Goal: Transaction & Acquisition: Purchase product/service

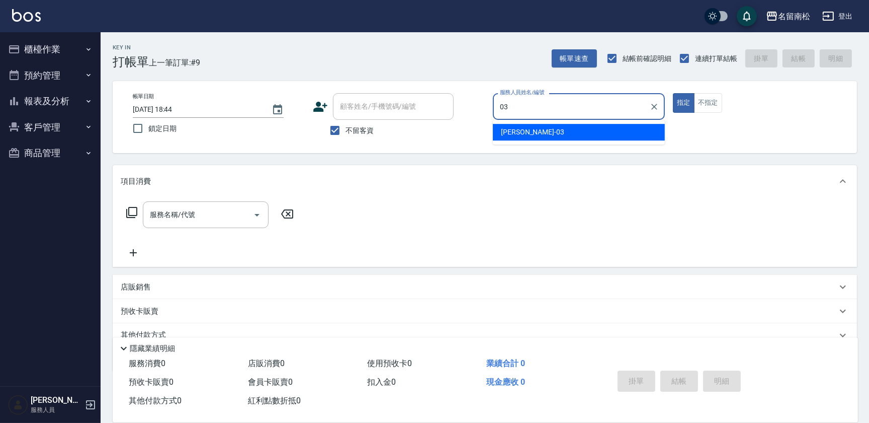
type input "[PERSON_NAME]-03"
type button "true"
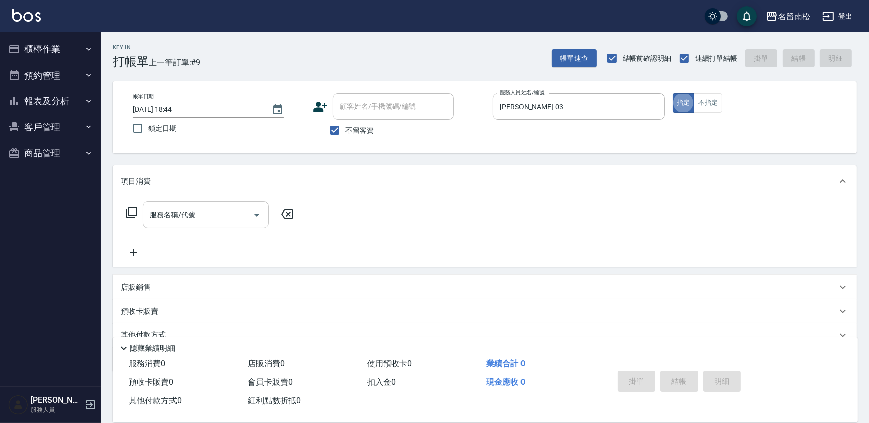
click at [200, 222] on input "服務名稱/代號" at bounding box center [198, 215] width 102 height 18
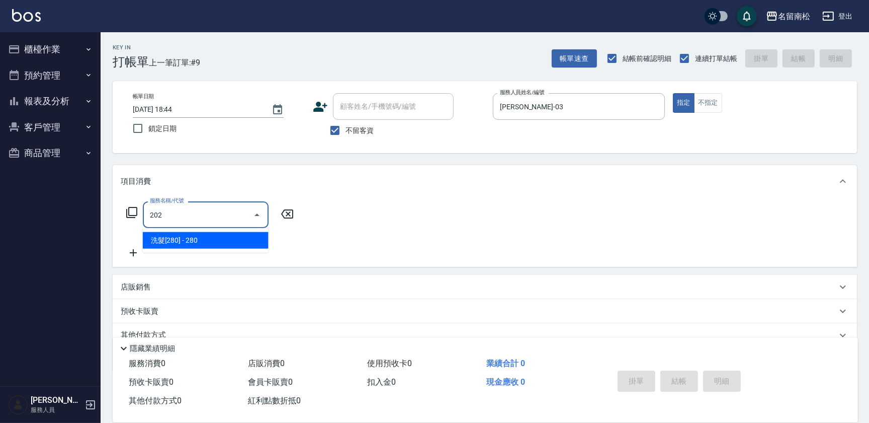
type input "洗髮[280](202)"
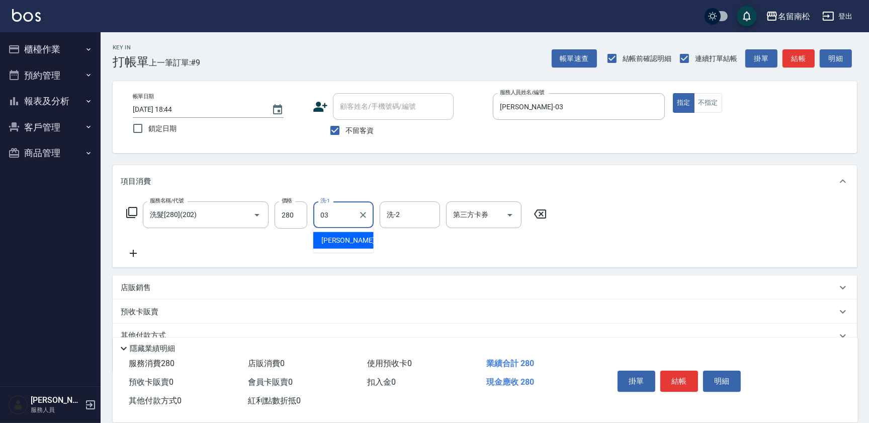
type input "[PERSON_NAME]-03"
click at [136, 251] on icon at bounding box center [133, 253] width 25 height 12
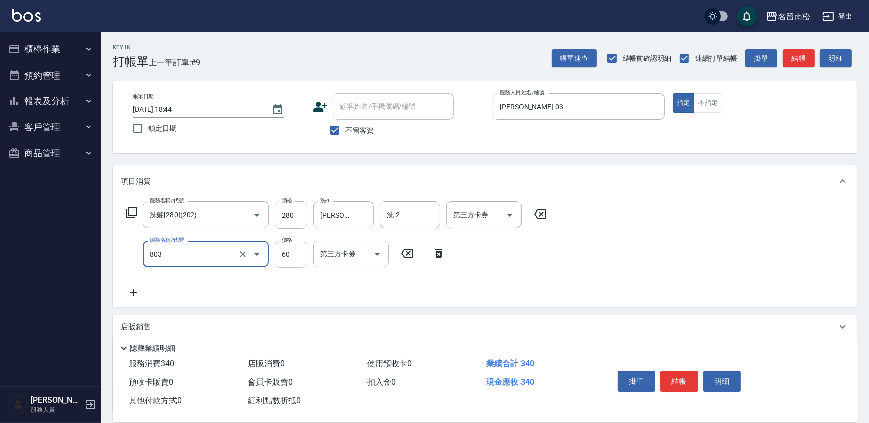
type input "吹捲(803)"
click at [299, 251] on input "60" at bounding box center [291, 253] width 33 height 27
type input "30"
click at [672, 375] on button "結帳" at bounding box center [679, 380] width 38 height 21
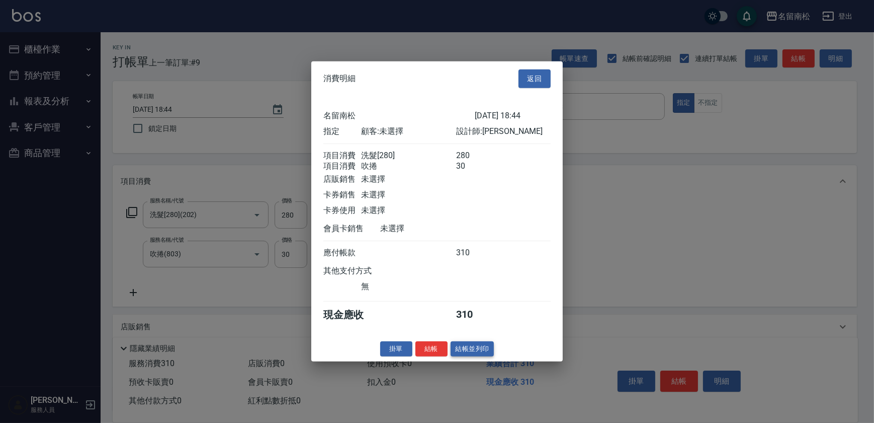
click at [467, 352] on button "結帳並列印" at bounding box center [473, 349] width 44 height 16
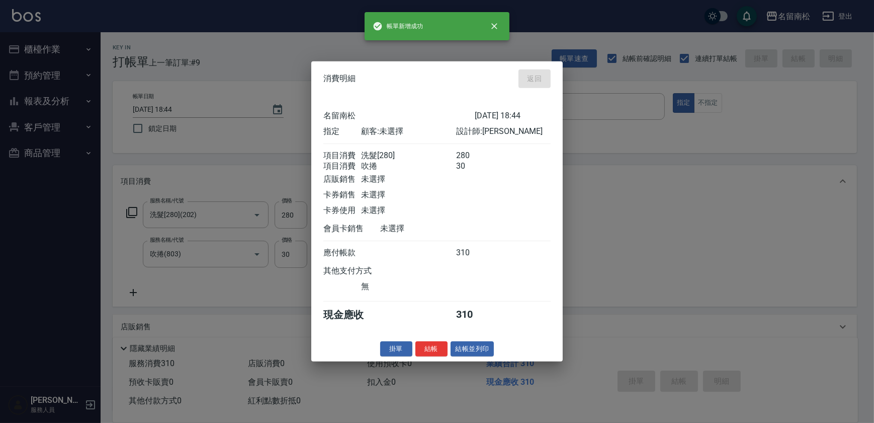
type input "[DATE] 18:45"
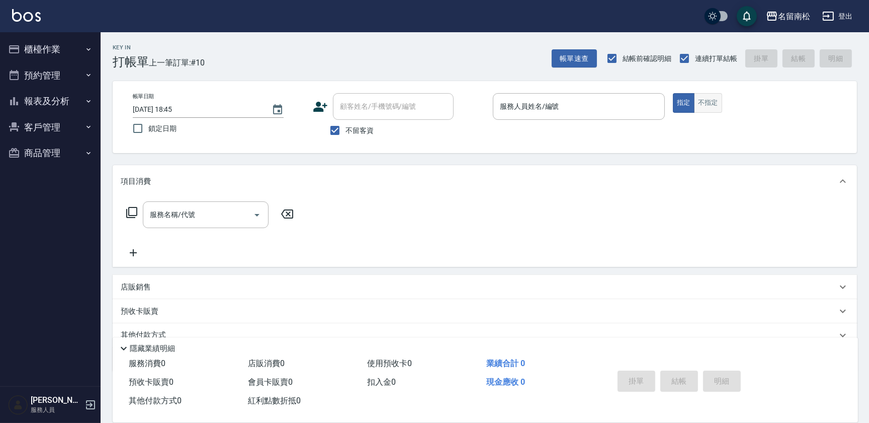
click at [710, 103] on button "不指定" at bounding box center [708, 103] width 28 height 20
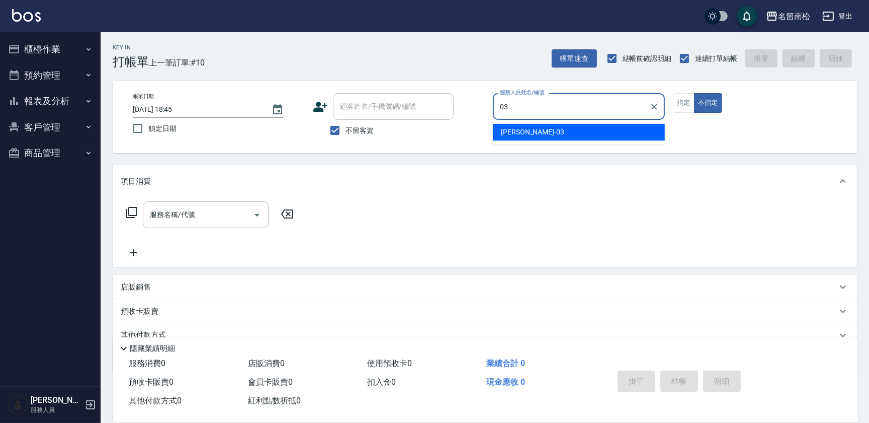
type input "[PERSON_NAME]-03"
type button "false"
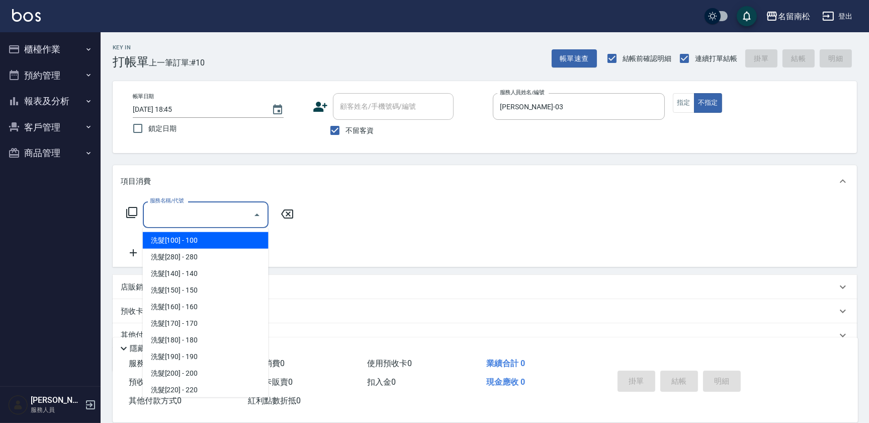
click at [197, 206] on input "服務名稱/代號" at bounding box center [198, 215] width 102 height 18
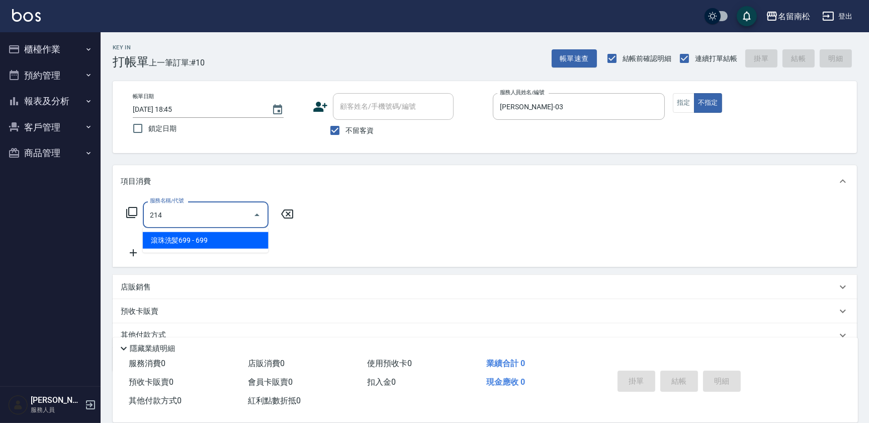
type input "滾珠洗髪699(214)"
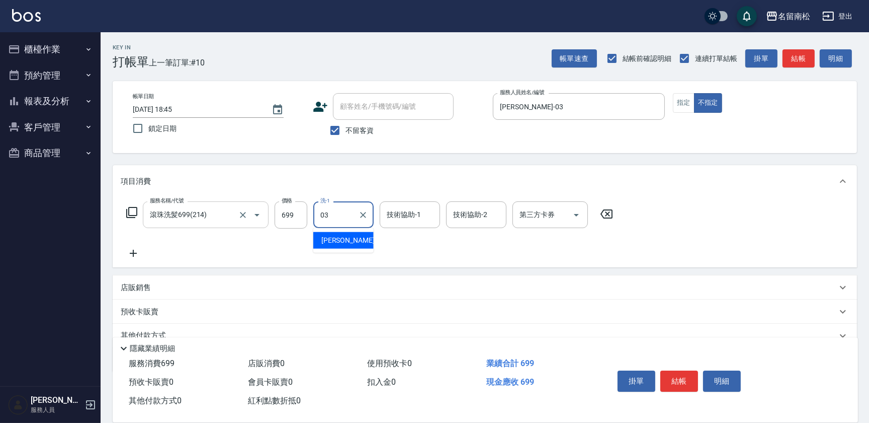
type input "[PERSON_NAME]-03"
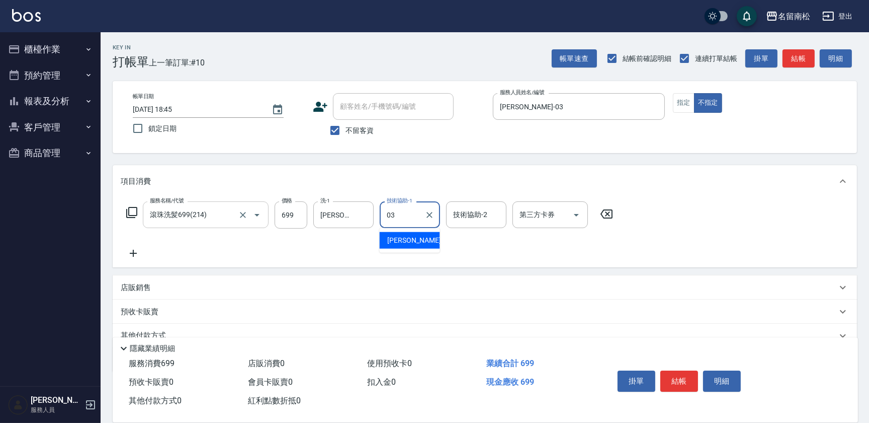
type input "[PERSON_NAME]-03"
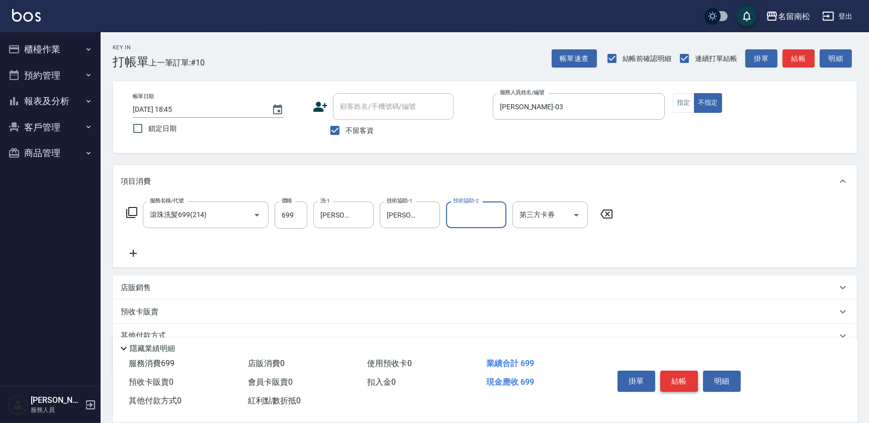
click at [678, 378] on button "結帳" at bounding box center [679, 380] width 38 height 21
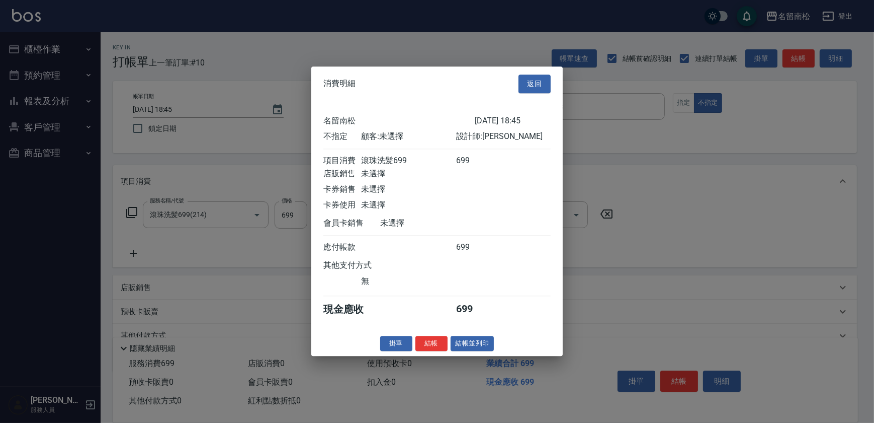
click at [483, 356] on div "消費明細 返回 名留南松 [DATE] 18:45 不指定 顧客: 未選擇 設計師: [PERSON_NAME] 項目消費 滾珠洗髪699 699 店販銷售 …" at bounding box center [437, 210] width 252 height 289
click at [482, 340] on button "結帳並列印" at bounding box center [473, 344] width 44 height 16
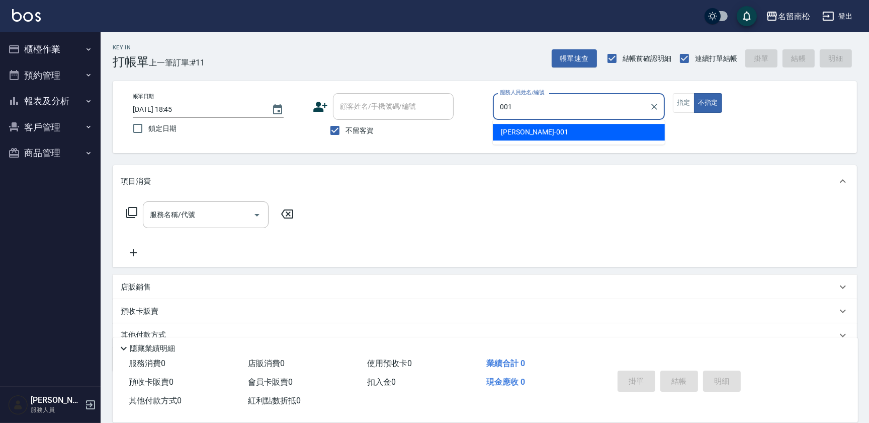
type input "[PERSON_NAME]-001"
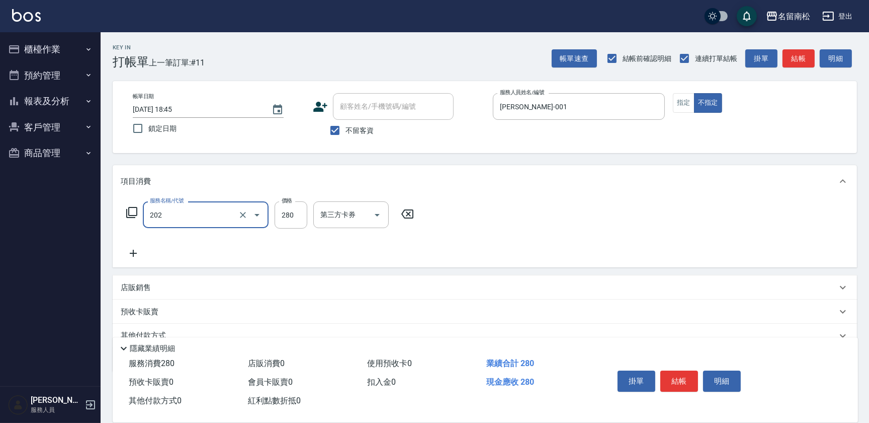
type input "洗髮[280](202)"
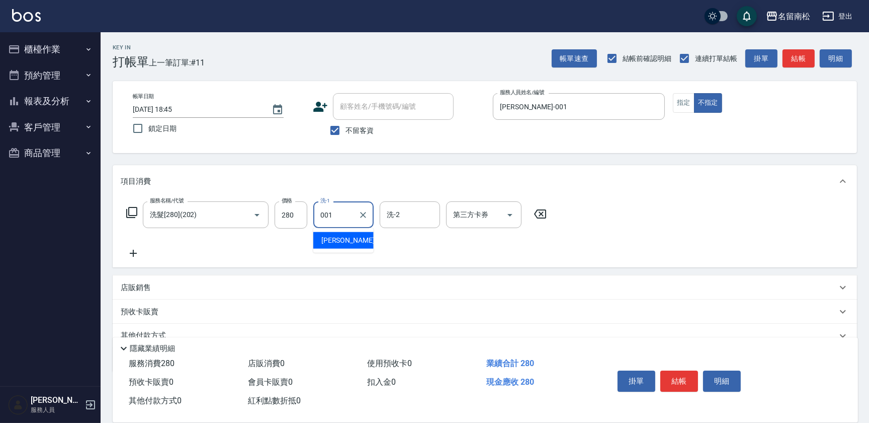
type input "[PERSON_NAME]-001"
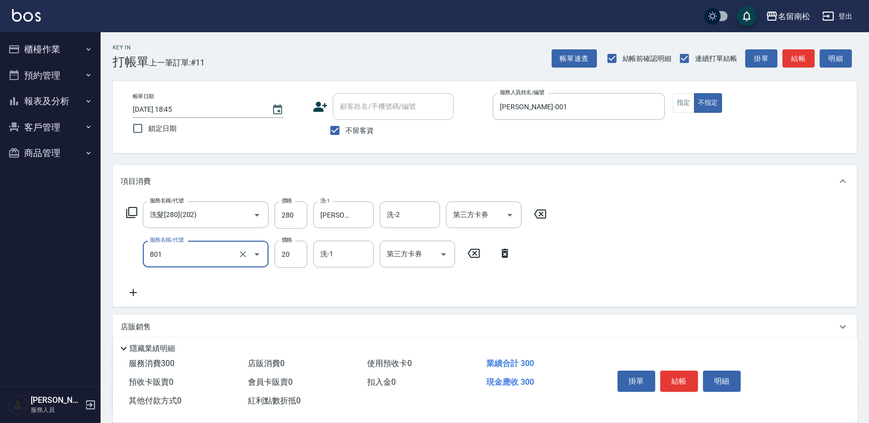
type input "潤絲(801)"
type input "30"
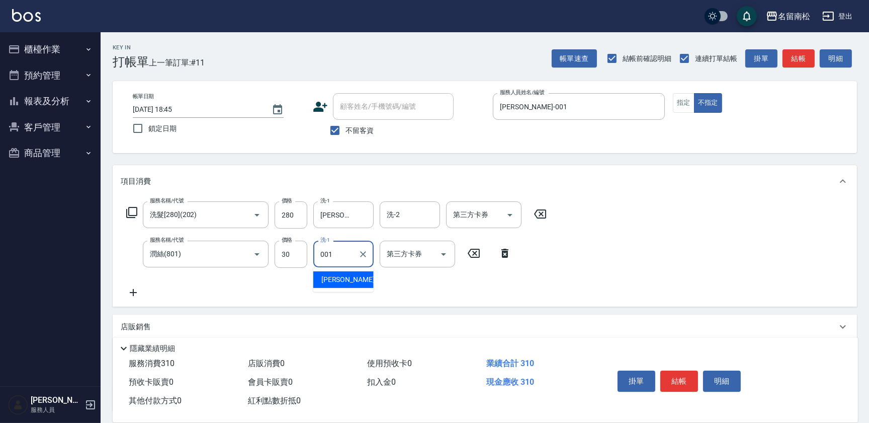
type input "[PERSON_NAME]-001"
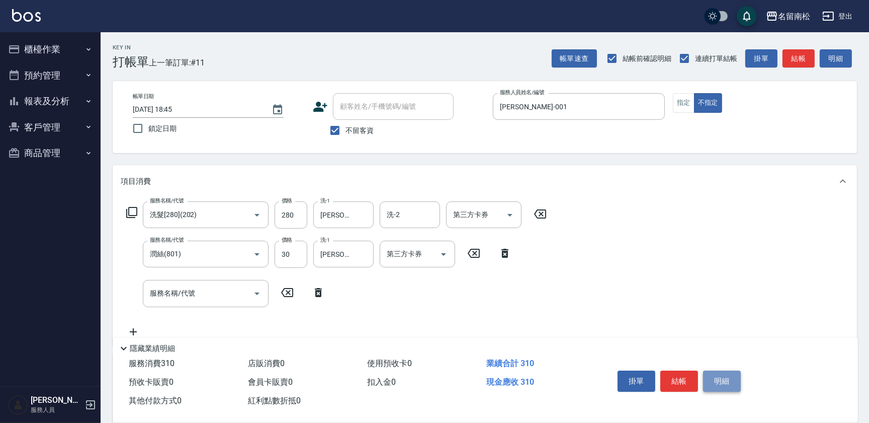
click at [726, 378] on button "明細" at bounding box center [722, 380] width 38 height 21
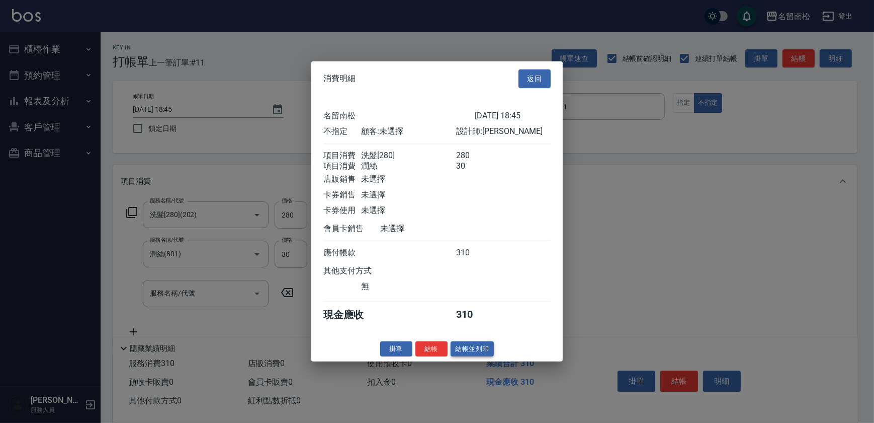
click at [465, 353] on button "結帳並列印" at bounding box center [473, 349] width 44 height 16
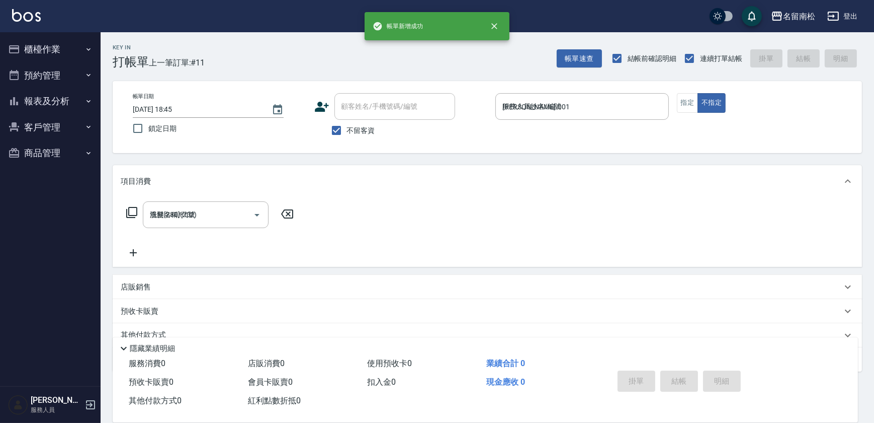
type input "[DATE] 18:48"
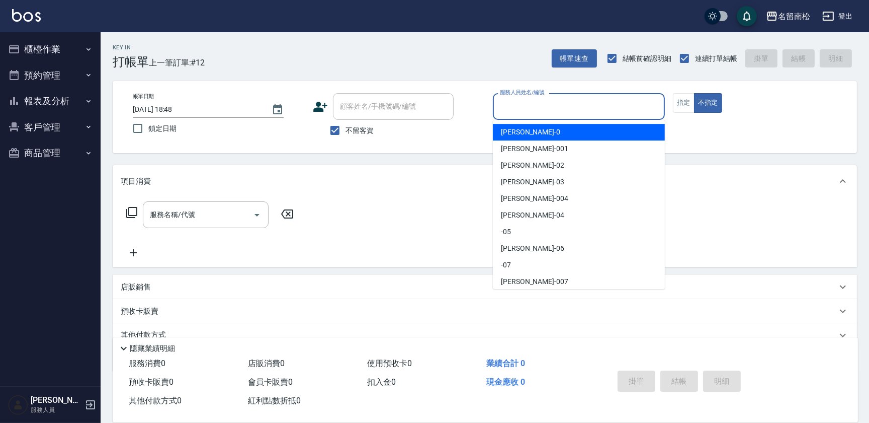
click at [619, 100] on input "服務人員姓名/編號" at bounding box center [578, 107] width 163 height 18
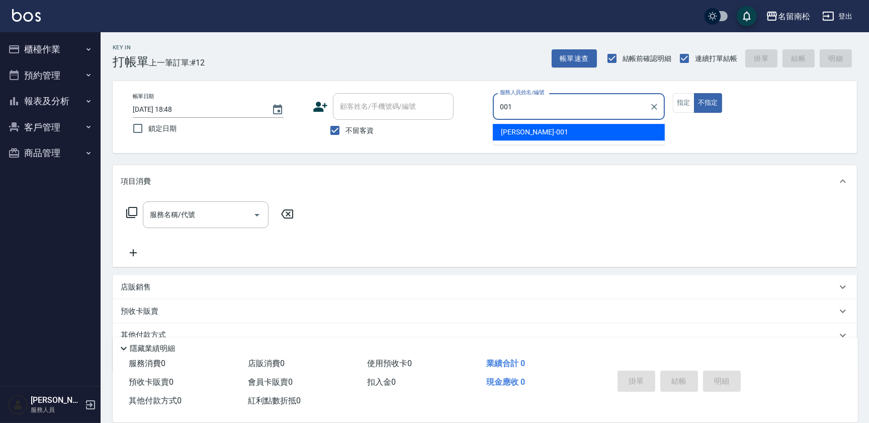
type input "[PERSON_NAME]-001"
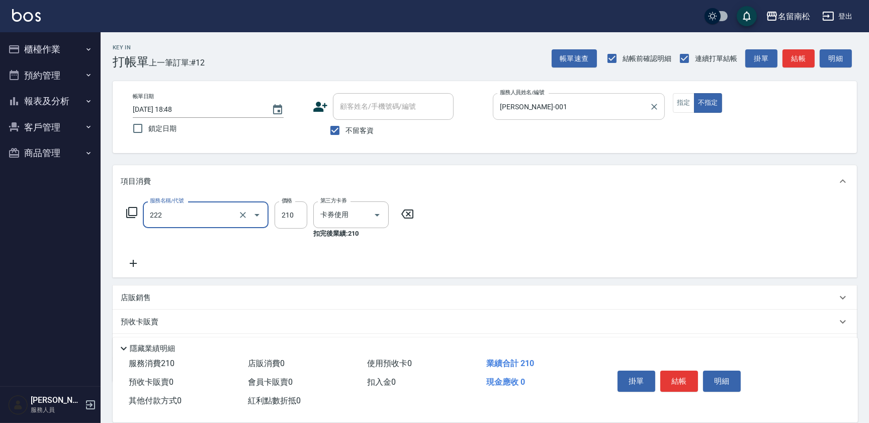
type input "洗髮卡券[210](222)"
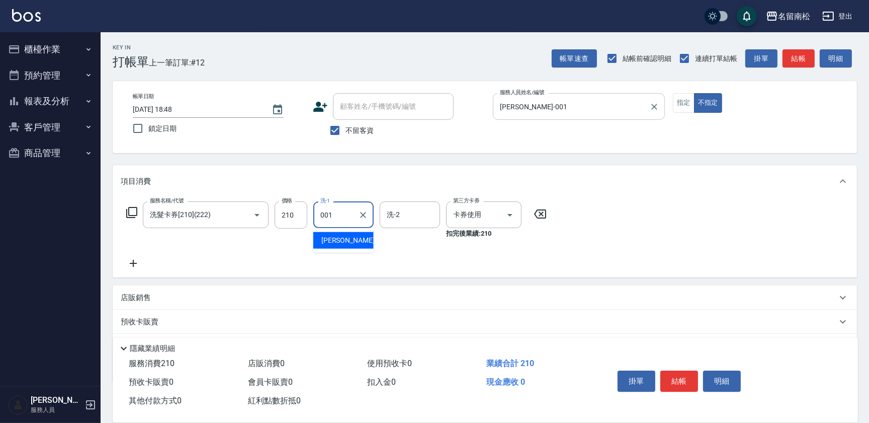
type input "[PERSON_NAME]-001"
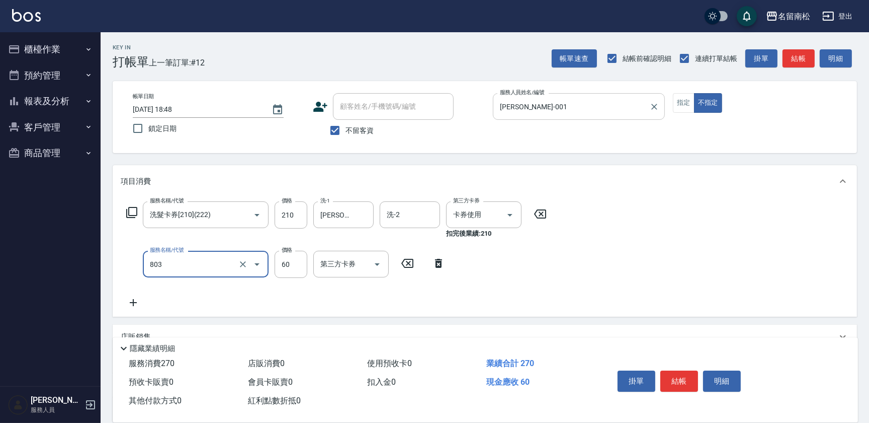
type input "吹捲(803)"
type input "100"
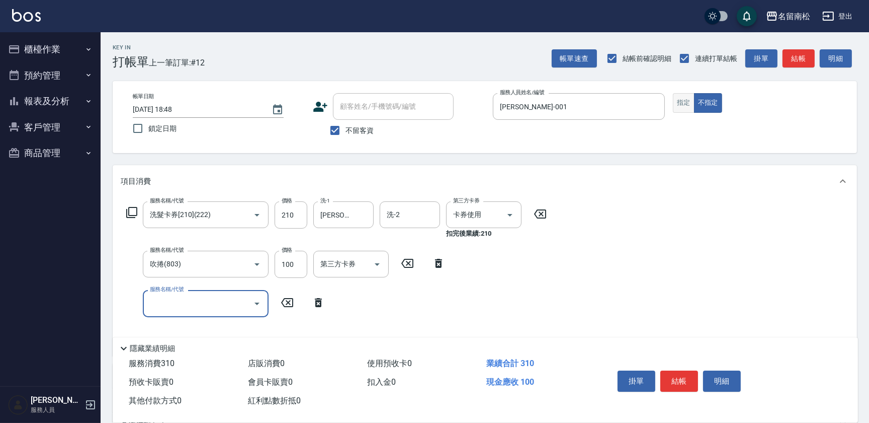
click at [680, 93] on button "指定" at bounding box center [684, 103] width 22 height 20
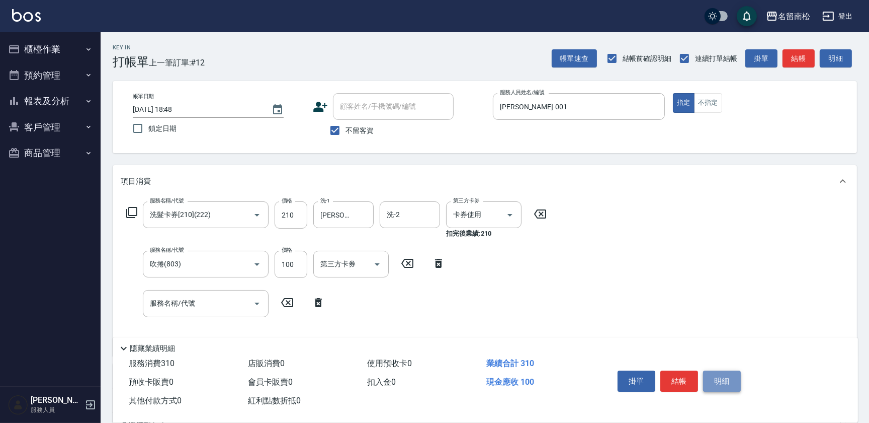
click at [721, 375] on button "明細" at bounding box center [722, 380] width 38 height 21
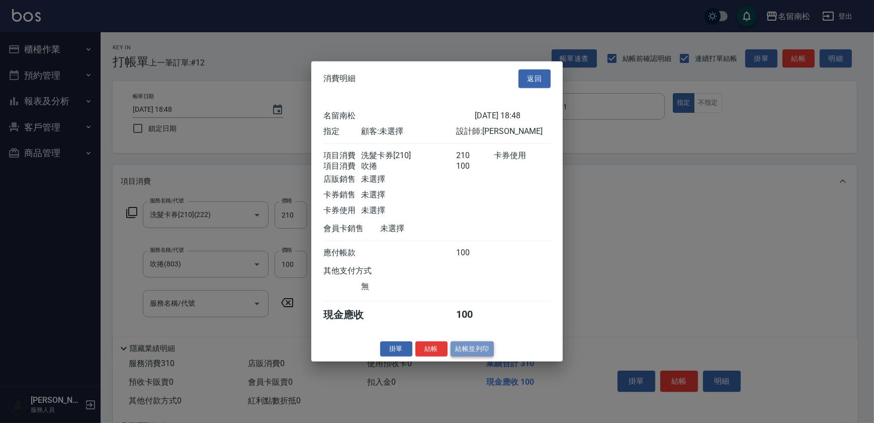
click at [456, 353] on button "結帳並列印" at bounding box center [473, 349] width 44 height 16
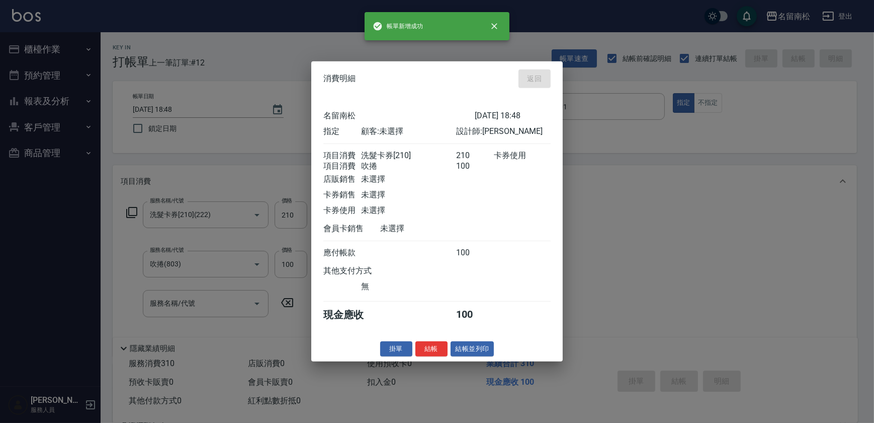
type input "[DATE] 18:49"
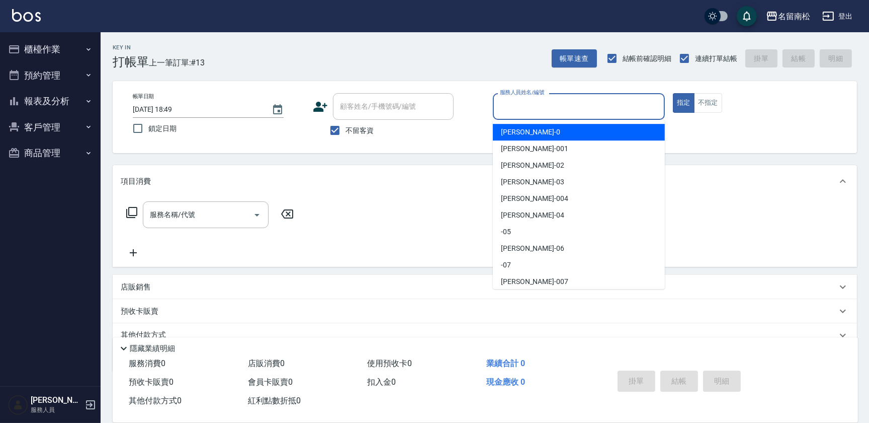
click at [607, 105] on input "服務人員姓名/編號" at bounding box center [578, 107] width 163 height 18
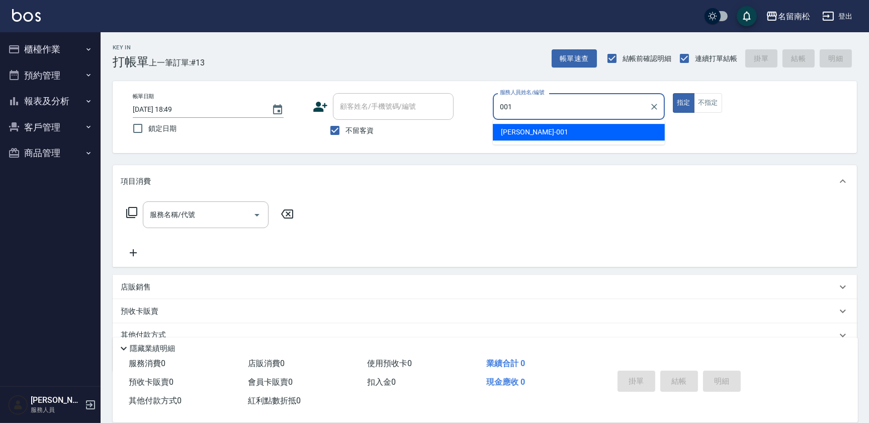
type input "[PERSON_NAME]-001"
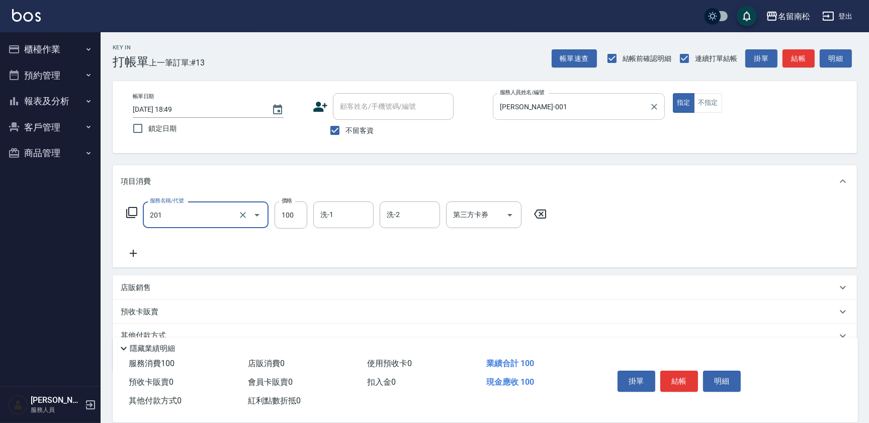
type input "洗髮[100](201)"
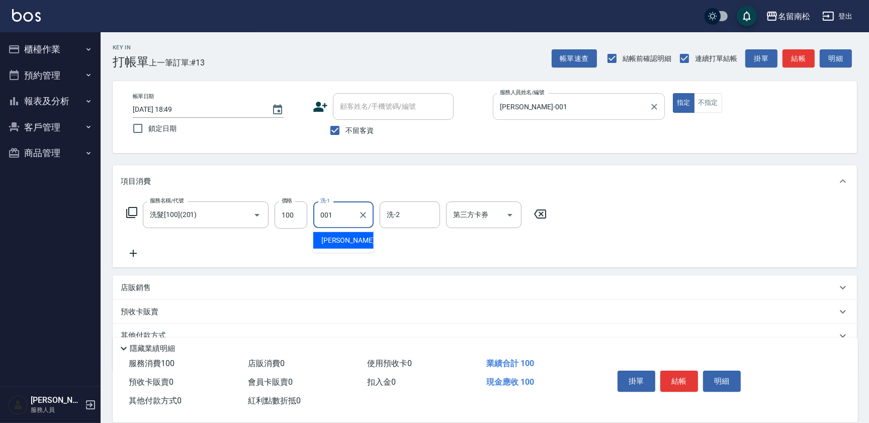
type input "[PERSON_NAME]-001"
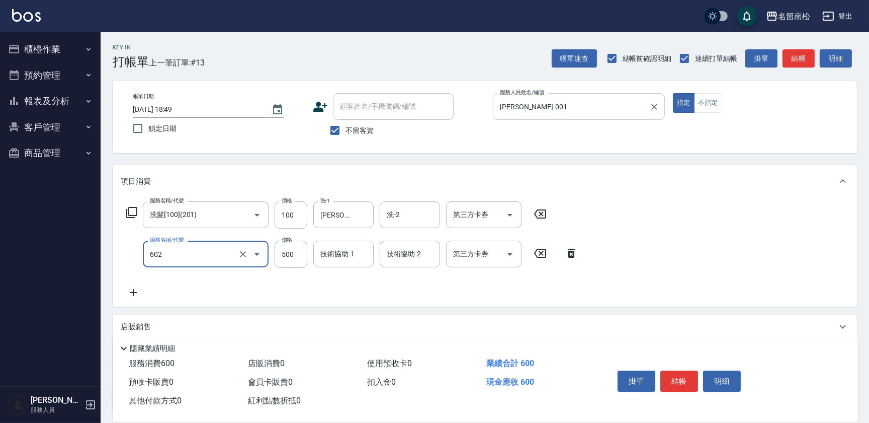
type input "護髮[500](602)"
type input "750"
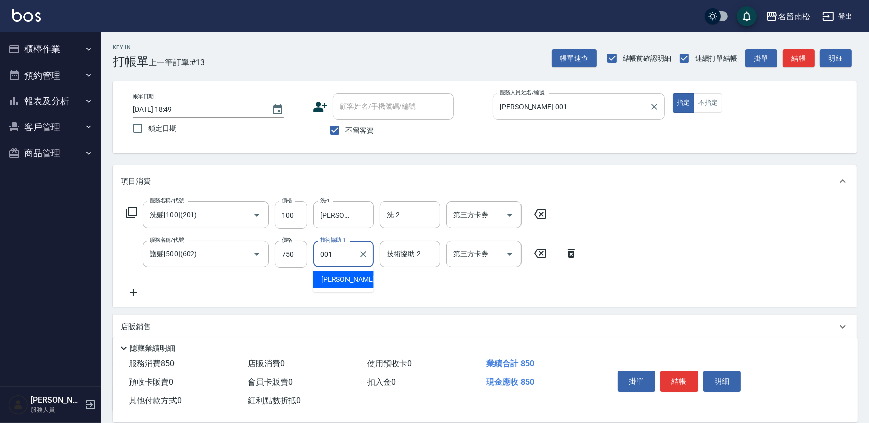
type input "[PERSON_NAME]-001"
click at [727, 377] on button "明細" at bounding box center [722, 380] width 38 height 21
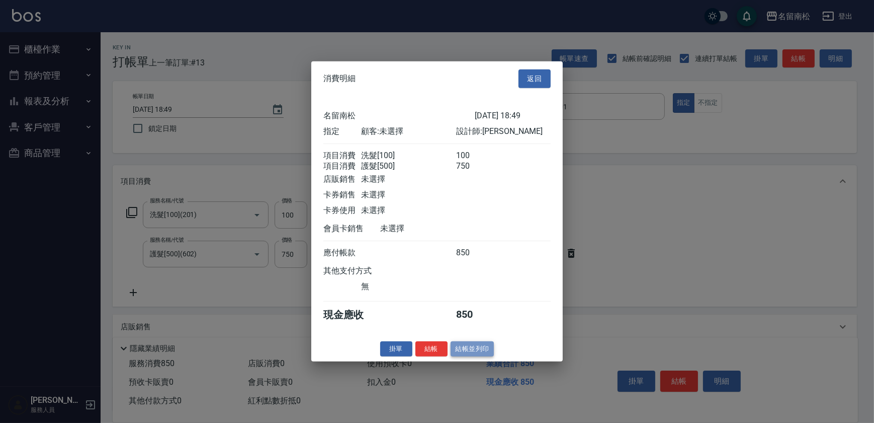
click at [477, 350] on button "結帳並列印" at bounding box center [473, 349] width 44 height 16
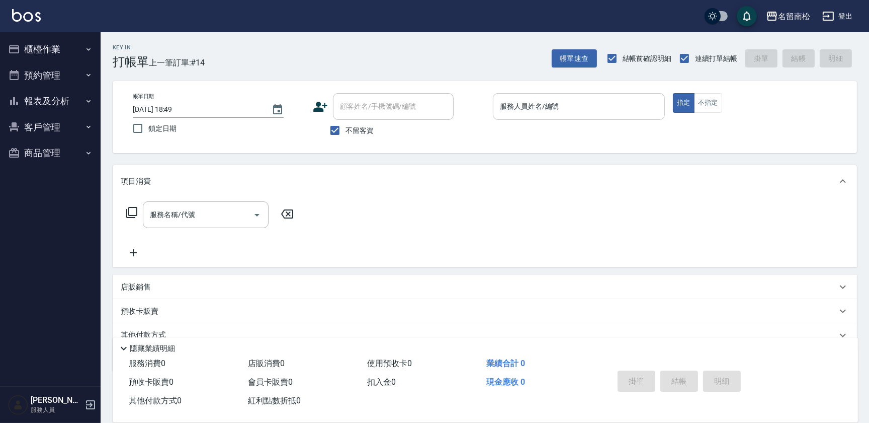
click at [608, 117] on div "服務人員姓名/編號" at bounding box center [579, 106] width 172 height 27
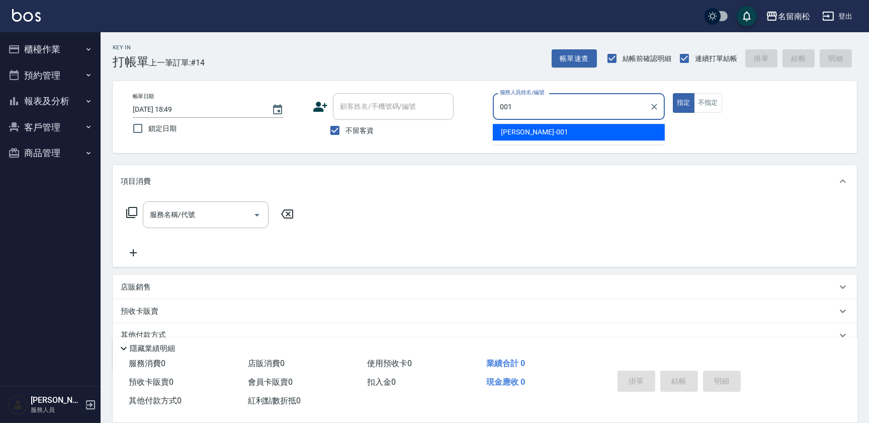
type input "[PERSON_NAME]-001"
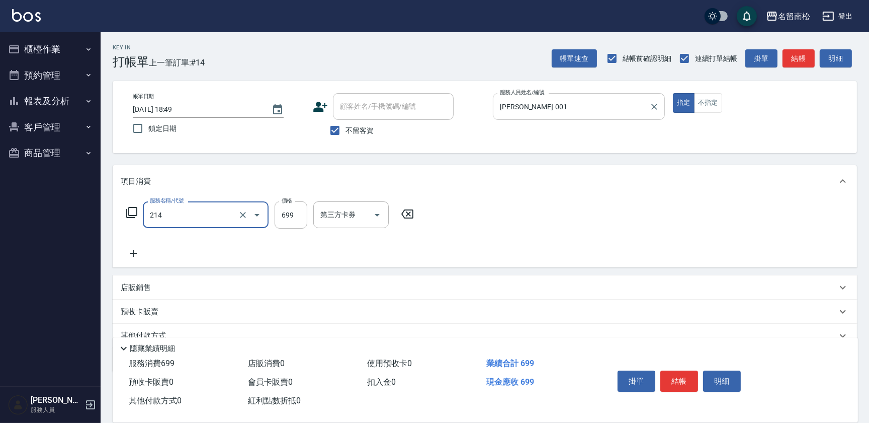
type input "滾珠洗髪699(214)"
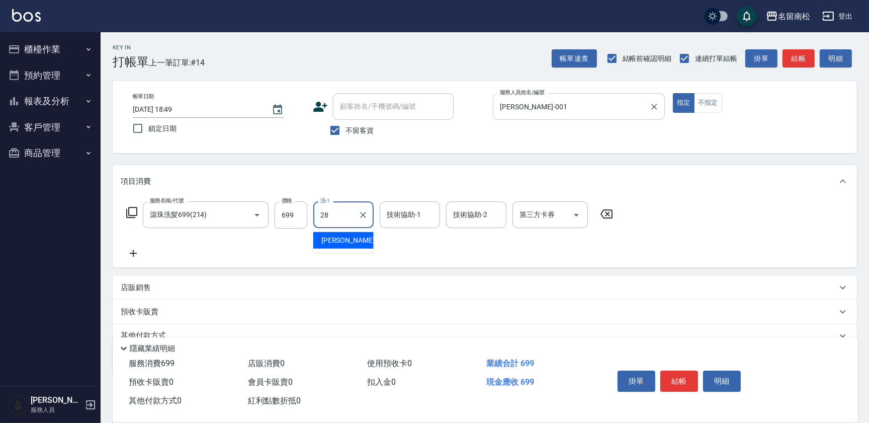
type input "[PERSON_NAME]-28"
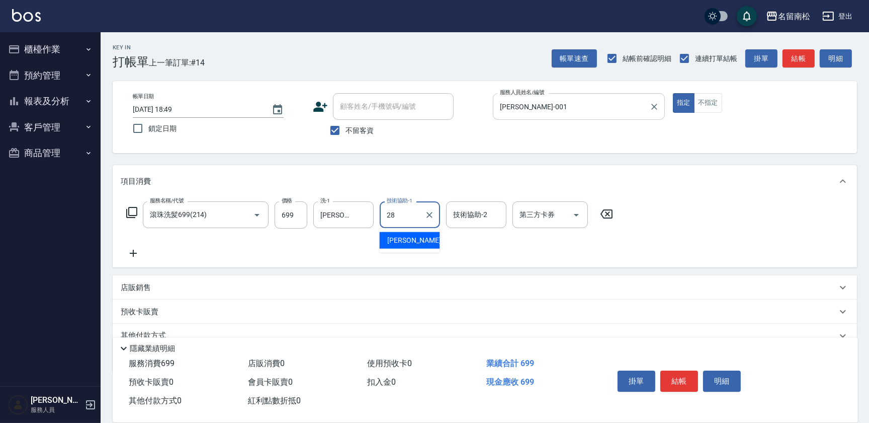
type input "[PERSON_NAME]-28"
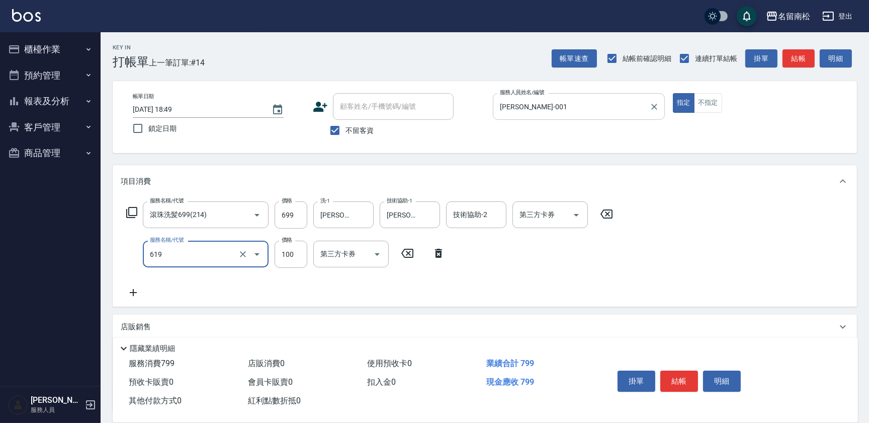
type input "[PERSON_NAME].玻酸.晶膜.水療(619)"
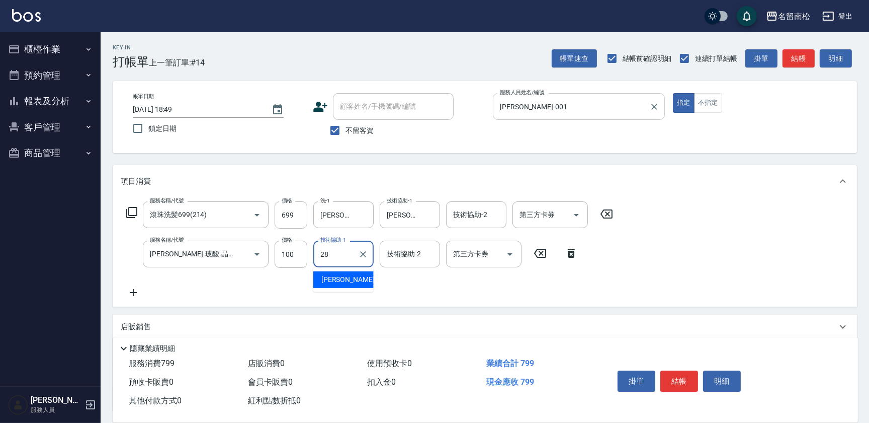
type input "[PERSON_NAME]-28"
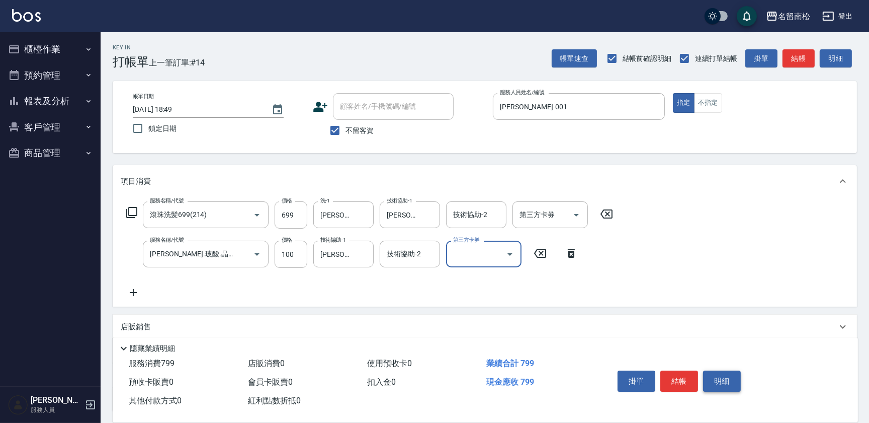
click at [724, 377] on button "明細" at bounding box center [722, 380] width 38 height 21
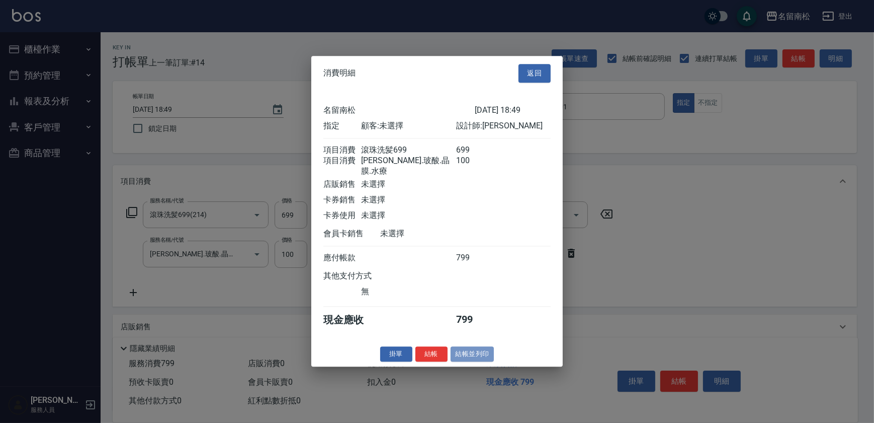
click at [471, 351] on button "結帳並列印" at bounding box center [473, 354] width 44 height 16
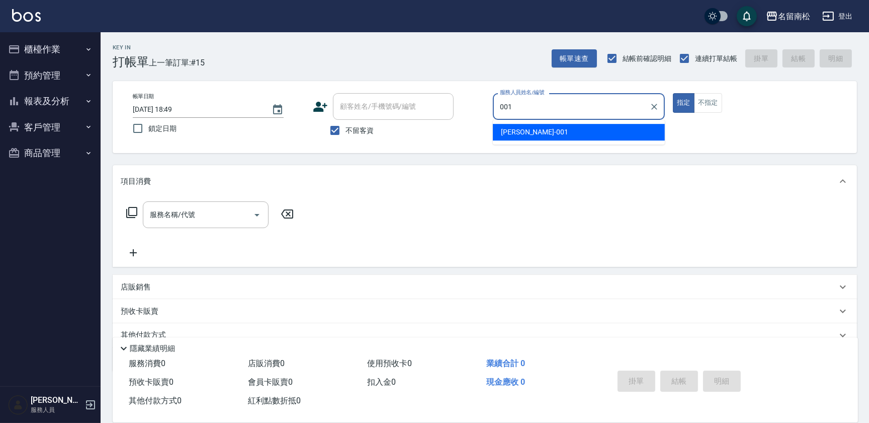
type input "[PERSON_NAME]-001"
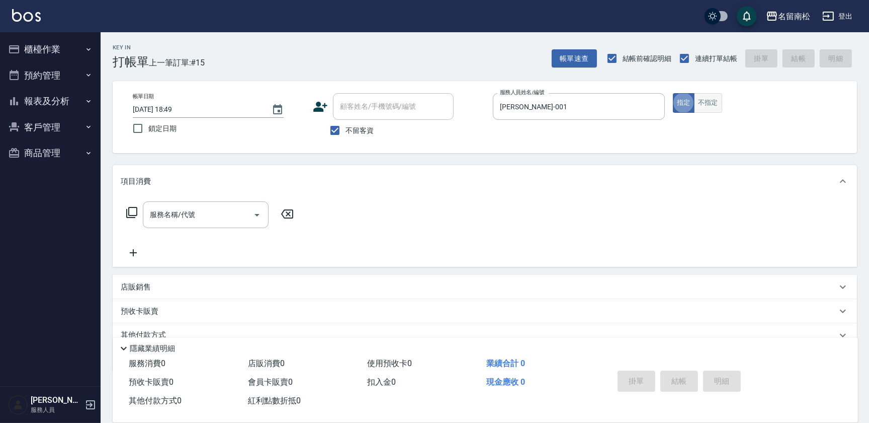
drag, startPoint x: 721, startPoint y: 95, endPoint x: 716, endPoint y: 107, distance: 12.6
click at [718, 104] on button "不指定" at bounding box center [708, 103] width 28 height 20
click at [229, 204] on div "服務名稱/代號" at bounding box center [206, 214] width 126 height 27
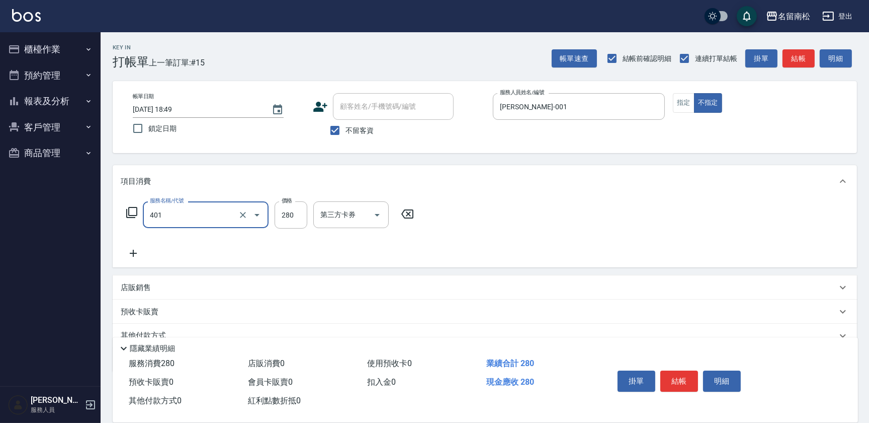
type input "剪髮(280)(401)"
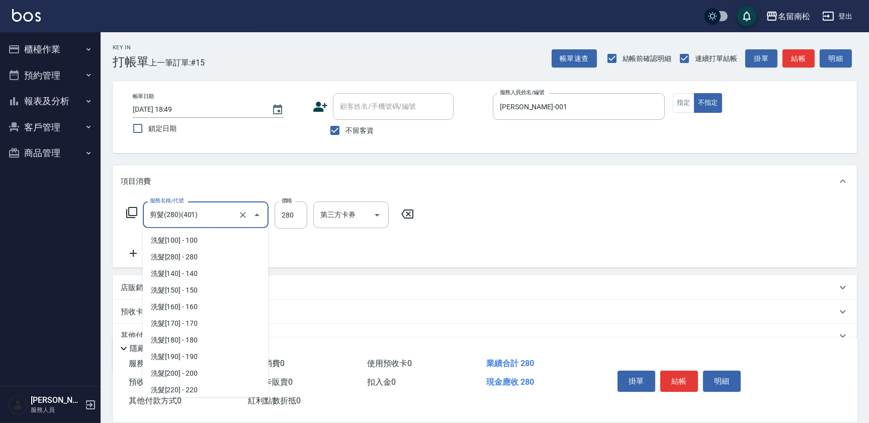
scroll to position [564, 0]
drag, startPoint x: 226, startPoint y: 215, endPoint x: -2, endPoint y: 188, distance: 229.5
click at [0, 188] on html "名留南松 登出 櫃檯作業 打帳單 帳單列表 現金收支登錄 材料自購登錄 每日結帳 排班表 現場電腦打卡 預約管理 預約管理 單日預約紀錄 單週預約紀錄 報表及…" at bounding box center [434, 233] width 869 height 466
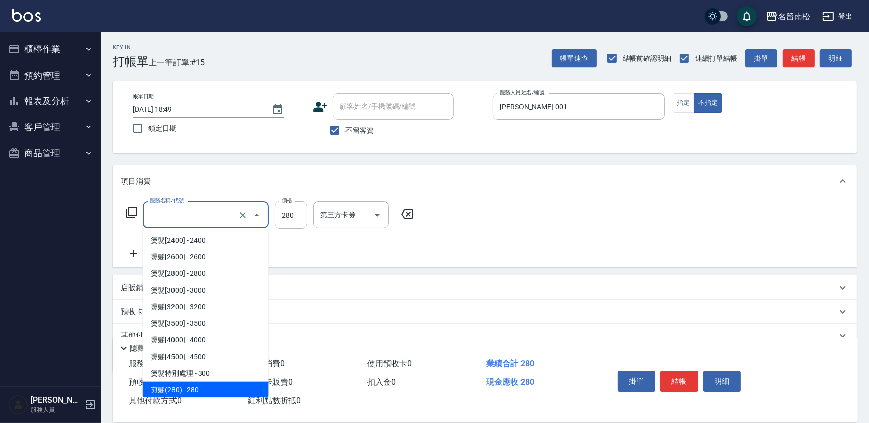
scroll to position [4, 0]
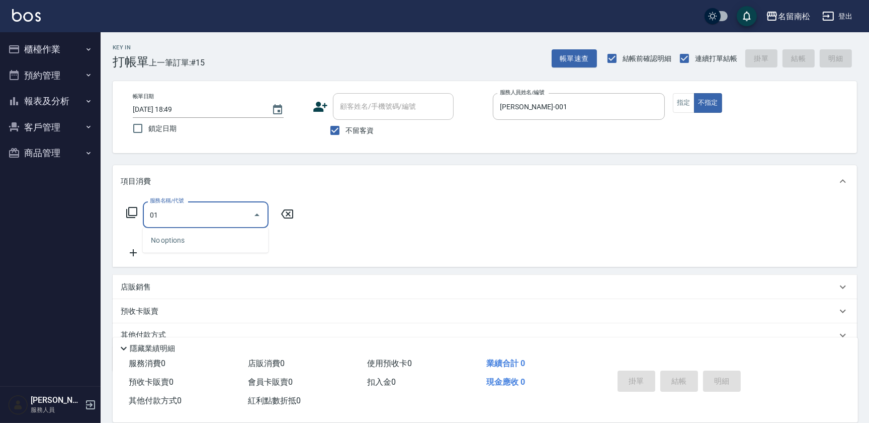
type input "0"
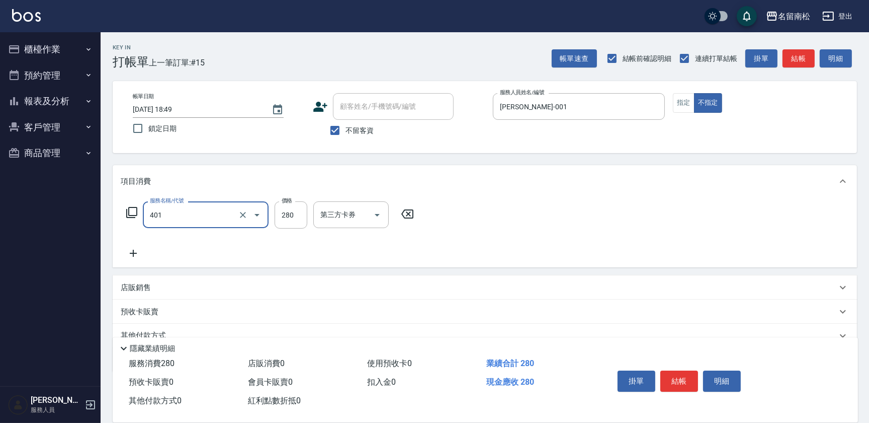
type input "剪髮(280)(401)"
type input "401"
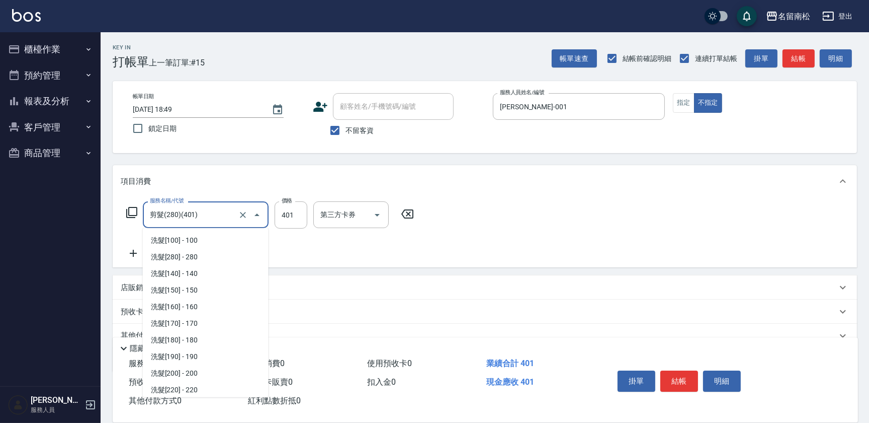
scroll to position [564, 0]
drag, startPoint x: 201, startPoint y: 210, endPoint x: 85, endPoint y: 238, distance: 119.4
click at [86, 242] on div "名留南松 登出 櫃檯作業 打帳單 帳單列表 現金收支登錄 材料自購登錄 每日結帳 排班表 現場電腦打卡 預約管理 預約管理 單日預約紀錄 單週預約紀錄 報表及…" at bounding box center [434, 233] width 869 height 466
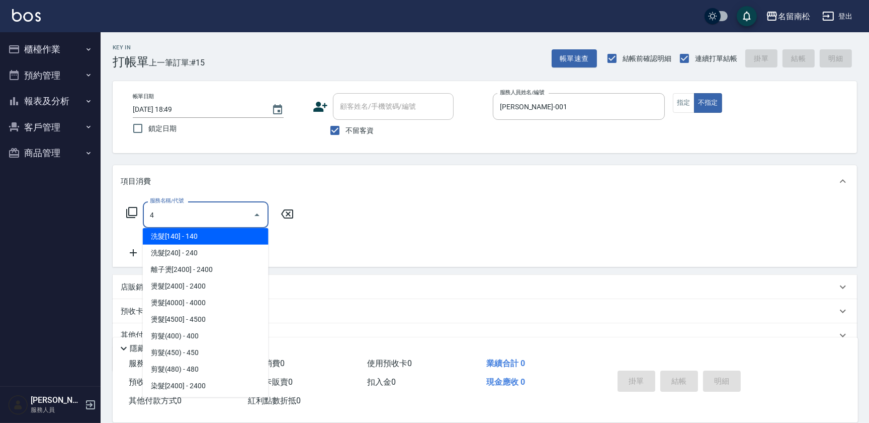
scroll to position [0, 0]
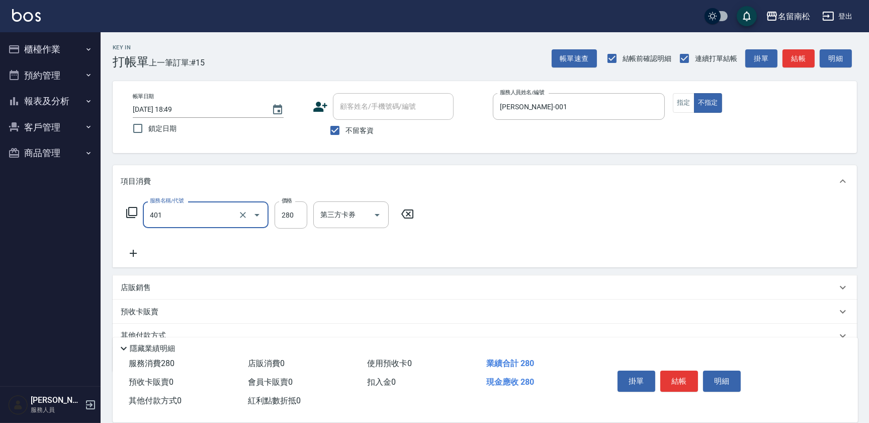
type input "剪髮(280)(401)"
type input "380"
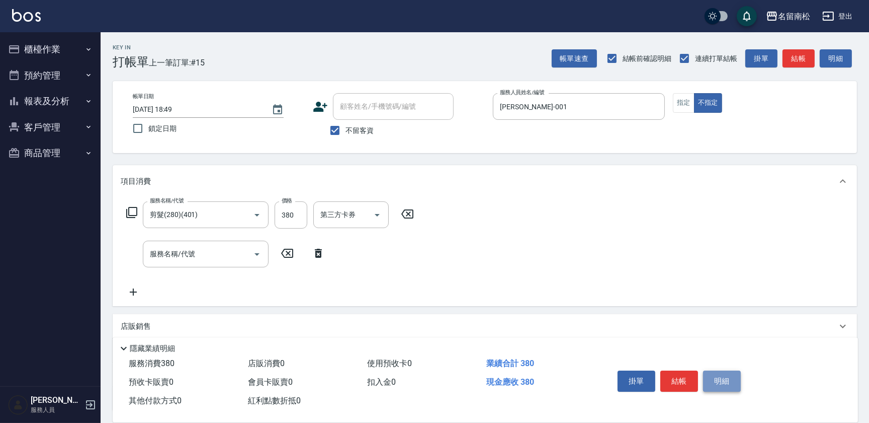
click at [726, 378] on button "明細" at bounding box center [722, 380] width 38 height 21
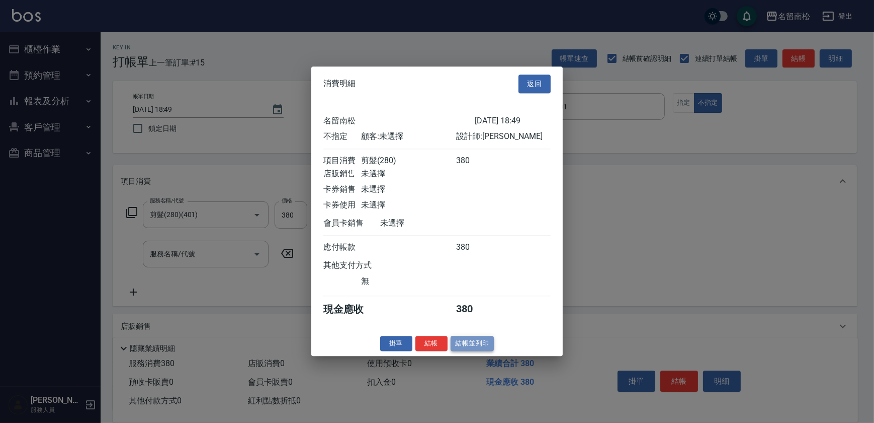
click at [468, 344] on button "結帳並列印" at bounding box center [473, 344] width 44 height 16
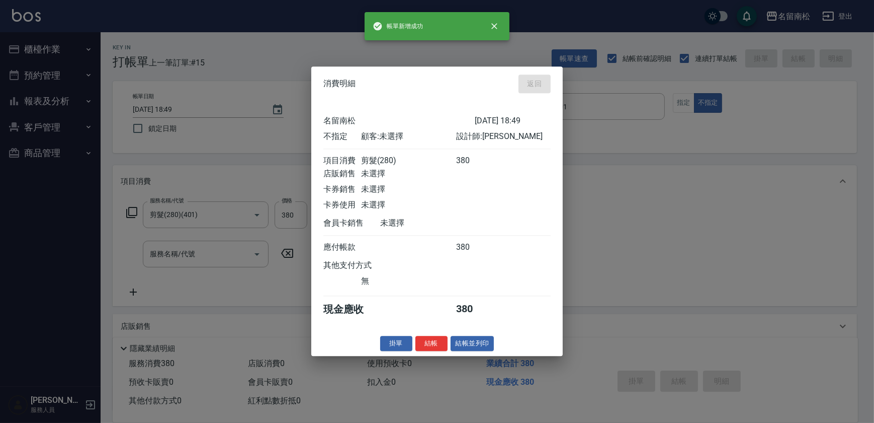
type input "[DATE] 18:50"
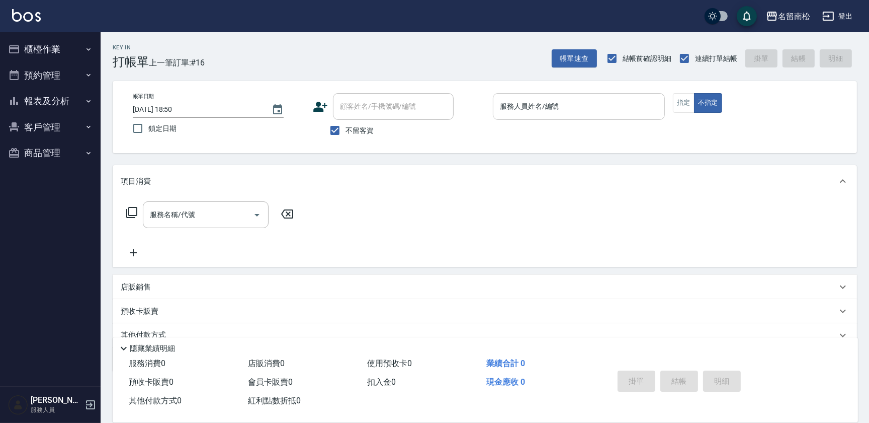
click at [599, 110] on input "服務人員姓名/編號" at bounding box center [578, 107] width 163 height 18
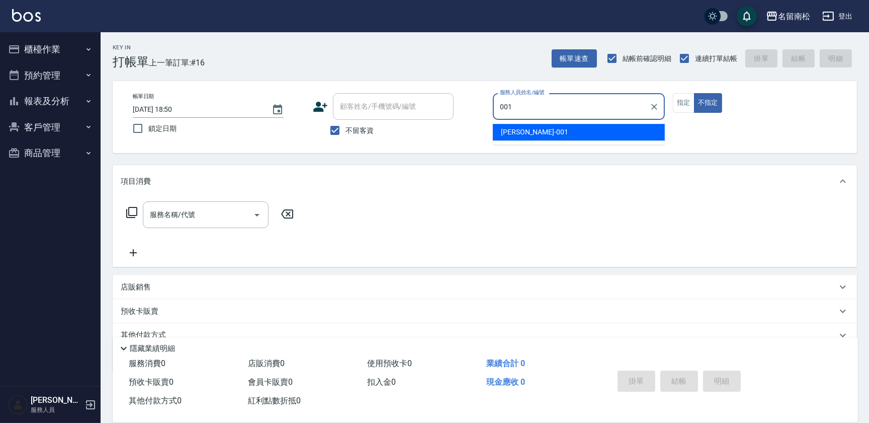
type input "[PERSON_NAME]-001"
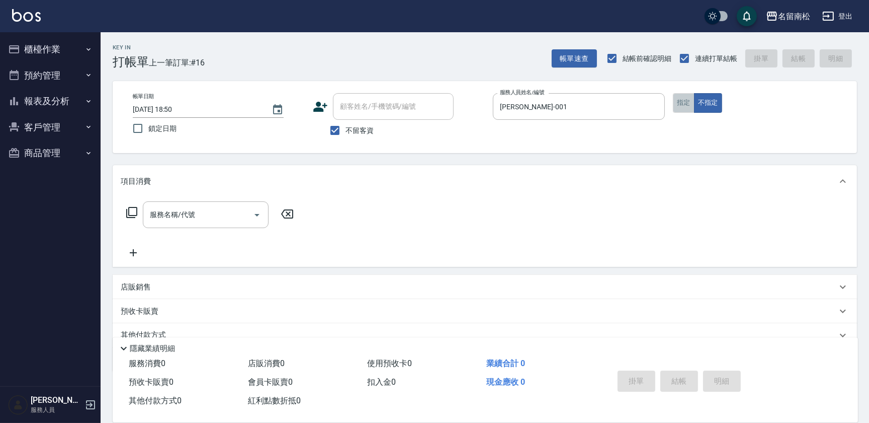
click at [679, 105] on button "指定" at bounding box center [684, 103] width 22 height 20
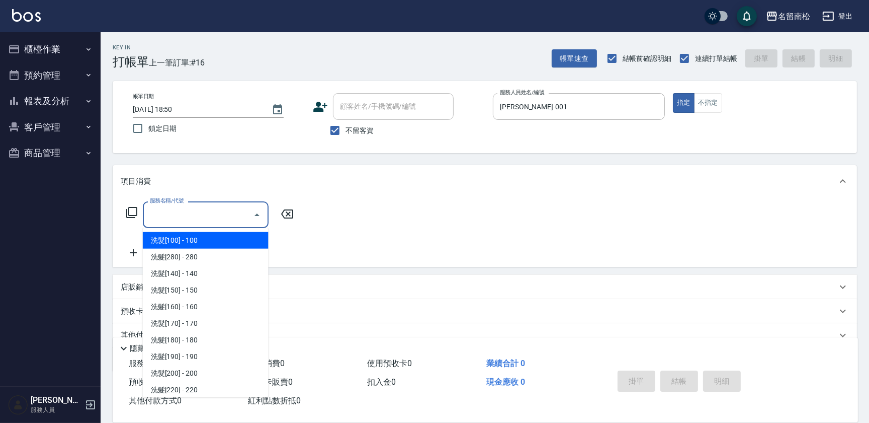
click at [201, 213] on input "服務名稱/代號" at bounding box center [198, 215] width 102 height 18
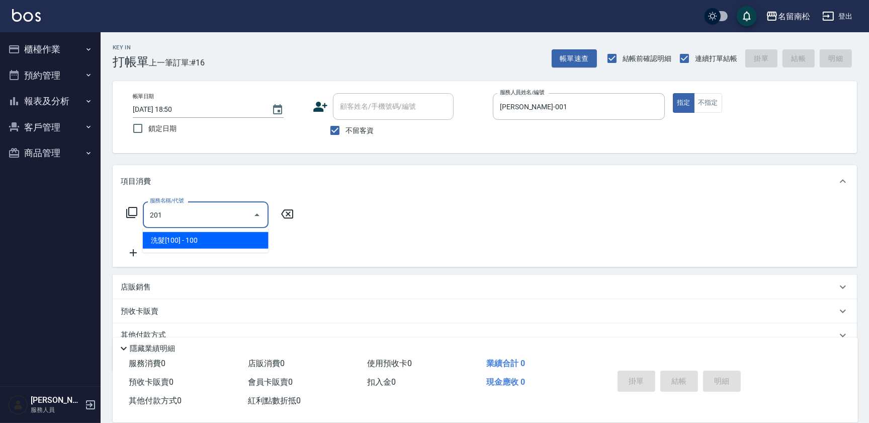
drag, startPoint x: 169, startPoint y: 214, endPoint x: 55, endPoint y: 218, distance: 114.3
click at [55, 219] on div "名留南松 登出 櫃檯作業 打帳單 帳單列表 現金收支登錄 材料自購登錄 每日結帳 排班表 現場電腦打卡 預約管理 預約管理 單日預約紀錄 單週預約紀錄 報表及…" at bounding box center [434, 233] width 869 height 466
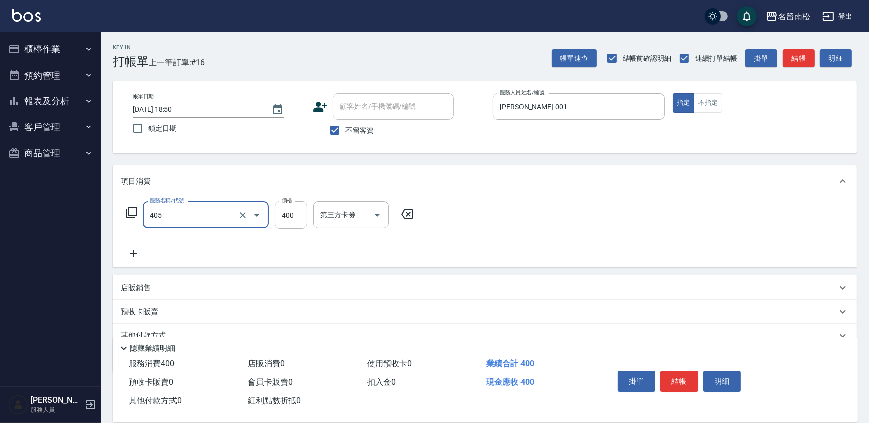
type input "剪髮(400)(405)"
type input "480"
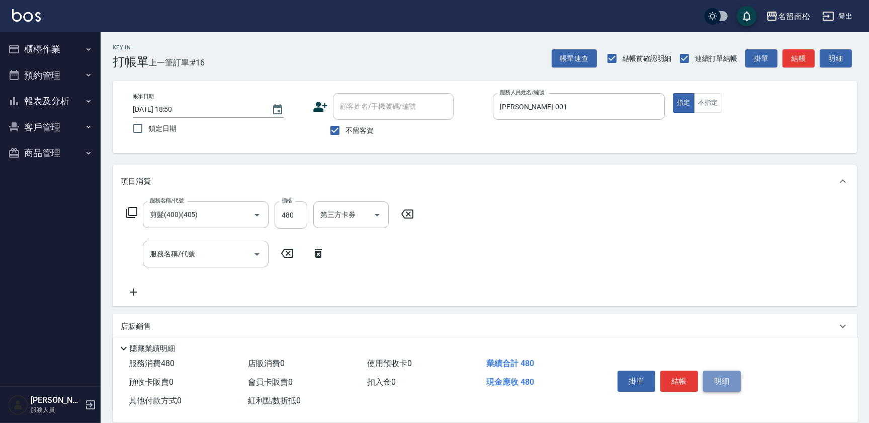
click at [714, 377] on button "明細" at bounding box center [722, 380] width 38 height 21
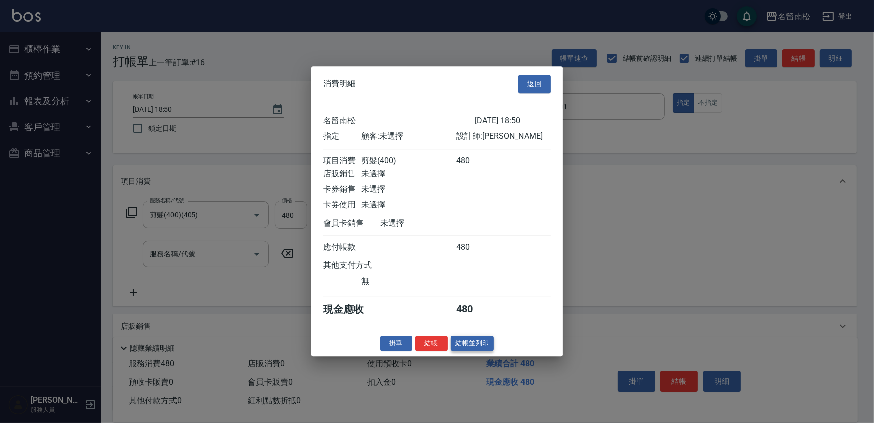
click at [465, 344] on button "結帳並列印" at bounding box center [473, 344] width 44 height 16
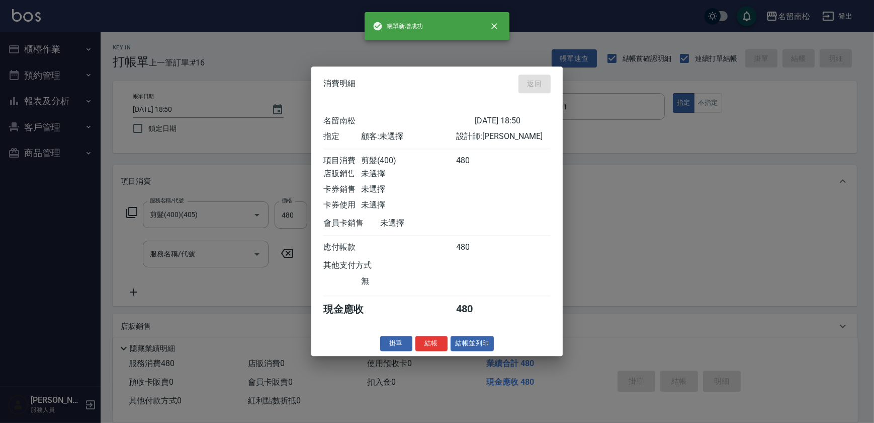
type input "[DATE] 18:51"
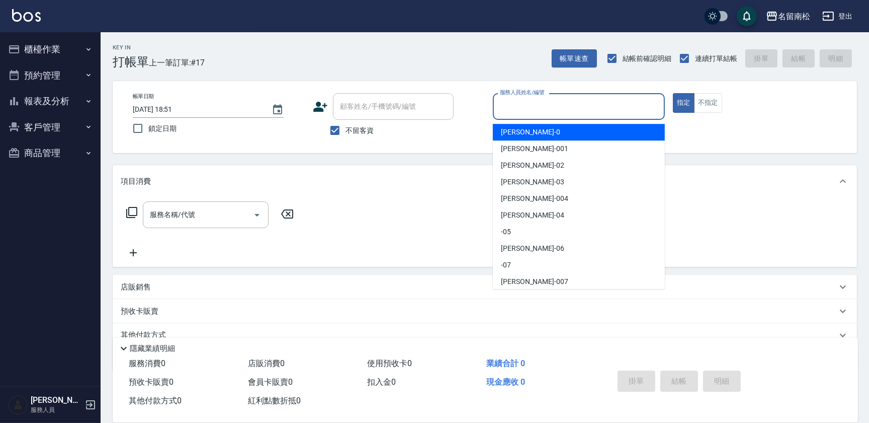
click at [619, 109] on input "服務人員姓名/編號" at bounding box center [578, 107] width 163 height 18
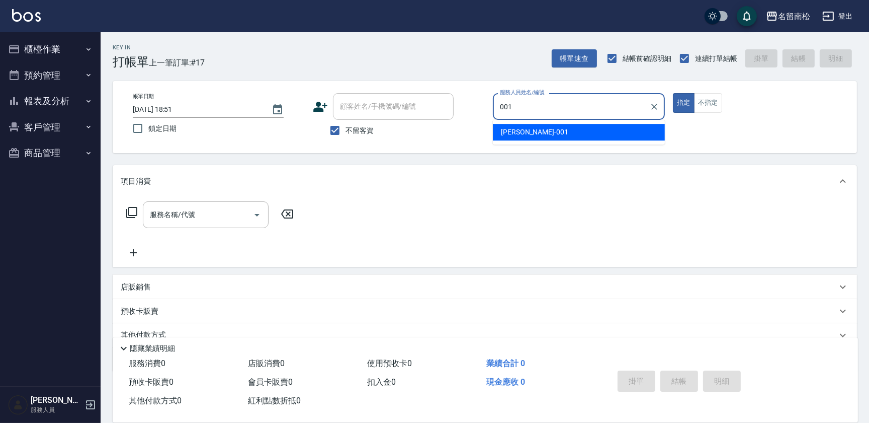
type input "[PERSON_NAME]-001"
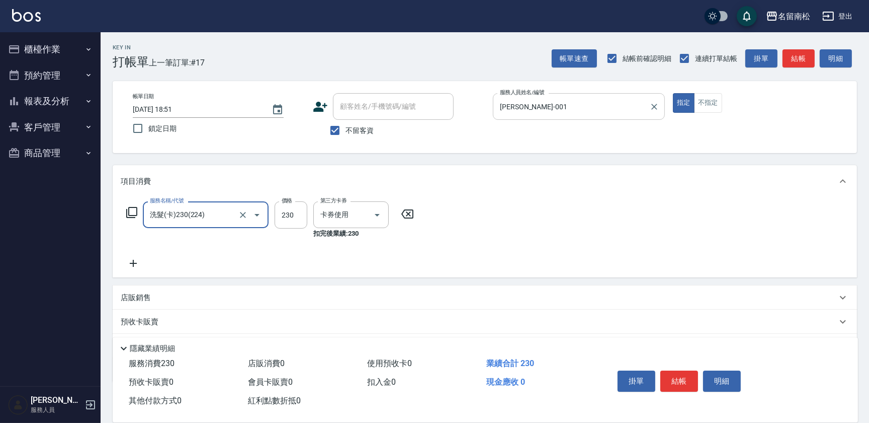
type input "洗髮(卡)230(224)"
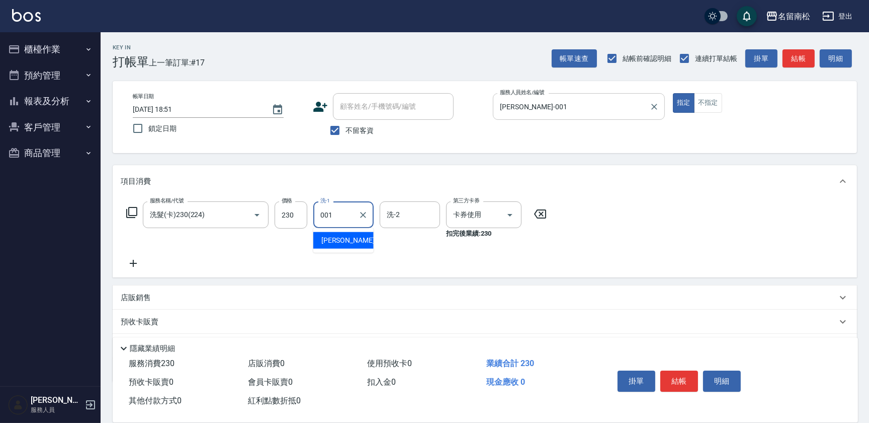
type input "[PERSON_NAME]-001"
drag, startPoint x: 735, startPoint y: 386, endPoint x: 720, endPoint y: 377, distance: 17.6
click at [734, 385] on button "明細" at bounding box center [722, 380] width 38 height 21
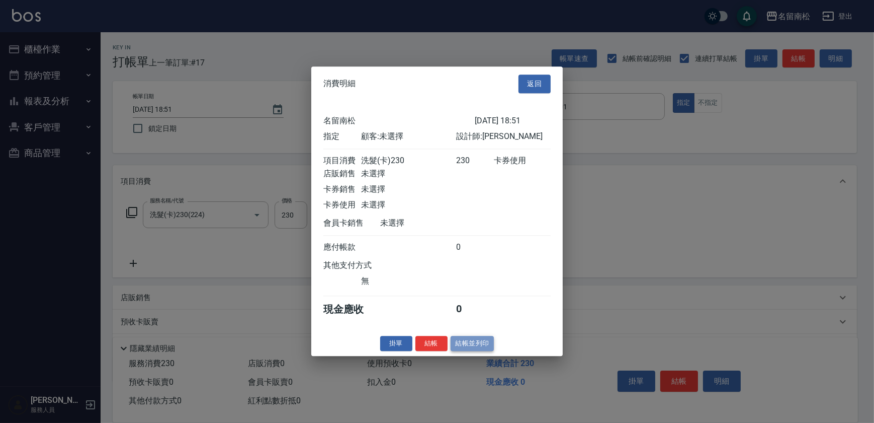
click at [477, 347] on button "結帳並列印" at bounding box center [473, 344] width 44 height 16
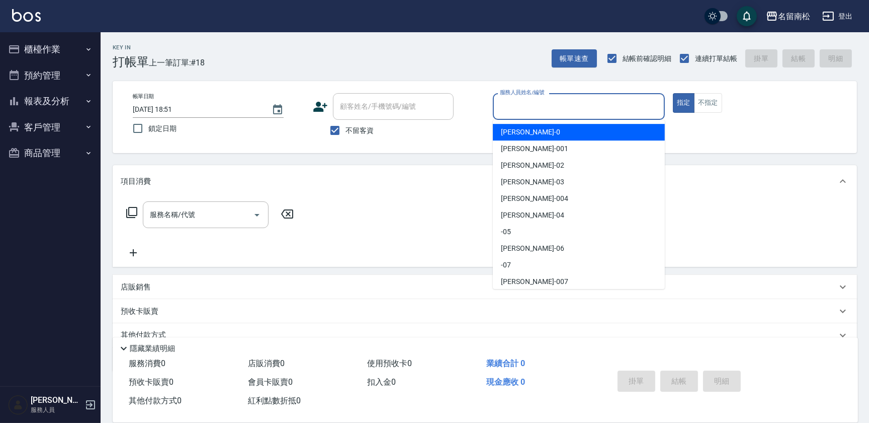
click at [597, 100] on input "服務人員姓名/編號" at bounding box center [578, 107] width 163 height 18
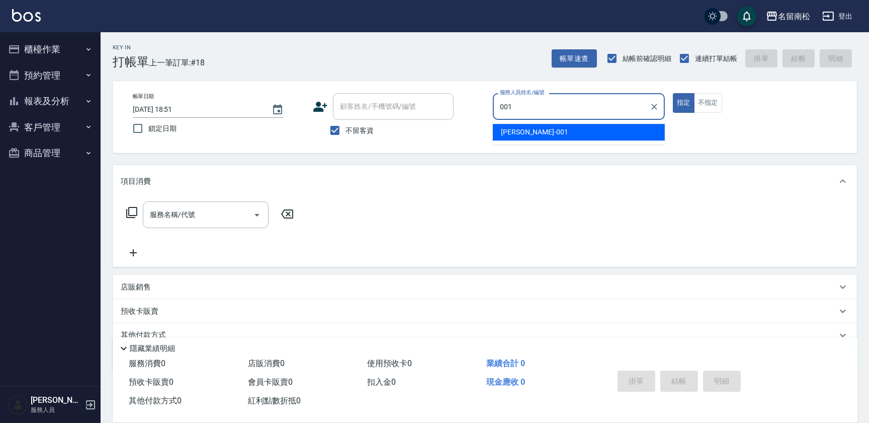
type input "[PERSON_NAME]-001"
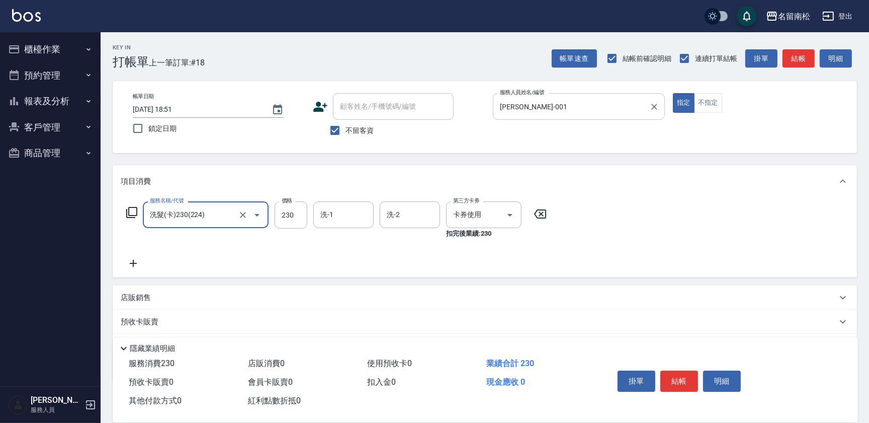
type input "洗髮(卡)230(224)"
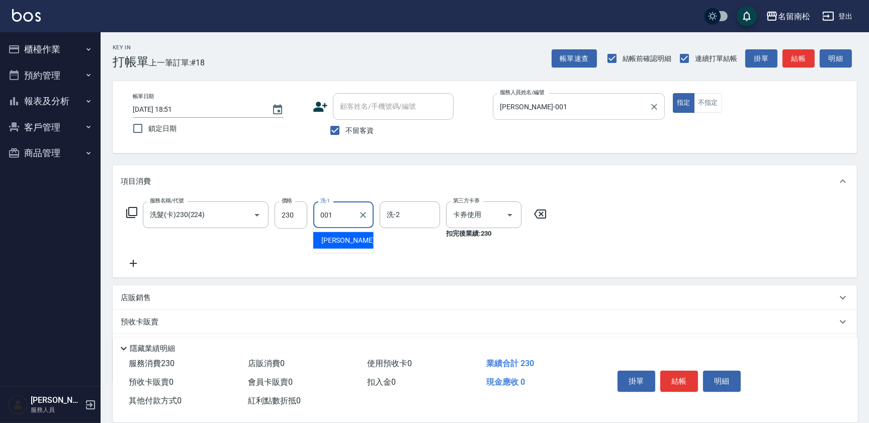
type input "[PERSON_NAME]-001"
drag, startPoint x: 714, startPoint y: 373, endPoint x: 633, endPoint y: 369, distance: 81.1
click at [711, 374] on button "明細" at bounding box center [722, 380] width 38 height 21
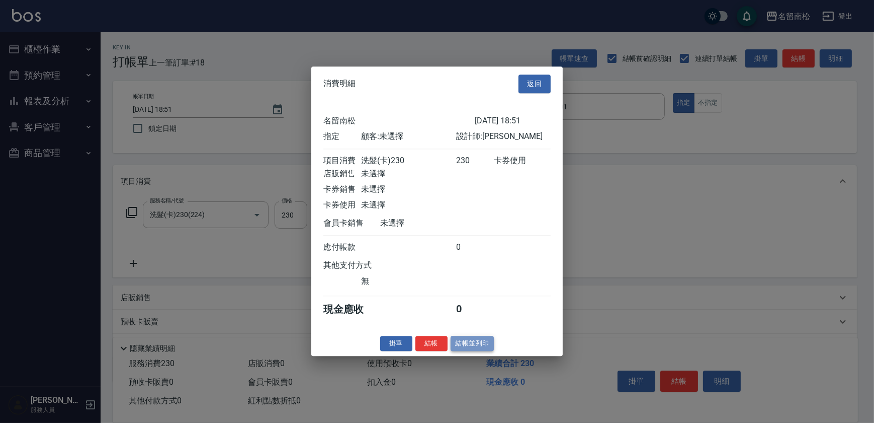
click at [473, 343] on button "結帳並列印" at bounding box center [473, 344] width 44 height 16
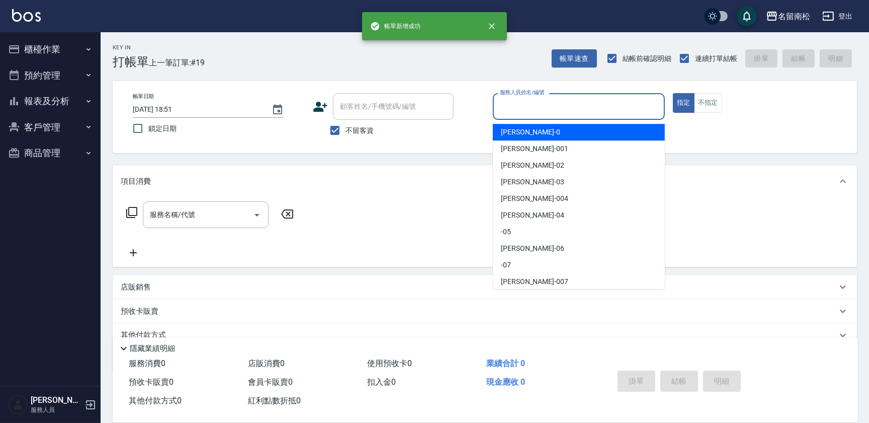
click at [629, 105] on input "服務人員姓名/編號" at bounding box center [578, 107] width 163 height 18
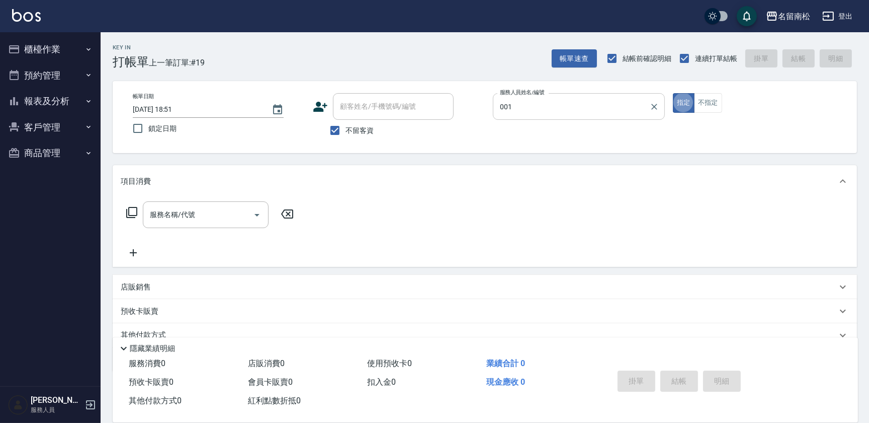
type input "[PERSON_NAME]-001"
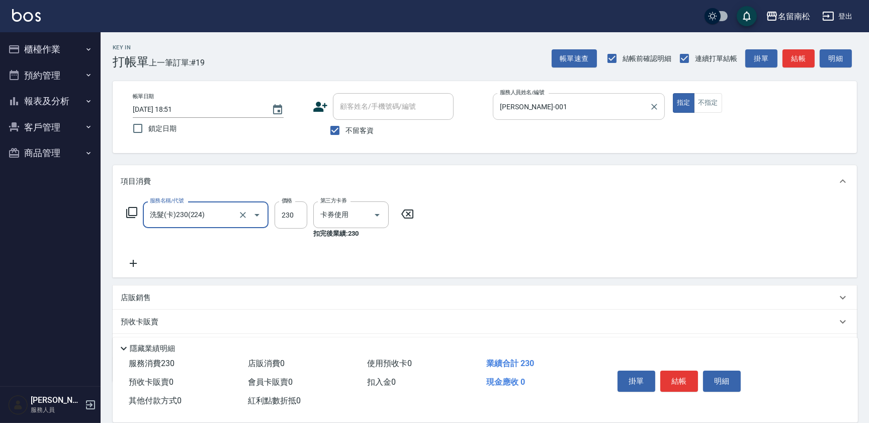
type input "洗髮(卡)230(224)"
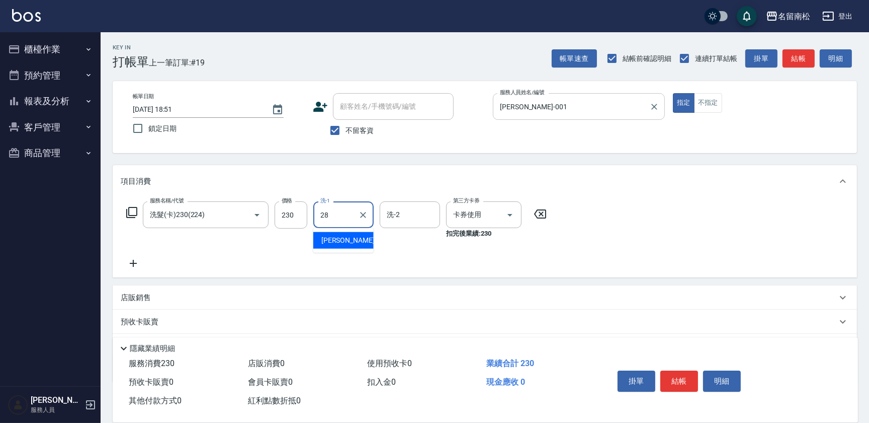
type input "[PERSON_NAME]-28"
drag, startPoint x: 721, startPoint y: 381, endPoint x: 648, endPoint y: 361, distance: 76.1
click at [714, 376] on button "明細" at bounding box center [722, 380] width 38 height 21
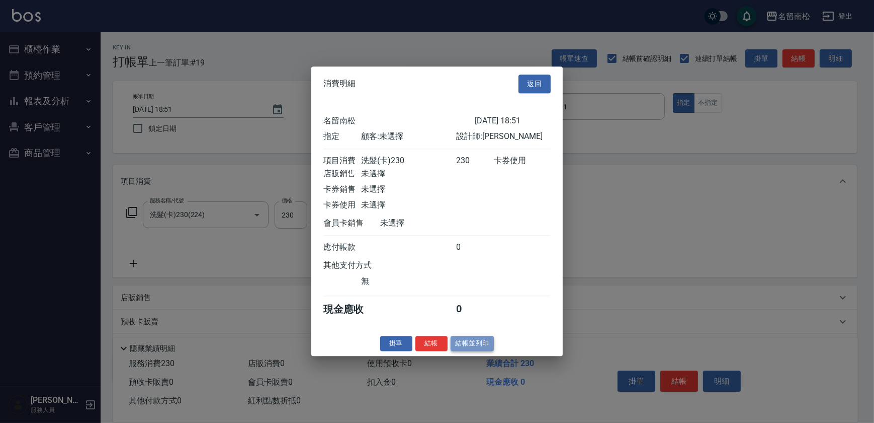
click at [461, 346] on button "結帳並列印" at bounding box center [473, 344] width 44 height 16
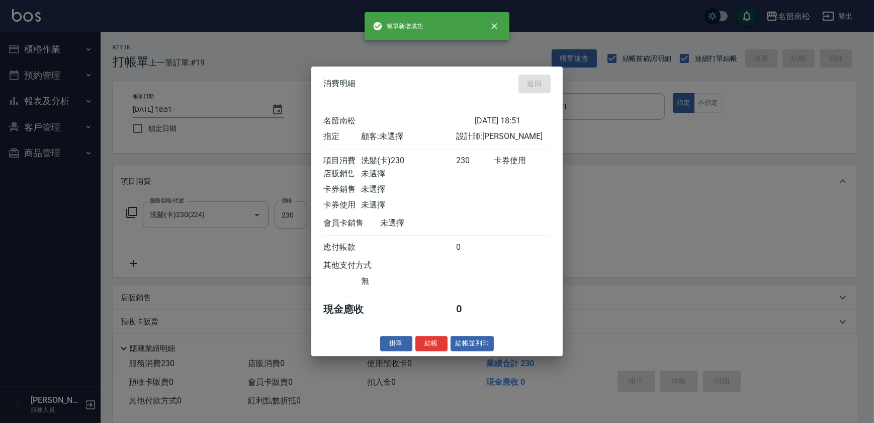
type input "[DATE] 18:52"
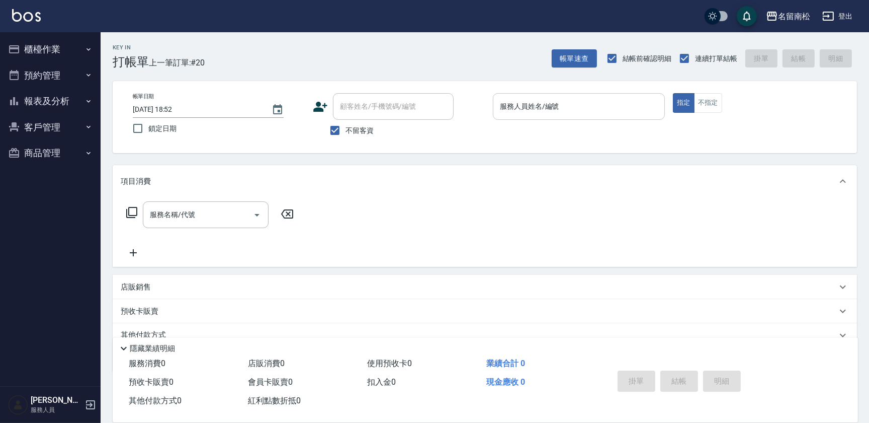
click at [601, 115] on div "服務人員姓名/編號" at bounding box center [579, 106] width 172 height 27
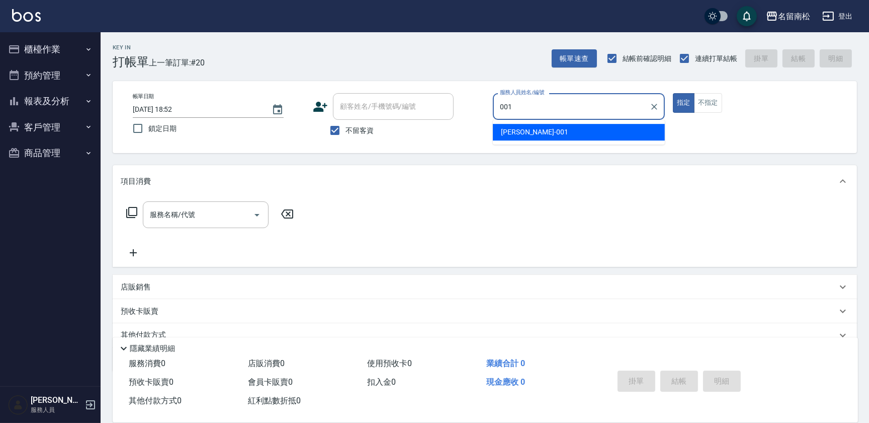
type input "[PERSON_NAME]-001"
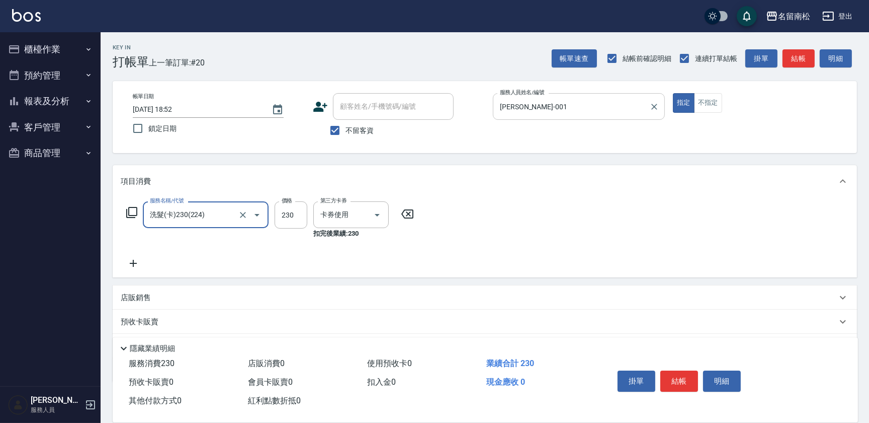
type input "洗髮(卡)230(224)"
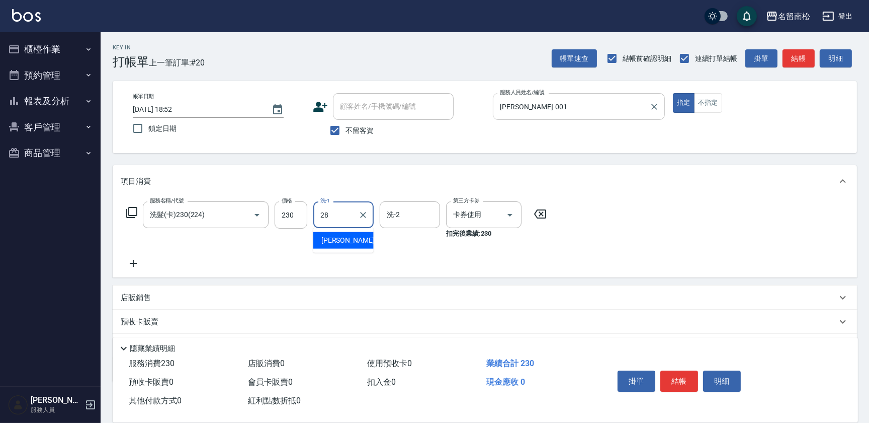
type input "[PERSON_NAME]-28"
click at [725, 381] on button "明細" at bounding box center [722, 380] width 38 height 21
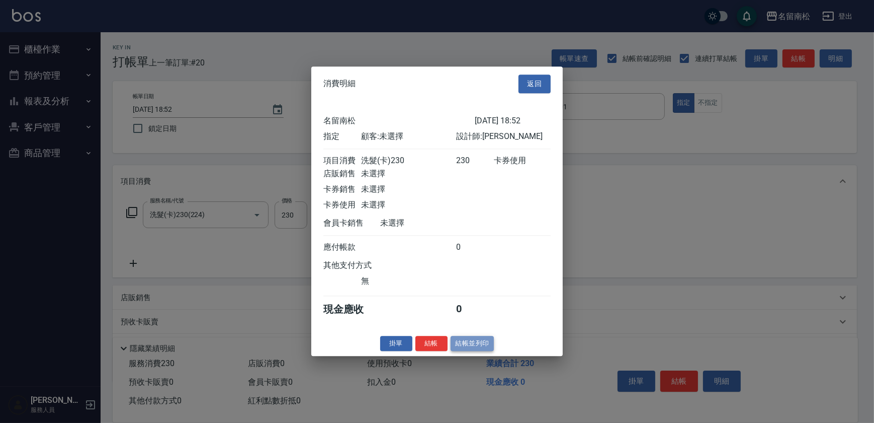
click at [475, 343] on button "結帳並列印" at bounding box center [473, 344] width 44 height 16
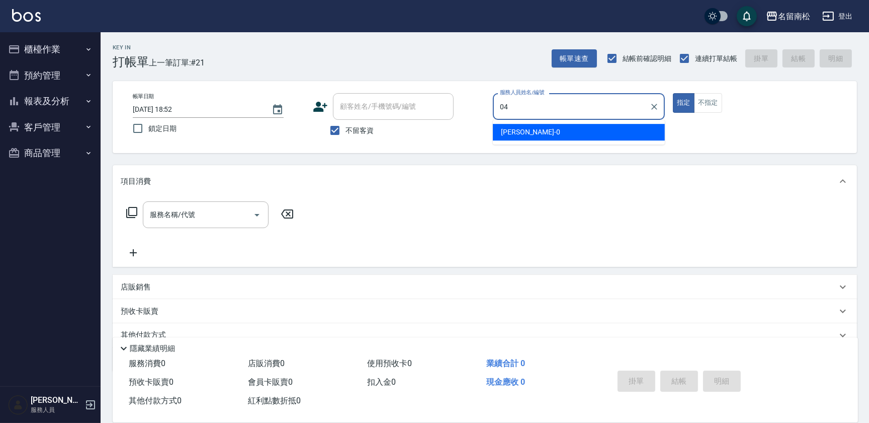
type input "[PERSON_NAME]04"
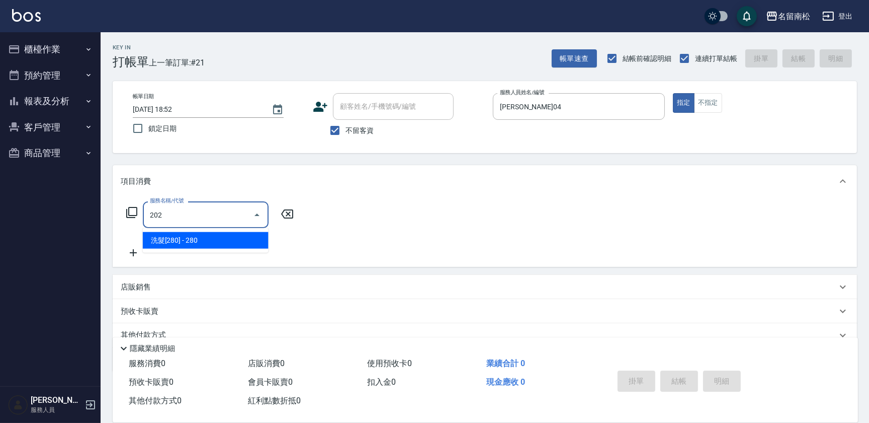
type input "洗髮[280](202)"
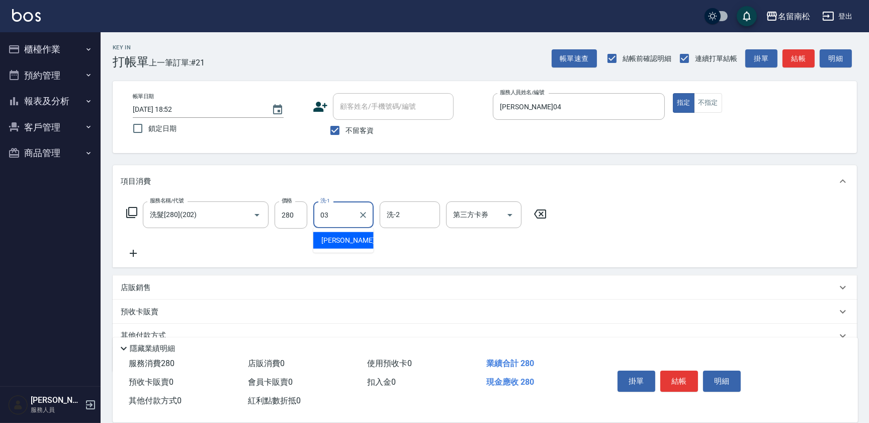
type input "[PERSON_NAME]-03"
click at [688, 373] on button "結帳" at bounding box center [679, 380] width 38 height 21
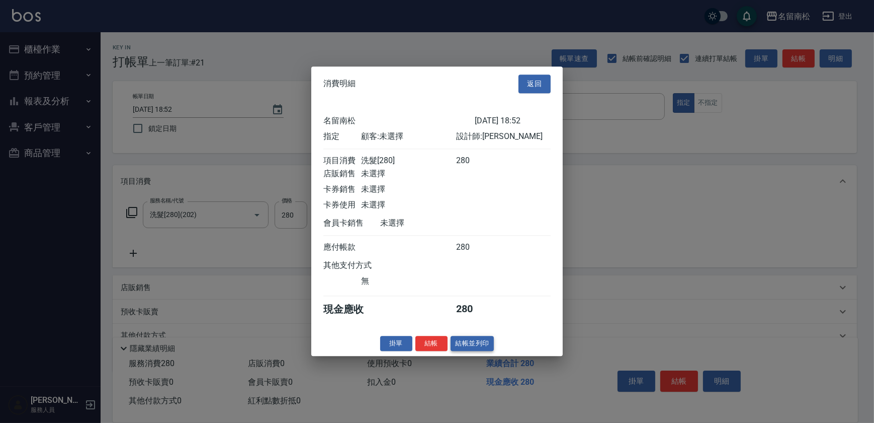
click at [491, 343] on button "結帳並列印" at bounding box center [473, 344] width 44 height 16
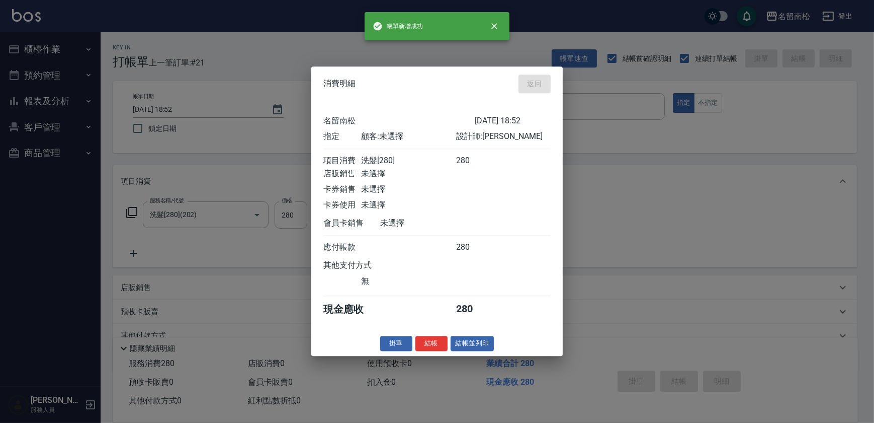
type input "[DATE] 19:00"
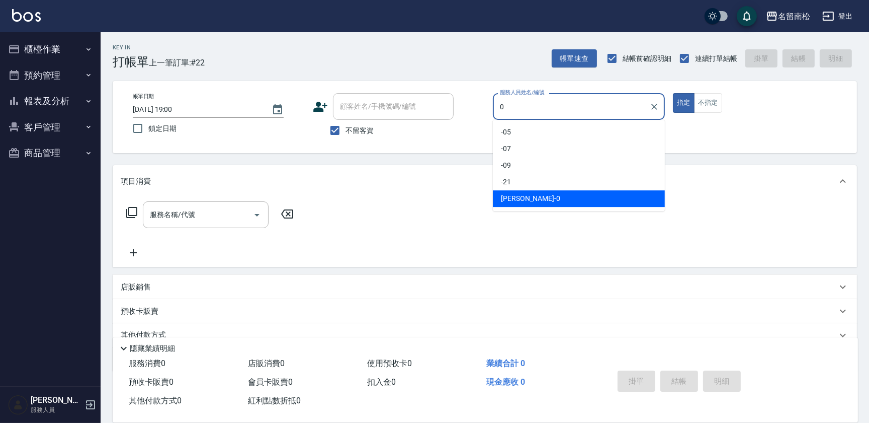
click at [566, 112] on input "0" at bounding box center [571, 107] width 148 height 18
type input "[PERSON_NAME]04"
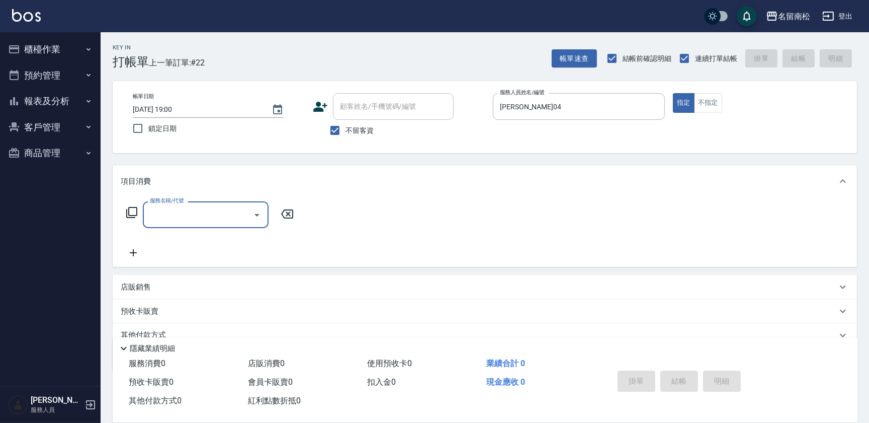
click at [234, 211] on input "服務名稱/代號" at bounding box center [198, 215] width 102 height 18
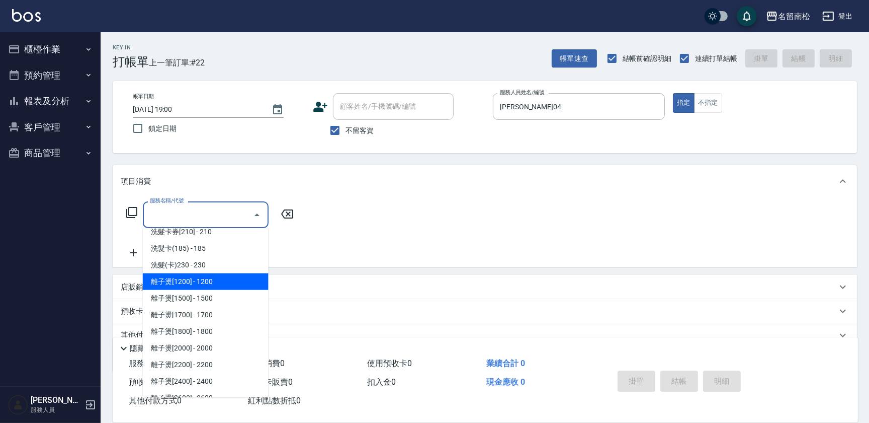
scroll to position [503, 0]
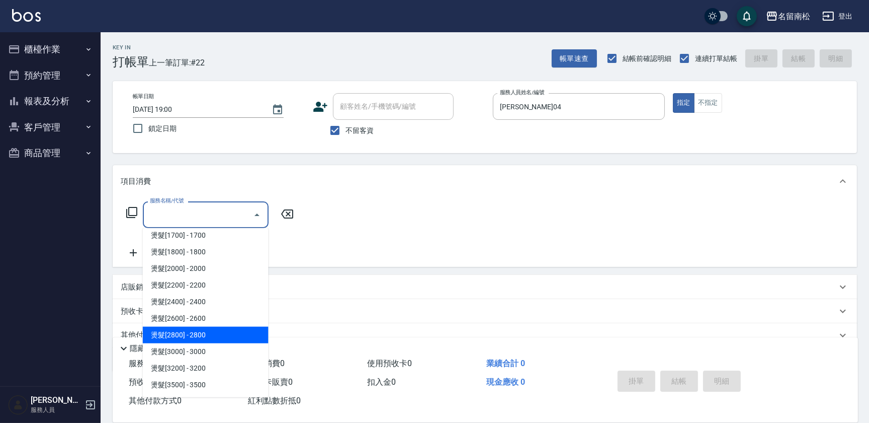
click at [205, 334] on span "燙髮[2800] - 2800" at bounding box center [206, 334] width 126 height 17
type input "燙髮[2800](318)"
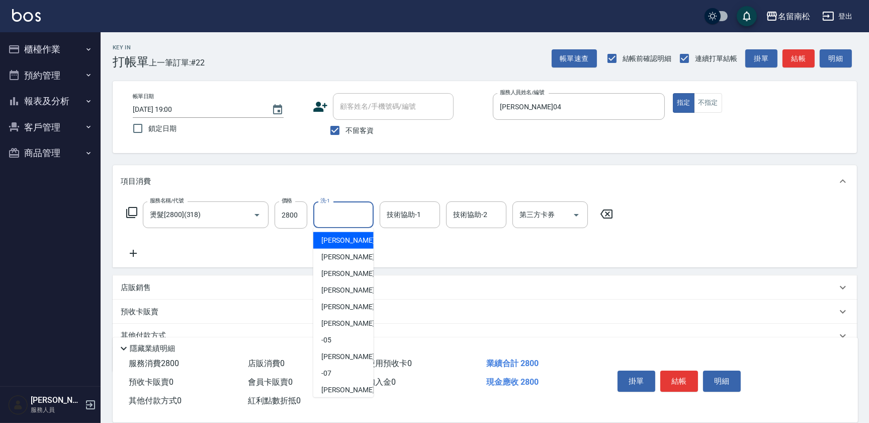
click at [322, 221] on input "洗-1" at bounding box center [343, 215] width 51 height 18
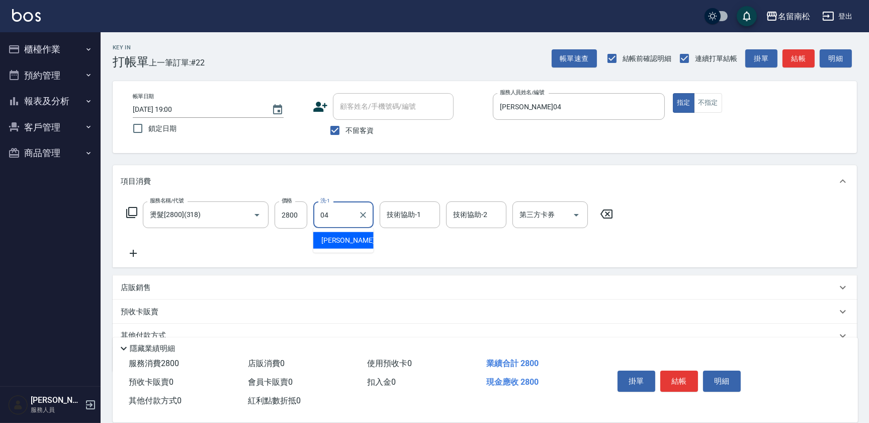
type input "[PERSON_NAME]04"
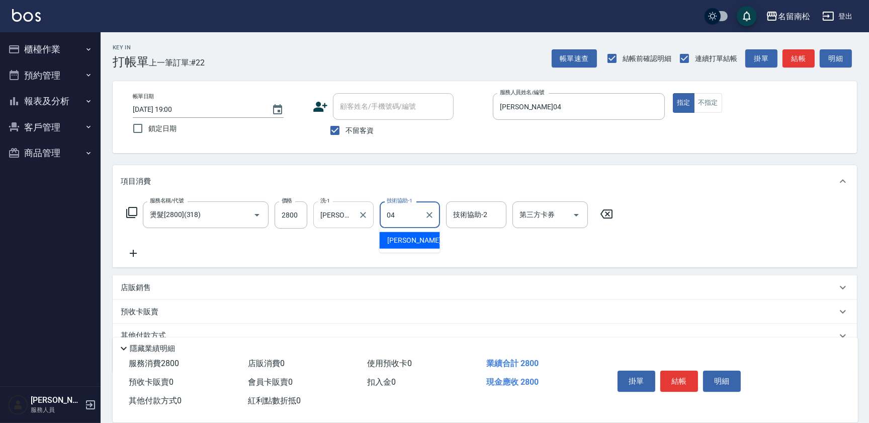
type input "[PERSON_NAME]04"
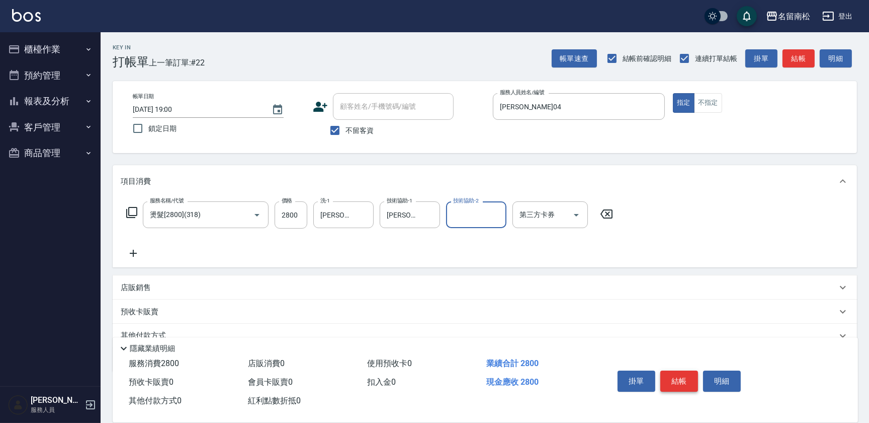
click at [678, 379] on button "結帳" at bounding box center [679, 380] width 38 height 21
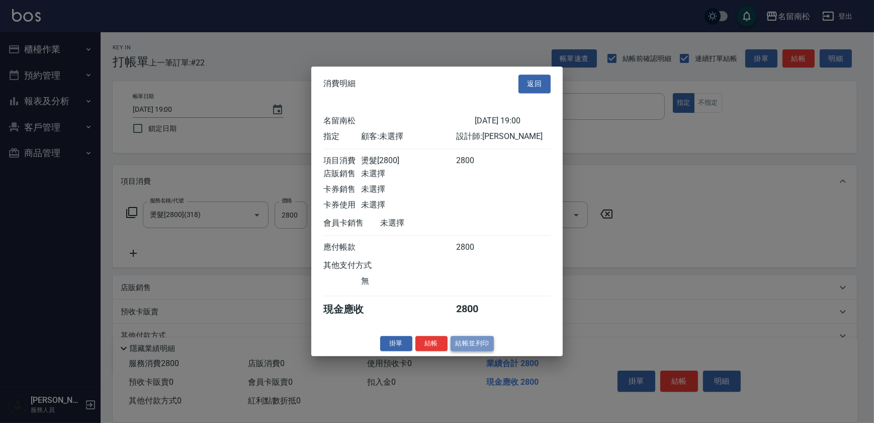
click at [468, 345] on button "結帳並列印" at bounding box center [473, 344] width 44 height 16
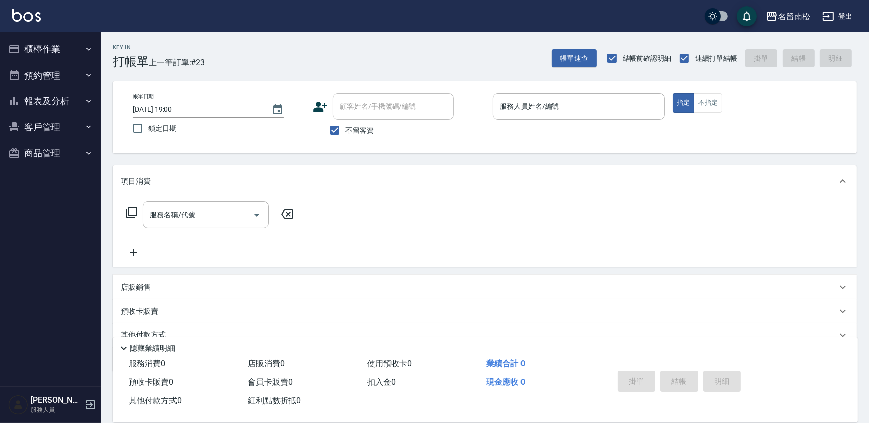
click at [47, 104] on button "報表及分析" at bounding box center [50, 101] width 93 height 26
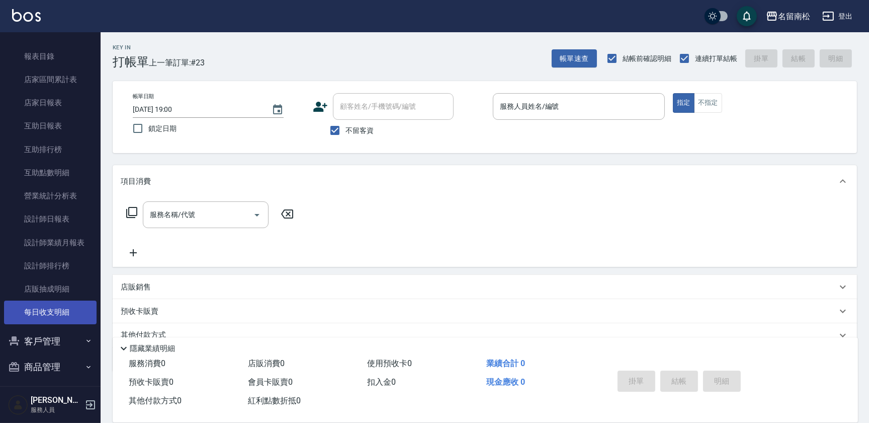
scroll to position [79, 0]
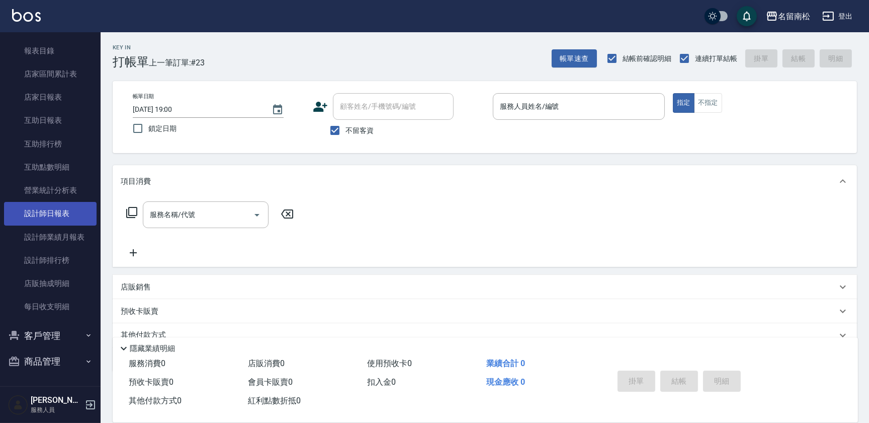
click at [60, 211] on link "設計師日報表" at bounding box center [50, 213] width 93 height 23
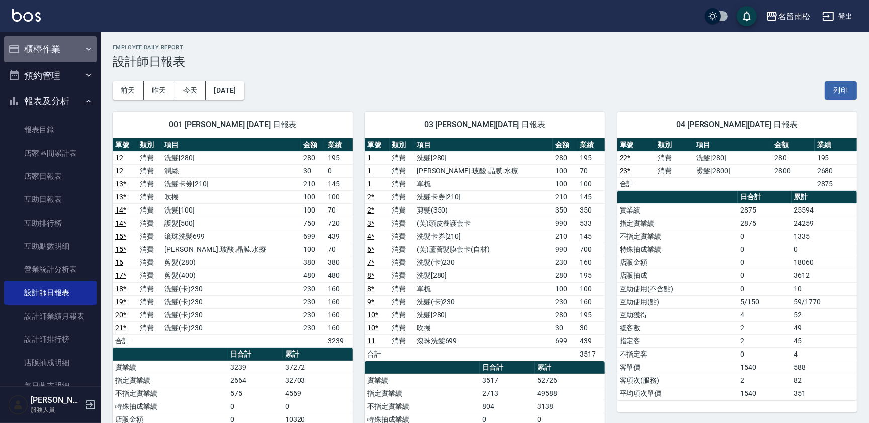
click at [65, 56] on button "櫃檯作業" at bounding box center [50, 49] width 93 height 26
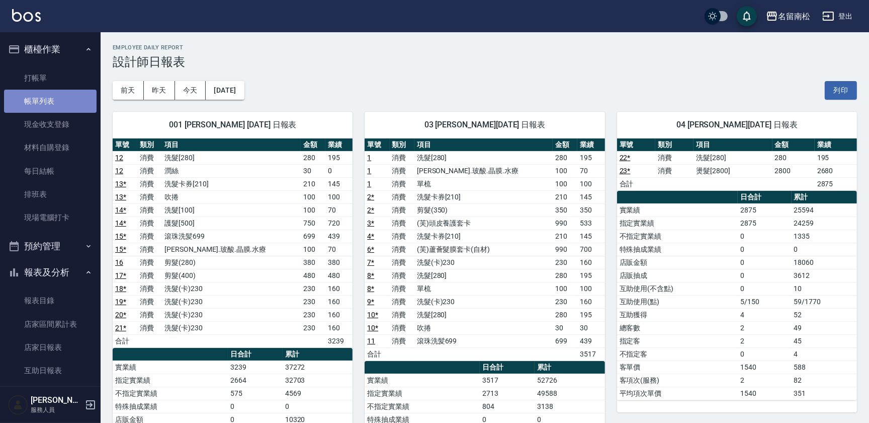
click at [55, 99] on link "帳單列表" at bounding box center [50, 101] width 93 height 23
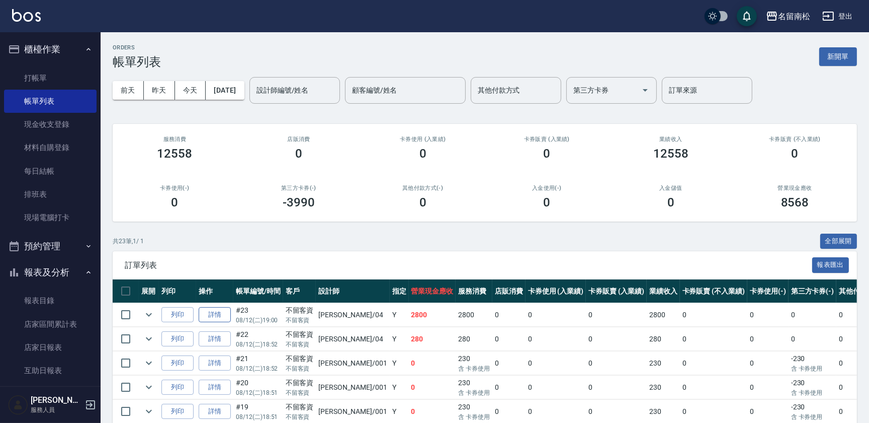
click at [223, 312] on link "詳情" at bounding box center [215, 315] width 32 height 16
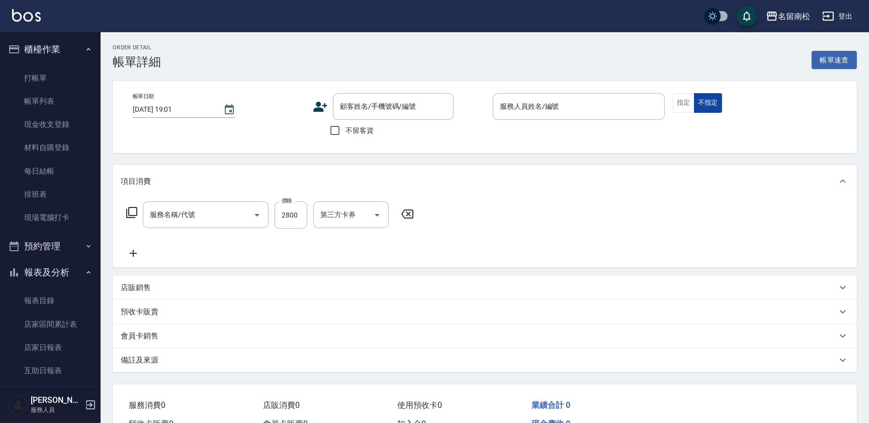
type input "[DATE] 19:00"
checkbox input "true"
type input "[PERSON_NAME]04"
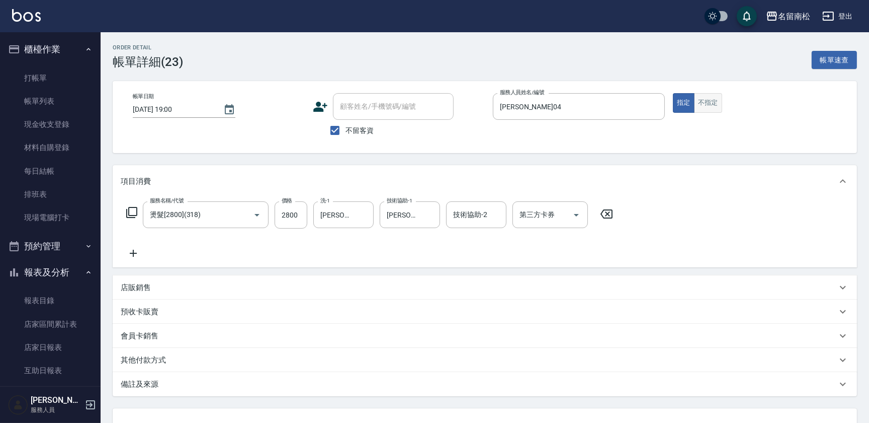
type input "燙髮[2800](318)"
click at [714, 102] on button "不指定" at bounding box center [708, 103] width 28 height 20
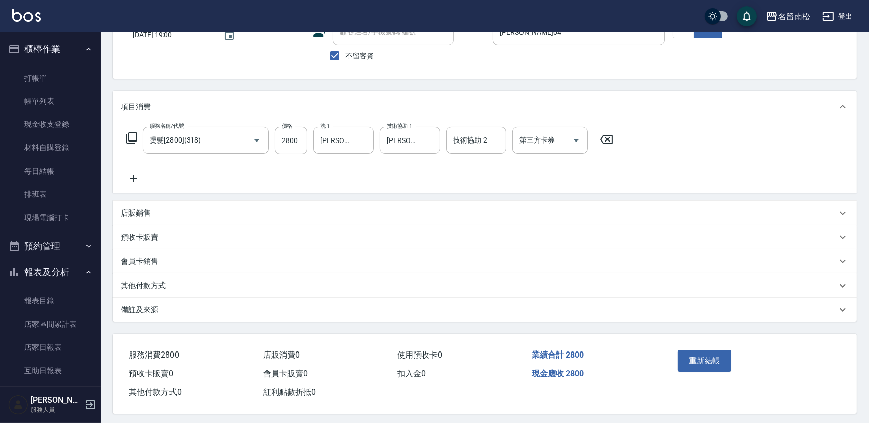
scroll to position [80, 0]
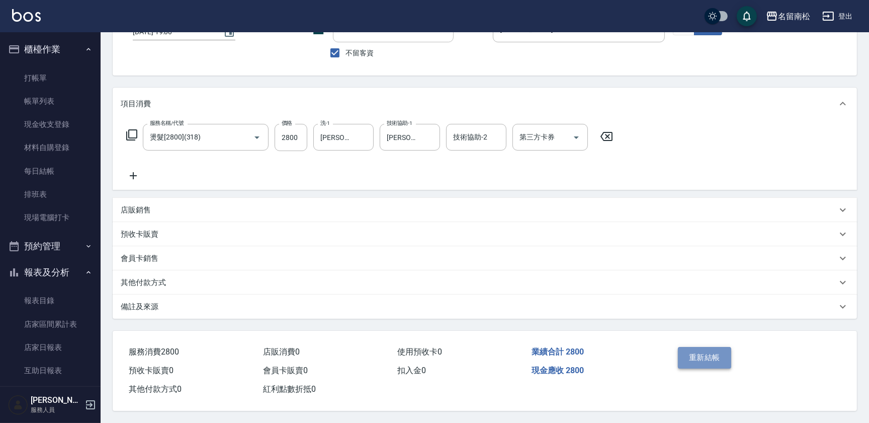
click at [722, 355] on button "重新結帳" at bounding box center [704, 357] width 53 height 21
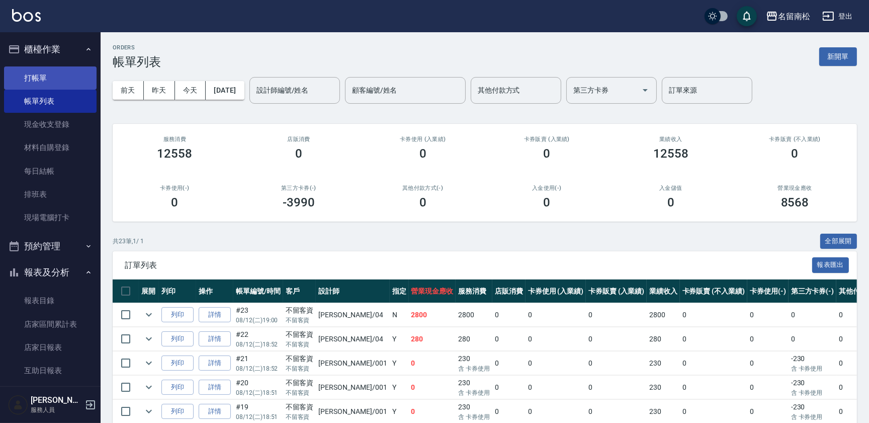
click at [62, 84] on link "打帳單" at bounding box center [50, 77] width 93 height 23
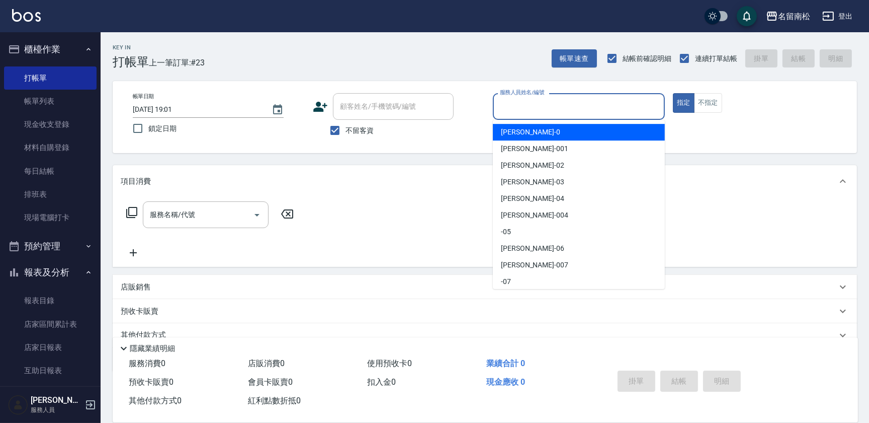
click at [604, 101] on input "服務人員姓名/編號" at bounding box center [578, 107] width 163 height 18
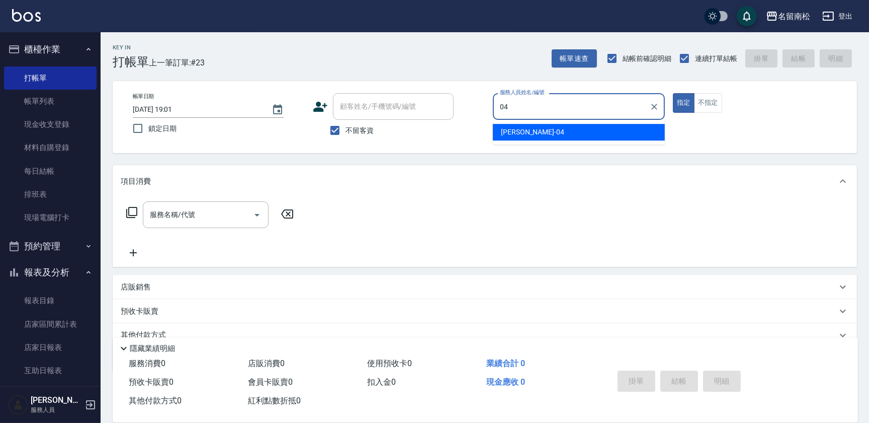
type input "[PERSON_NAME]04"
type button "true"
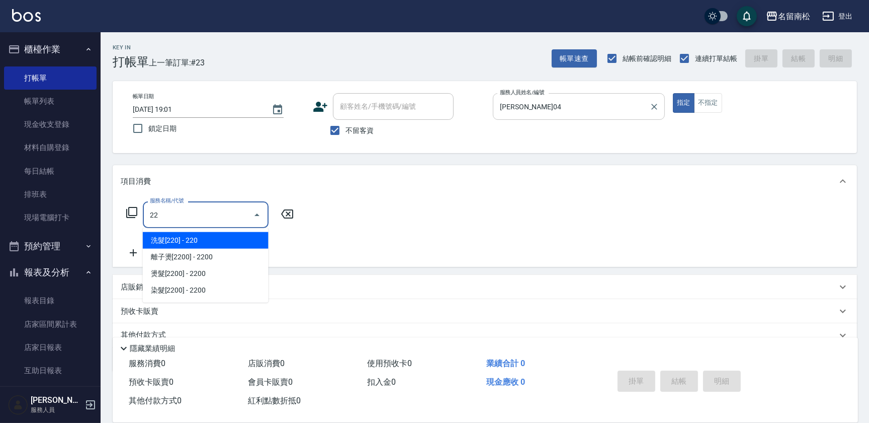
type input "220"
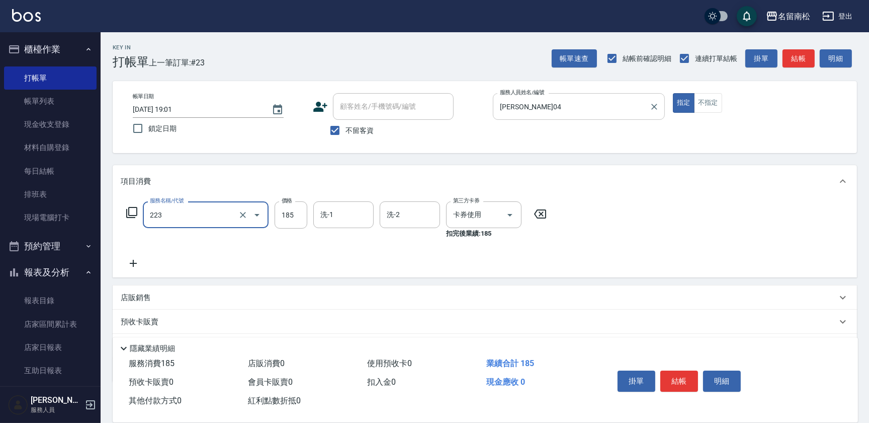
type input "洗髮卡(185)(223)"
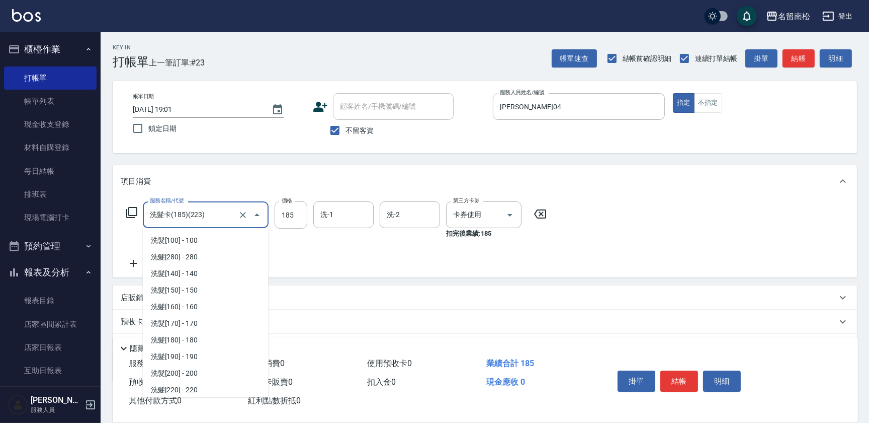
click at [205, 221] on input "洗髮卡(185)(223)" at bounding box center [191, 215] width 89 height 18
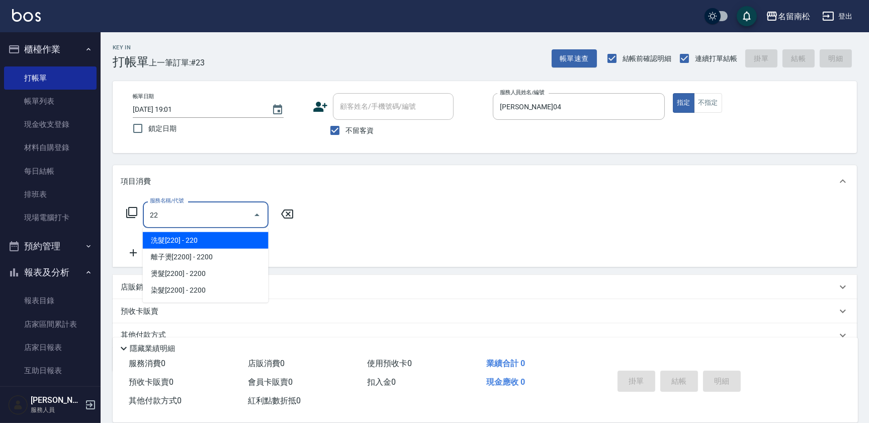
type input "洗髮[220](210)"
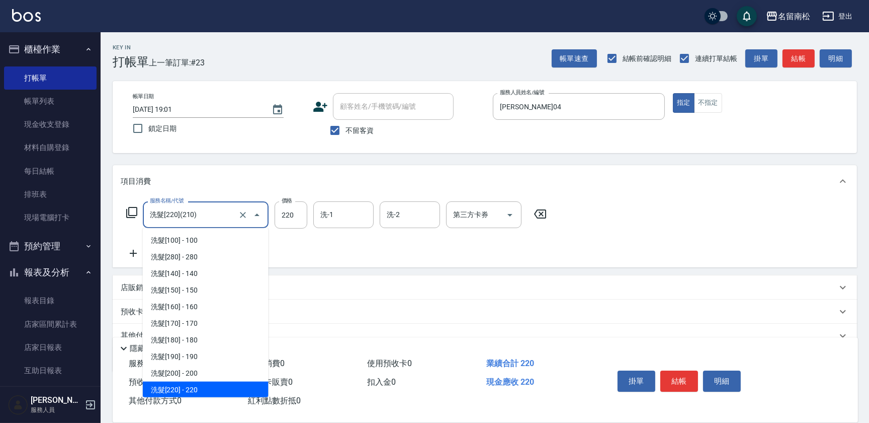
click at [205, 221] on input "洗髮[220](210)" at bounding box center [191, 215] width 89 height 18
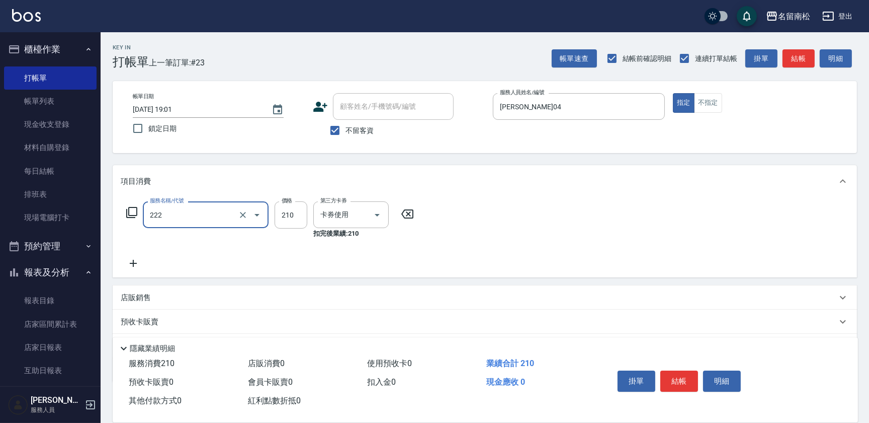
type input "洗髮卡券[210](222)"
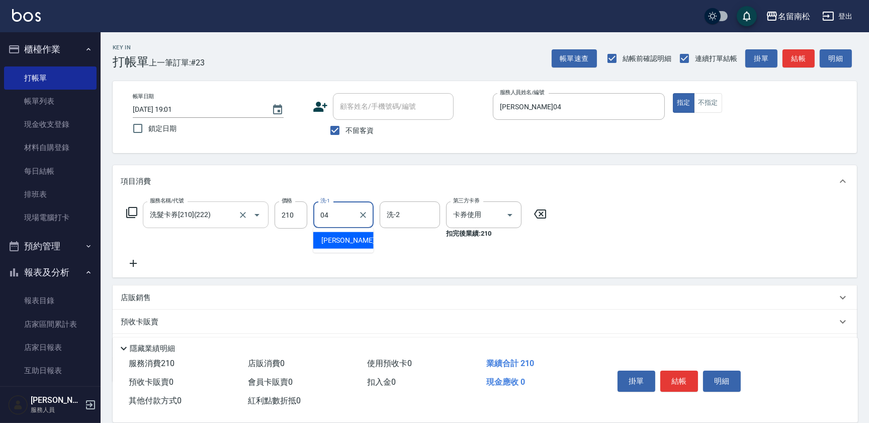
type input "[PERSON_NAME]04"
click at [668, 374] on button "結帳" at bounding box center [679, 380] width 38 height 21
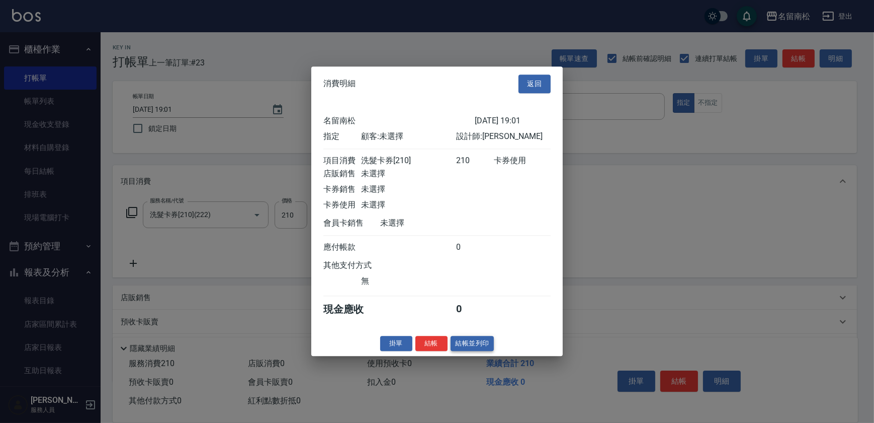
click at [483, 351] on button "結帳並列印" at bounding box center [473, 344] width 44 height 16
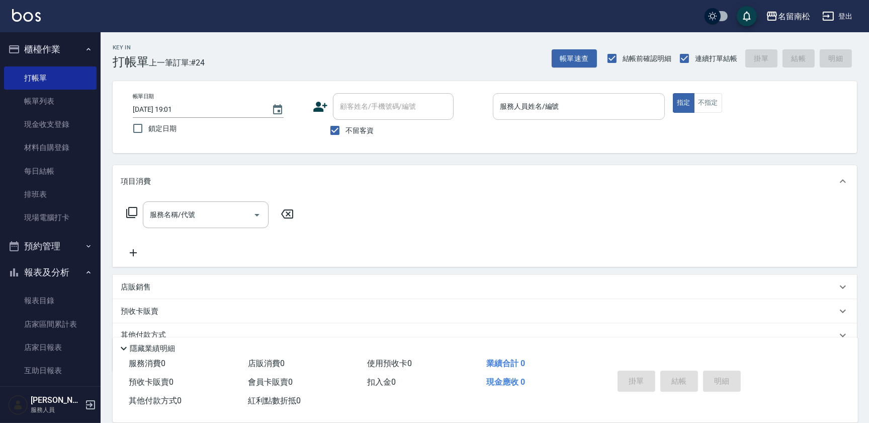
click at [621, 110] on input "服務人員姓名/編號" at bounding box center [578, 107] width 163 height 18
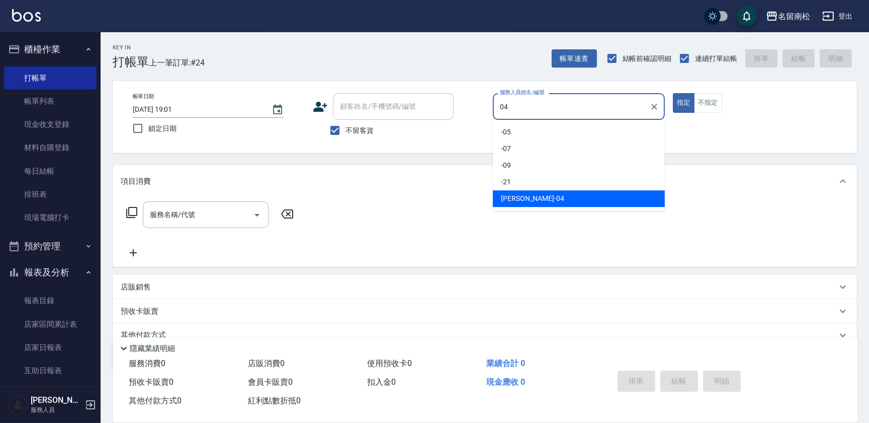
type input "[PERSON_NAME]04"
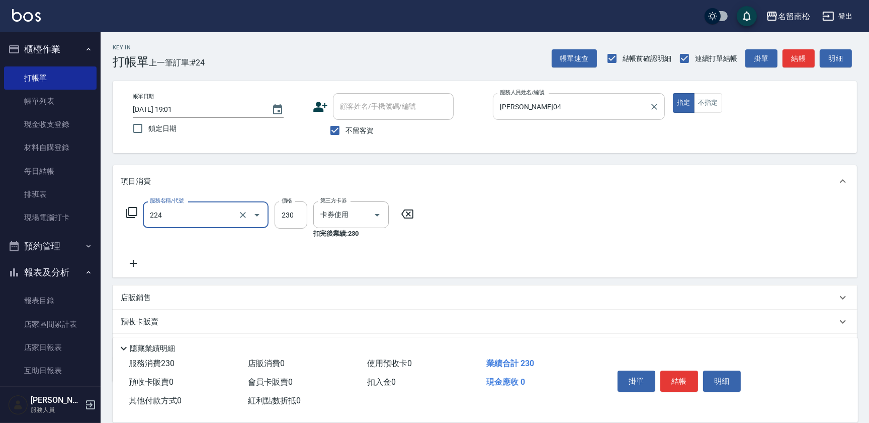
type input "洗髮(卡)230(224)"
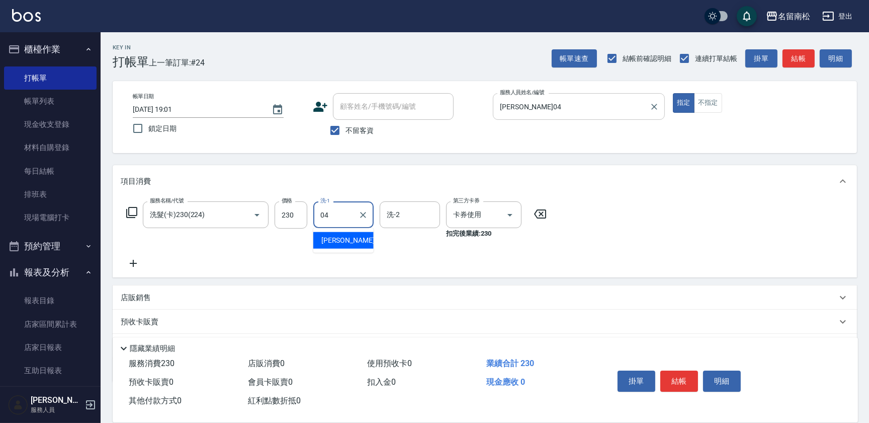
type input "[PERSON_NAME]04"
click at [668, 374] on button "結帳" at bounding box center [679, 380] width 38 height 21
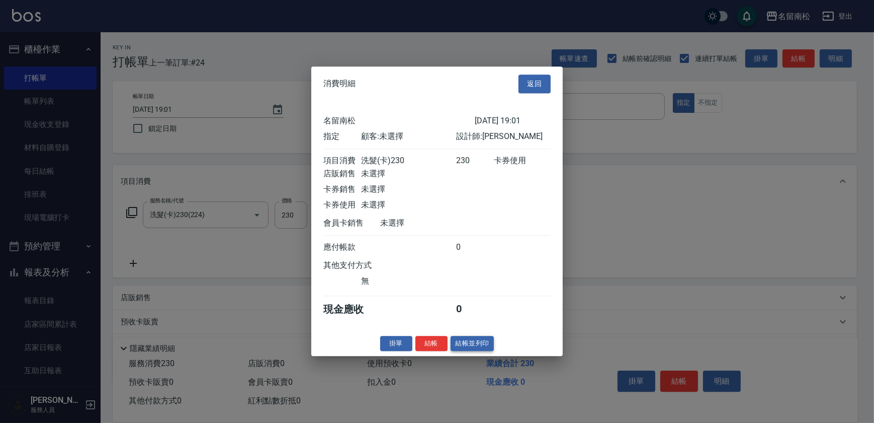
click at [482, 351] on button "結帳並列印" at bounding box center [473, 344] width 44 height 16
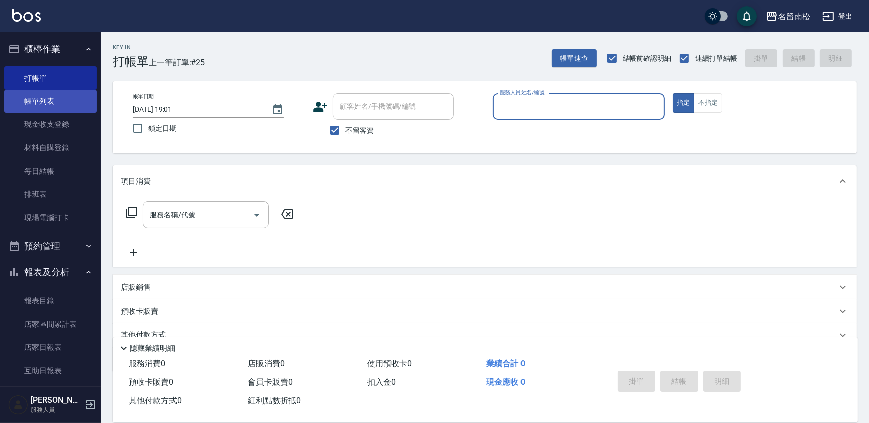
click at [75, 104] on link "帳單列表" at bounding box center [50, 101] width 93 height 23
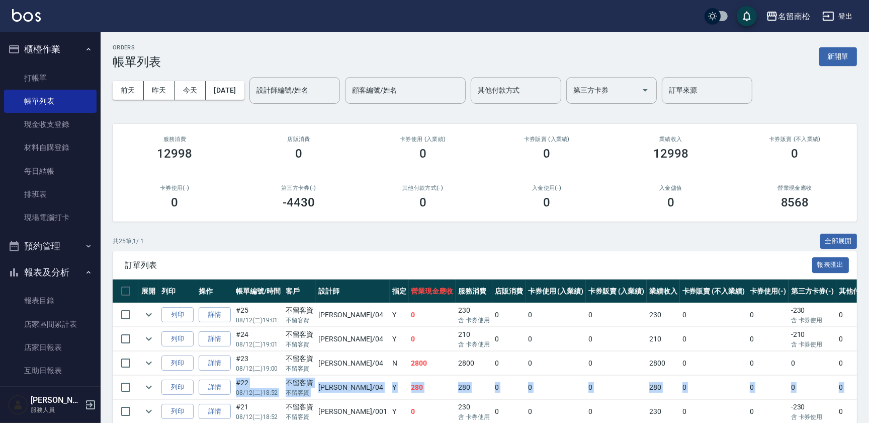
drag, startPoint x: 868, startPoint y: 391, endPoint x: 874, endPoint y: 357, distance: 34.2
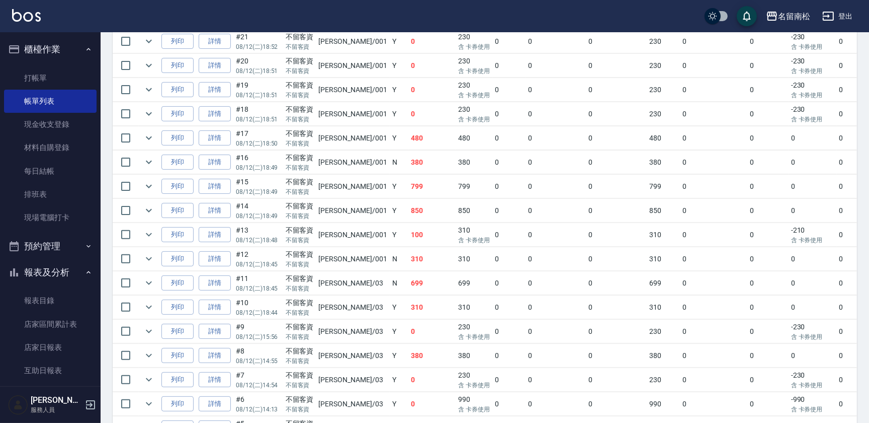
click at [867, 155] on div "ORDERS 帳單列表 新開單 [DATE] [DATE] [DATE] [DATE] 設計師編號/姓名 設計師編號/姓名 顧客編號/姓名 顧客編號/姓名 其…" at bounding box center [485, 118] width 769 height 913
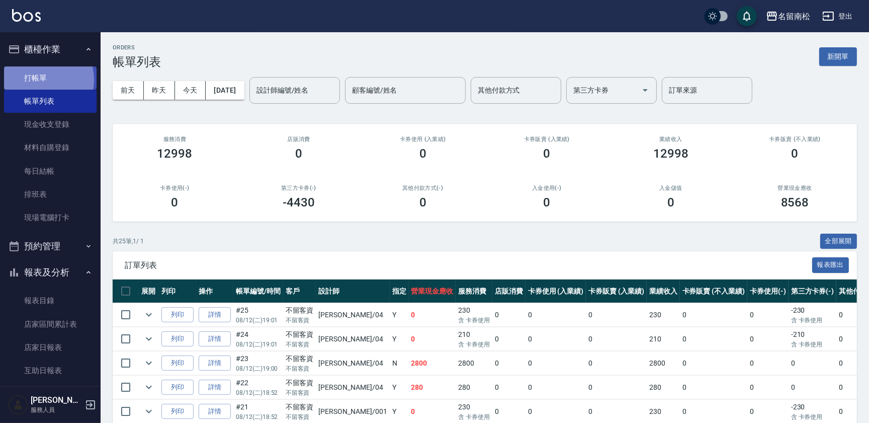
click at [38, 79] on link "打帳單" at bounding box center [50, 77] width 93 height 23
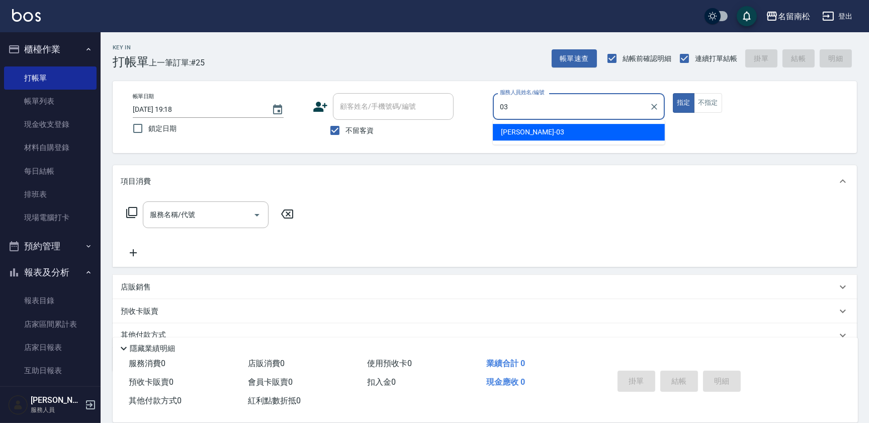
type input "[PERSON_NAME]-03"
type button "true"
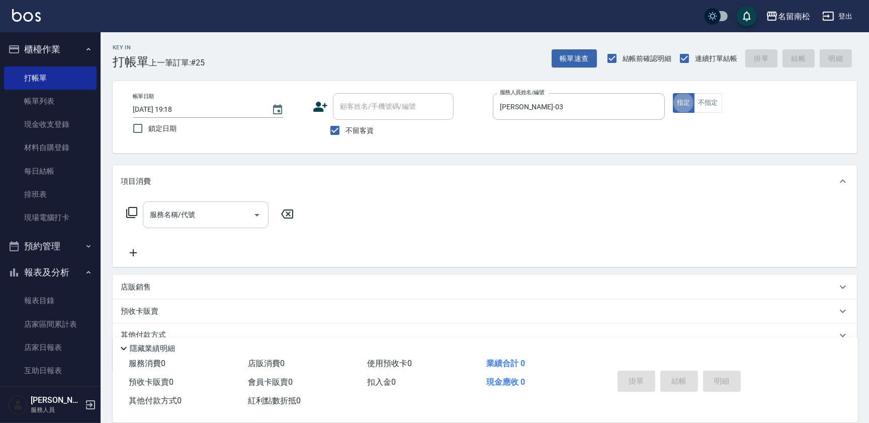
click at [201, 217] on input "服務名稱/代號" at bounding box center [198, 215] width 102 height 18
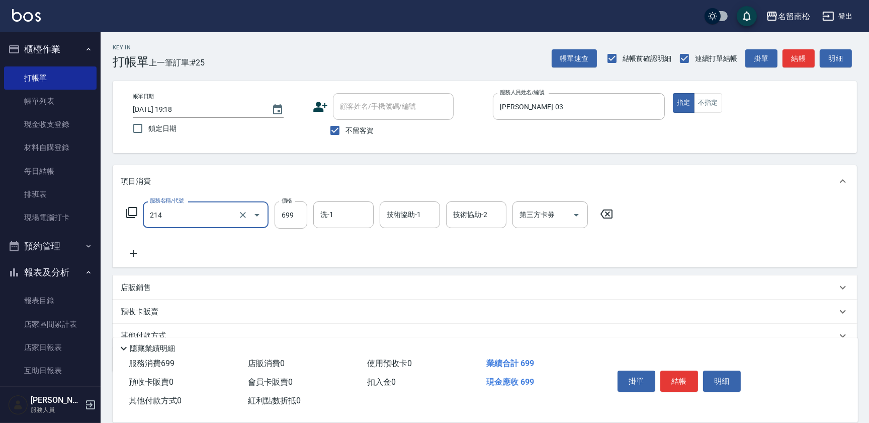
type input "滾珠洗髪699(214)"
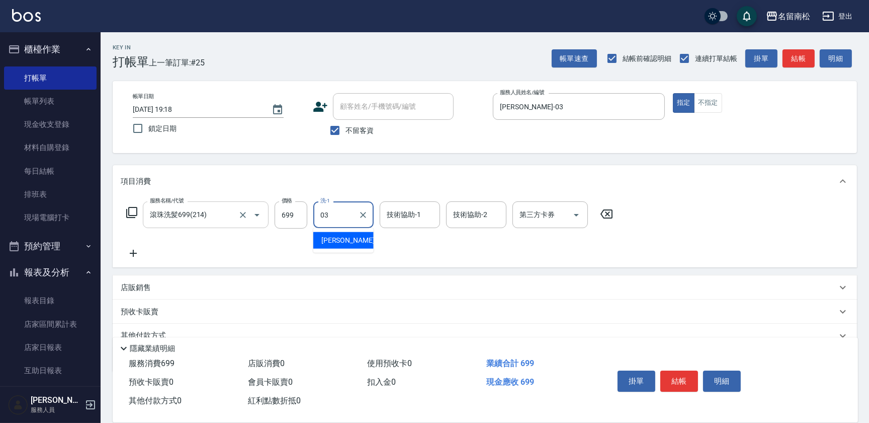
type input "[PERSON_NAME]-03"
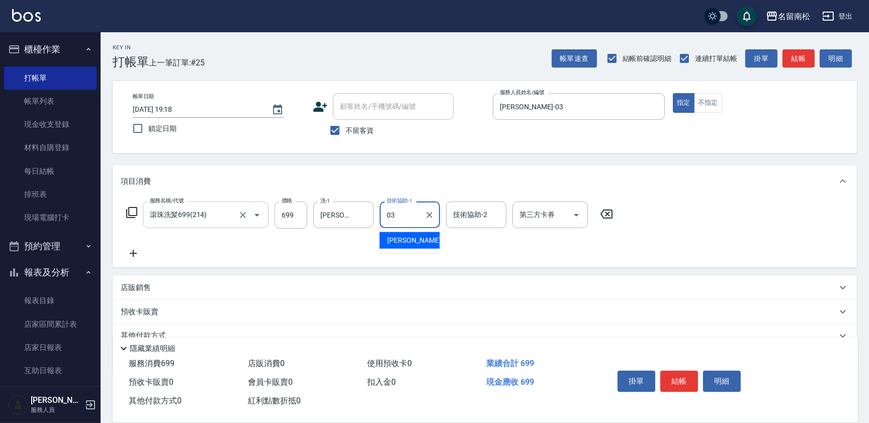
type input "[PERSON_NAME]-03"
click at [131, 259] on icon at bounding box center [133, 253] width 25 height 12
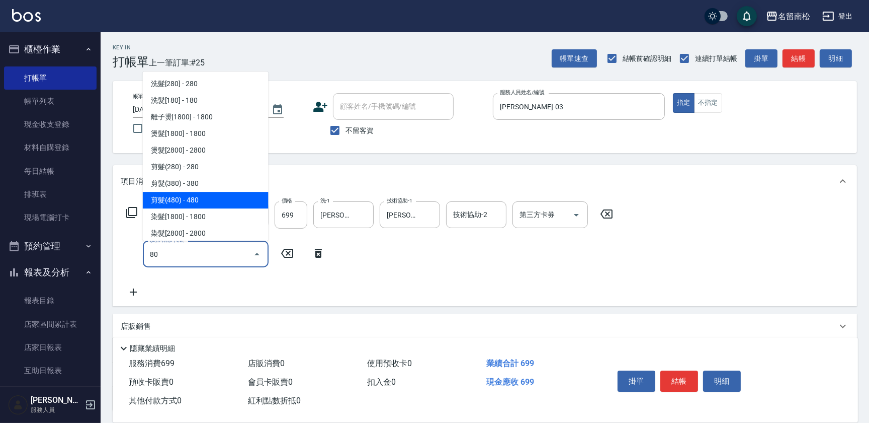
type input "80"
drag, startPoint x: 358, startPoint y: 301, endPoint x: 343, endPoint y: 294, distance: 16.4
click at [357, 301] on div "服務名稱/代號 滾珠洗髪699(214) 服務名稱/代號 價格 699 價格 洗-1 [PERSON_NAME]-03 洗-1 技術協助-1 [PERSON_…" at bounding box center [485, 251] width 744 height 109
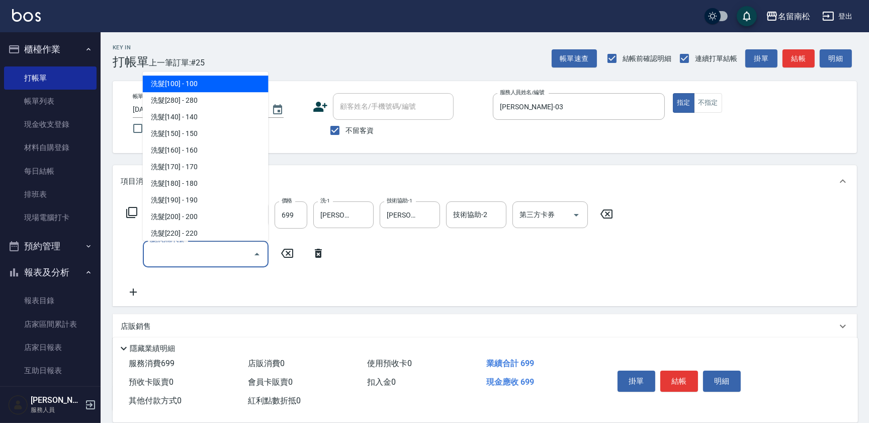
click at [198, 258] on input "服務名稱/代號" at bounding box center [198, 254] width 102 height 18
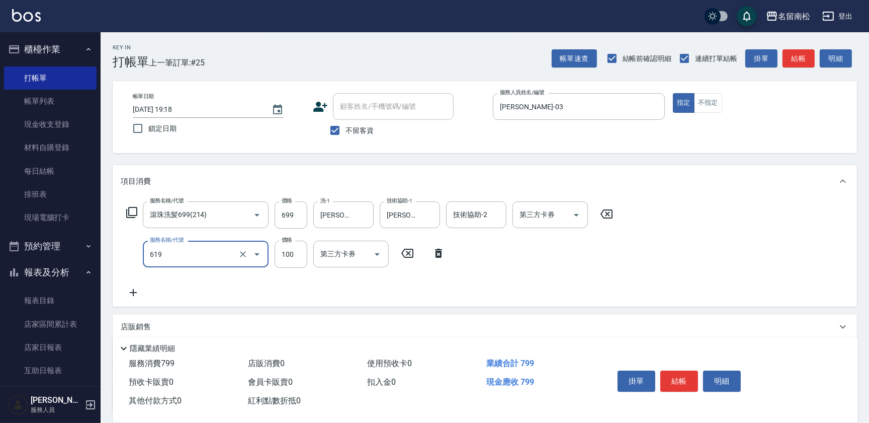
type input "[PERSON_NAME].玻酸.晶膜.水療(619)"
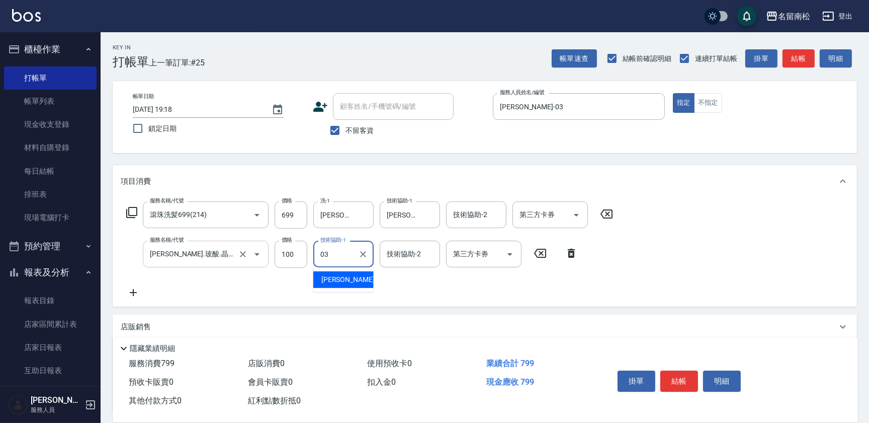
type input "[PERSON_NAME]-03"
click at [689, 377] on button "結帳" at bounding box center [679, 380] width 38 height 21
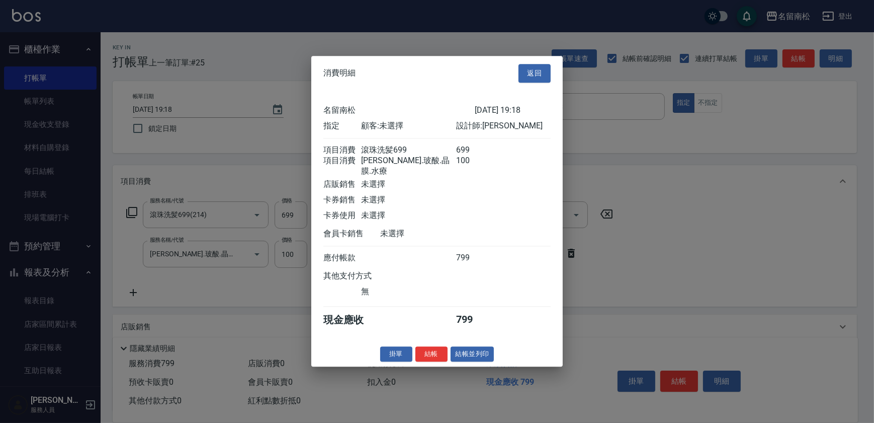
click at [482, 359] on div "消費明細 返回 [GEOGRAPHIC_DATA]留南松 [DATE] 19:18 指定 顧客: 未選擇 設計師: [PERSON_NAME] 項目消費 滾珠…" at bounding box center [437, 211] width 252 height 310
click at [471, 351] on button "結帳並列印" at bounding box center [473, 354] width 44 height 16
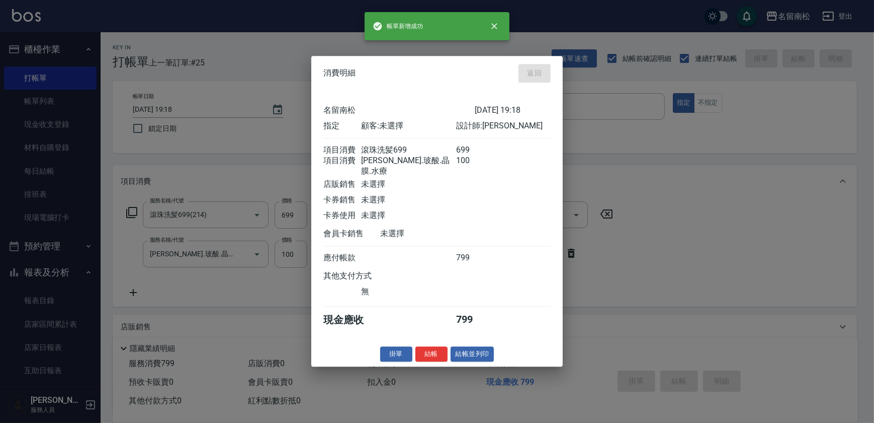
type input "[DATE] 19:26"
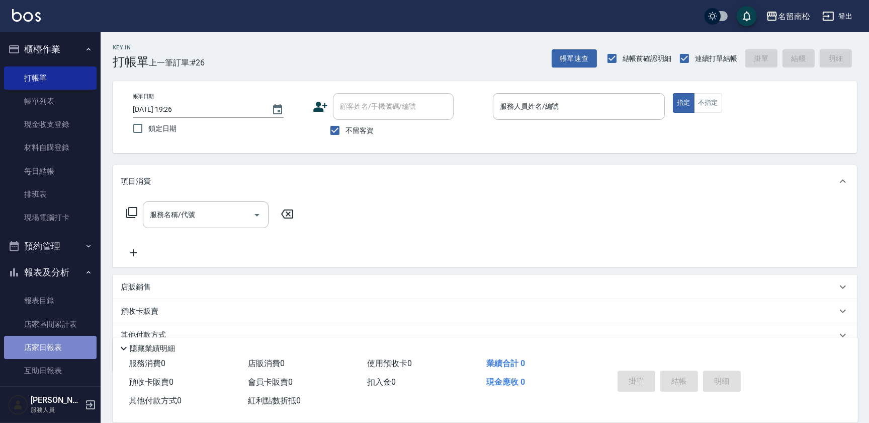
click at [60, 345] on link "店家日報表" at bounding box center [50, 347] width 93 height 23
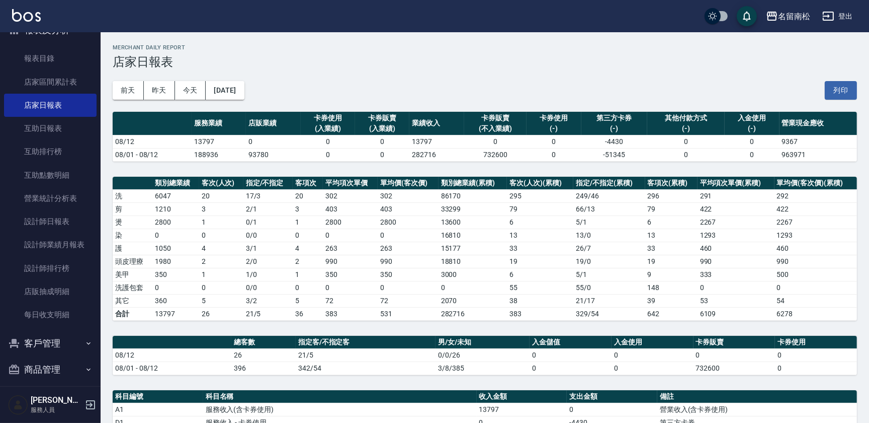
scroll to position [247, 0]
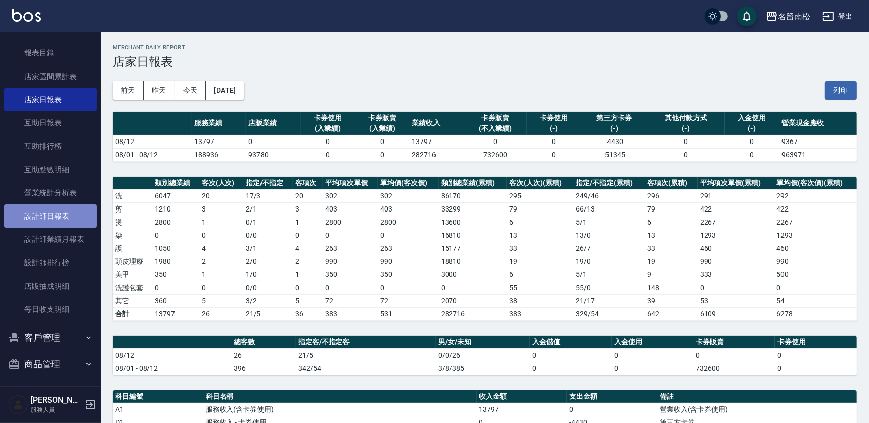
click at [69, 217] on link "設計師日報表" at bounding box center [50, 215] width 93 height 23
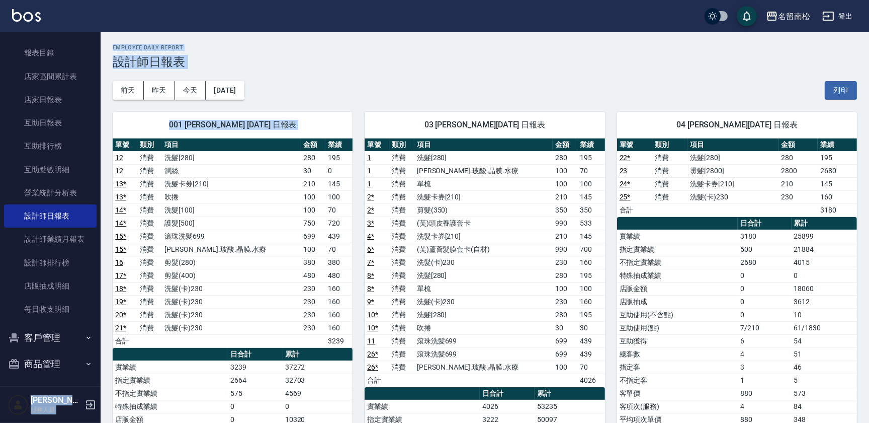
drag, startPoint x: 95, startPoint y: 245, endPoint x: 115, endPoint y: 149, distance: 98.1
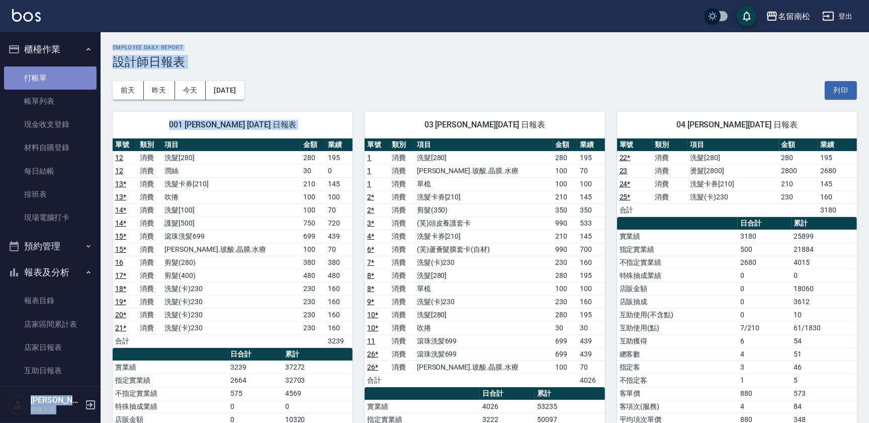
click at [75, 72] on link "打帳單" at bounding box center [50, 77] width 93 height 23
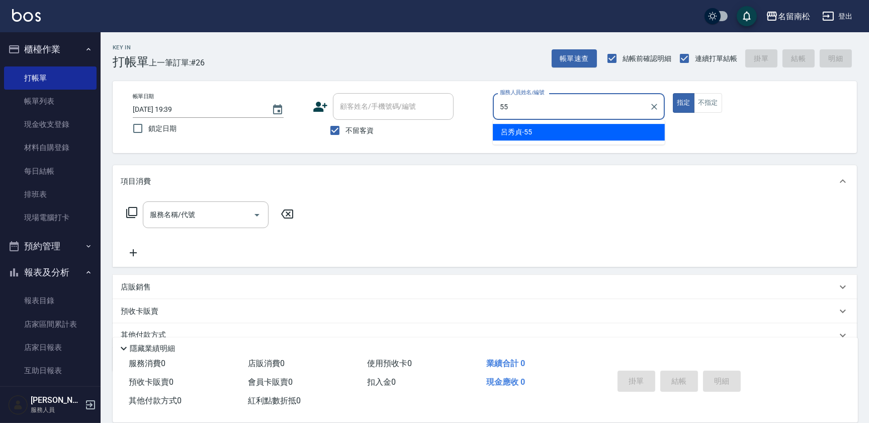
type input "呂秀貞-55"
type button "true"
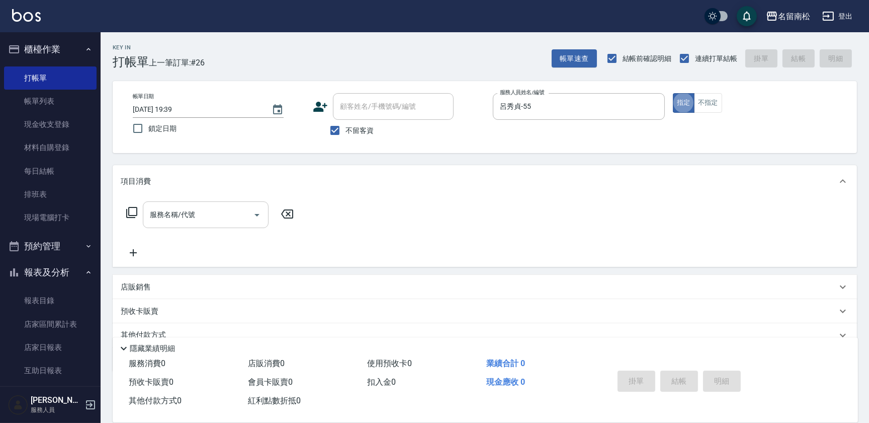
click at [194, 221] on input "服務名稱/代號" at bounding box center [198, 215] width 102 height 18
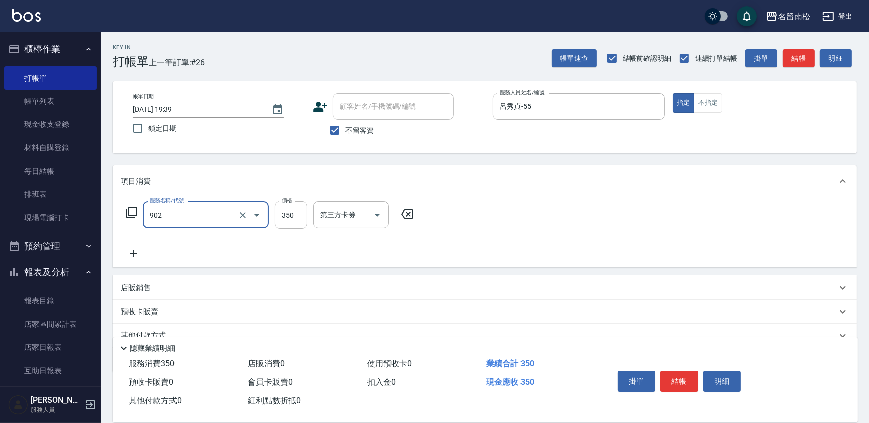
type input "修腳(902)"
type input "550"
click at [676, 375] on button "結帳" at bounding box center [679, 380] width 38 height 21
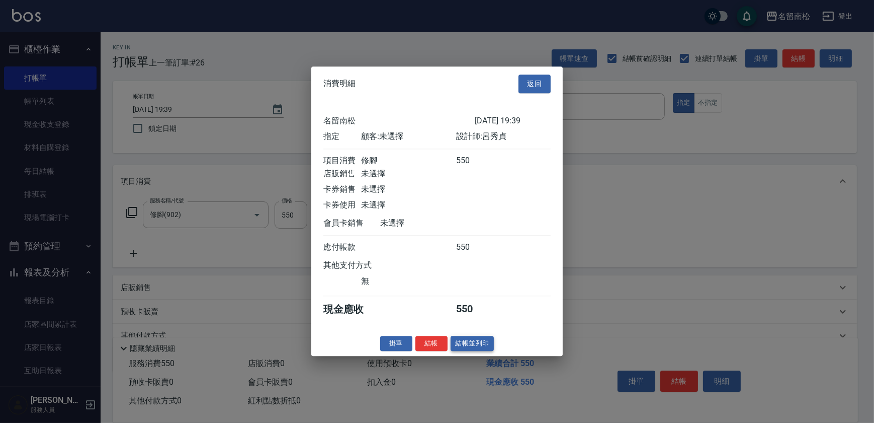
click at [464, 346] on button "結帳並列印" at bounding box center [473, 344] width 44 height 16
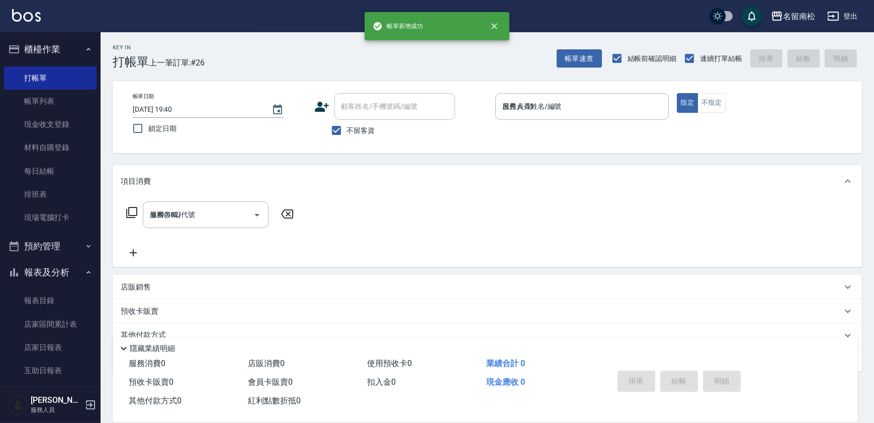
type input "[DATE] 19:40"
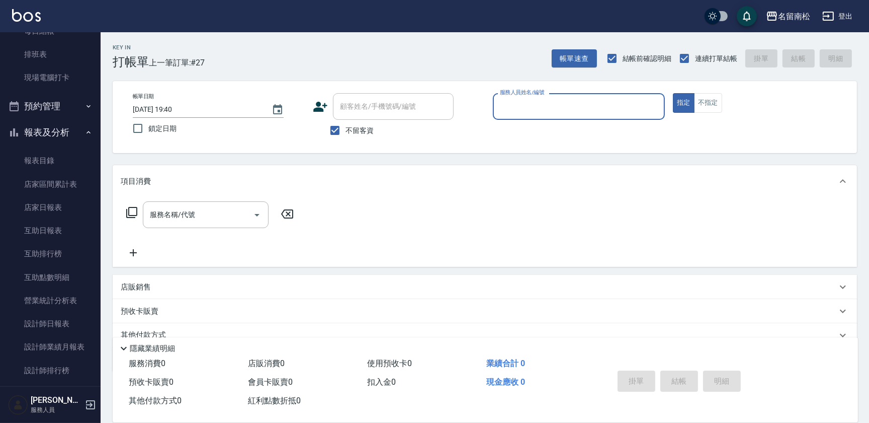
scroll to position [168, 0]
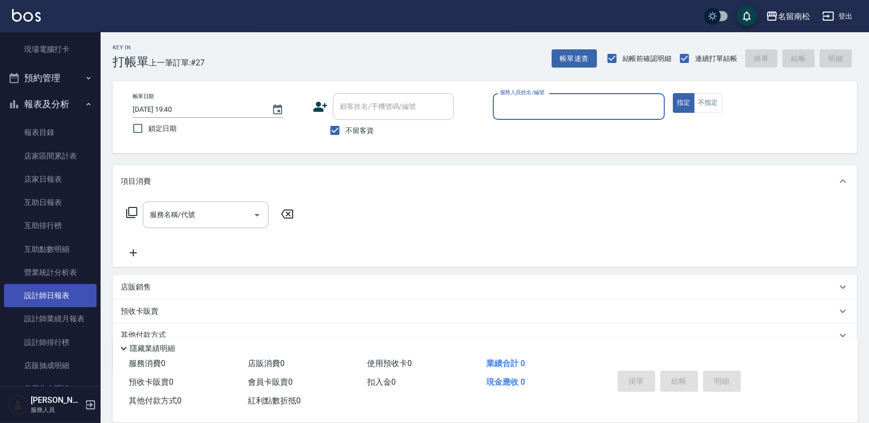
click at [72, 295] on link "設計師日報表" at bounding box center [50, 295] width 93 height 23
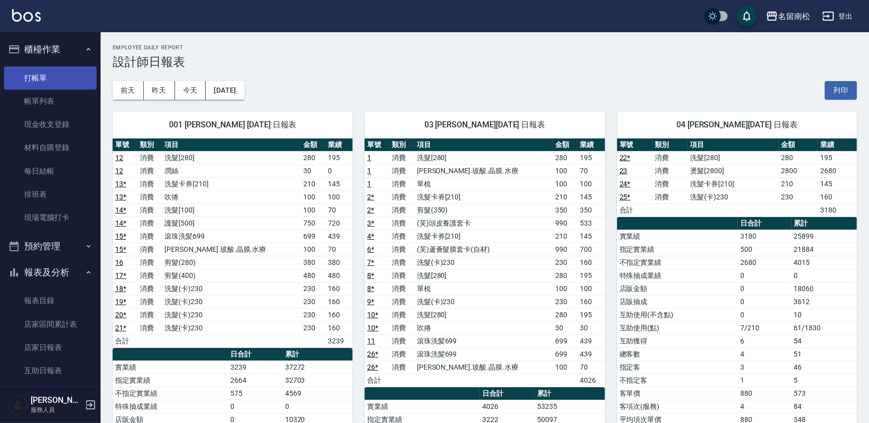
click at [63, 80] on link "打帳單" at bounding box center [50, 77] width 93 height 23
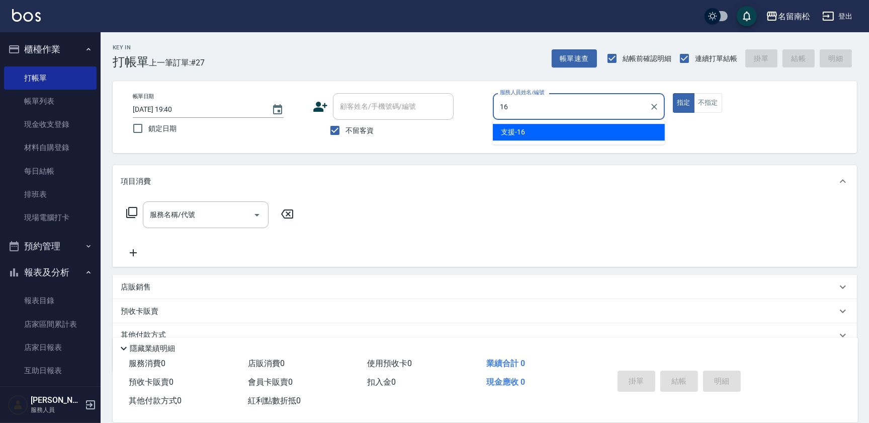
type input "支援-16"
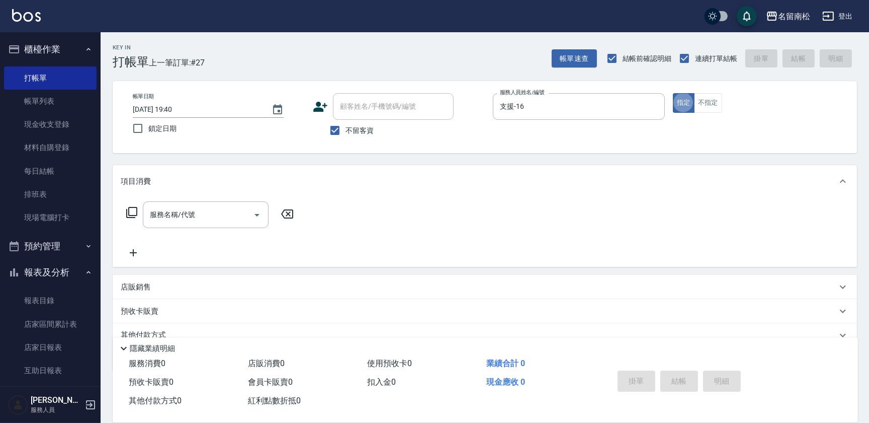
type button "true"
click at [207, 223] on input "服務名稱/代號" at bounding box center [198, 215] width 102 height 18
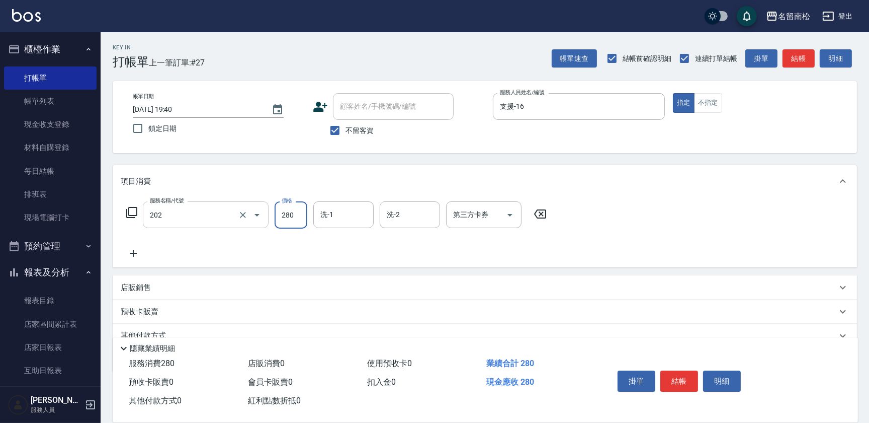
type input "洗髮[280](202)"
type input "[PERSON_NAME]-28"
click at [136, 256] on icon at bounding box center [133, 253] width 25 height 12
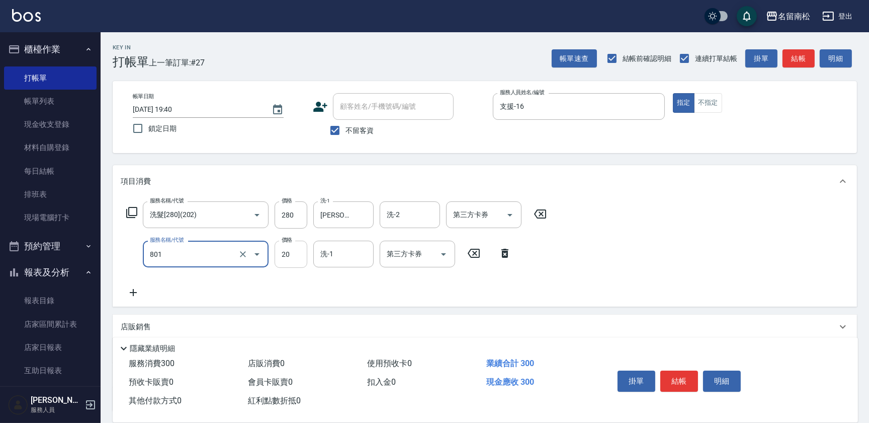
type input "潤絲(801)"
click at [304, 258] on input "20" at bounding box center [291, 253] width 33 height 27
type input "30"
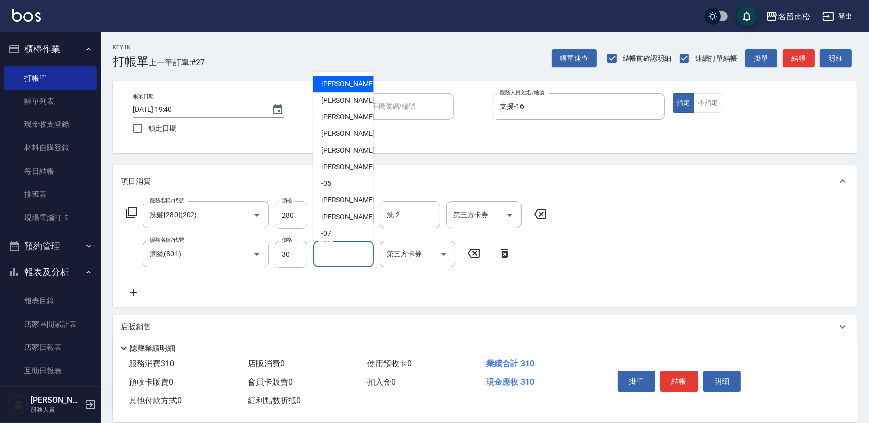
click at [357, 261] on input "洗-1" at bounding box center [343, 254] width 51 height 18
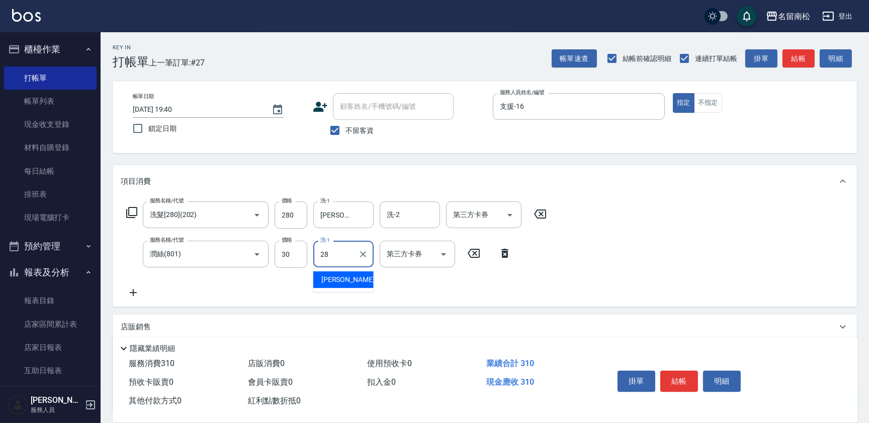
type input "[PERSON_NAME]-28"
click at [693, 385] on button "結帳" at bounding box center [679, 380] width 38 height 21
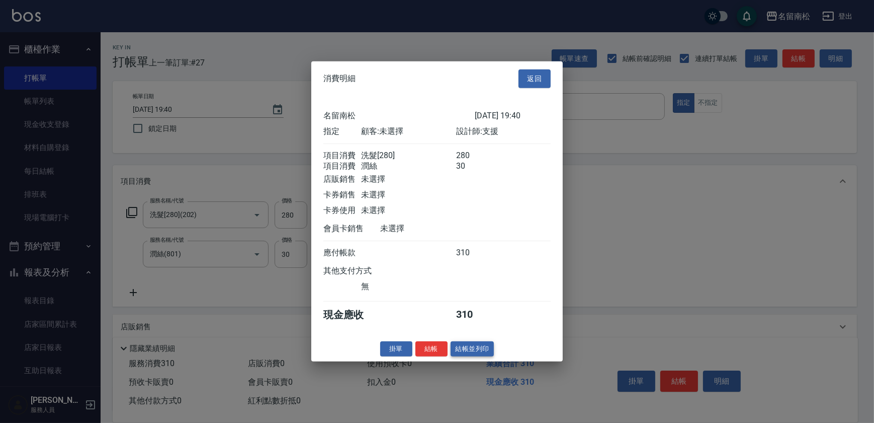
click at [476, 355] on button "結帳並列印" at bounding box center [473, 349] width 44 height 16
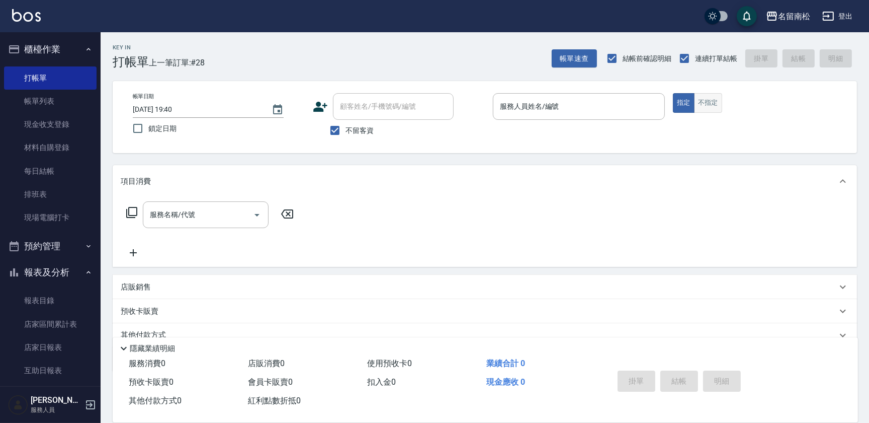
click at [716, 104] on button "不指定" at bounding box center [708, 103] width 28 height 20
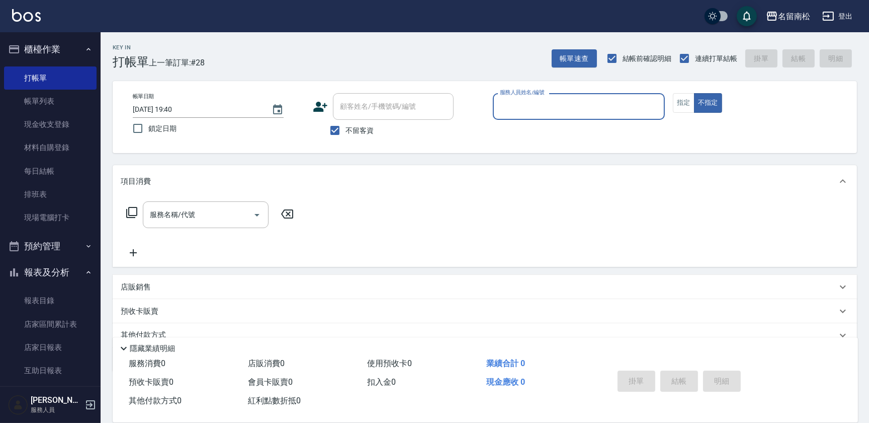
type input "0"
type input "支援-16"
type button "false"
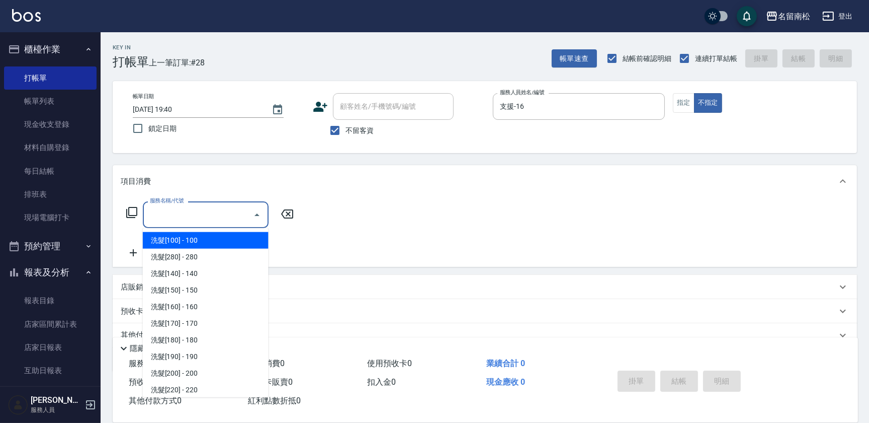
click at [174, 221] on input "服務名稱/代號" at bounding box center [198, 215] width 102 height 18
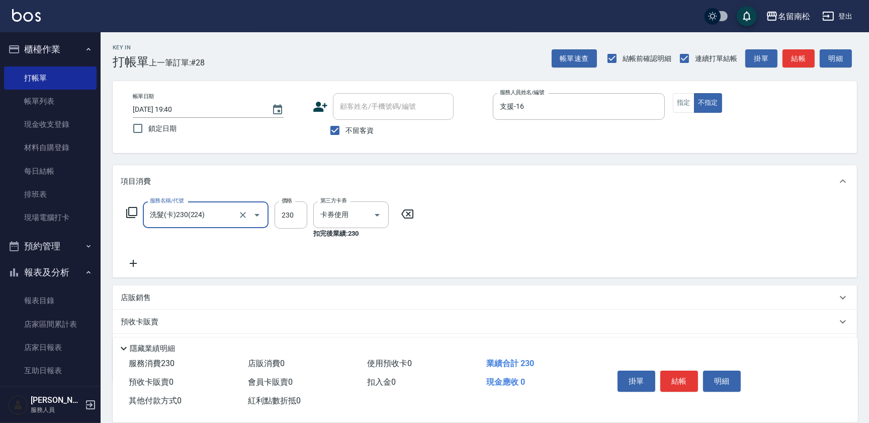
type input "洗髮(卡)230(224)"
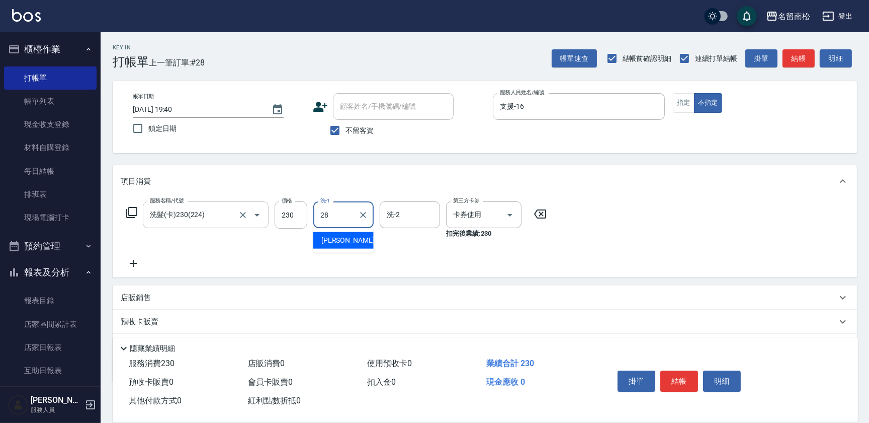
type input "[PERSON_NAME]-28"
click at [671, 380] on button "結帳" at bounding box center [679, 380] width 38 height 21
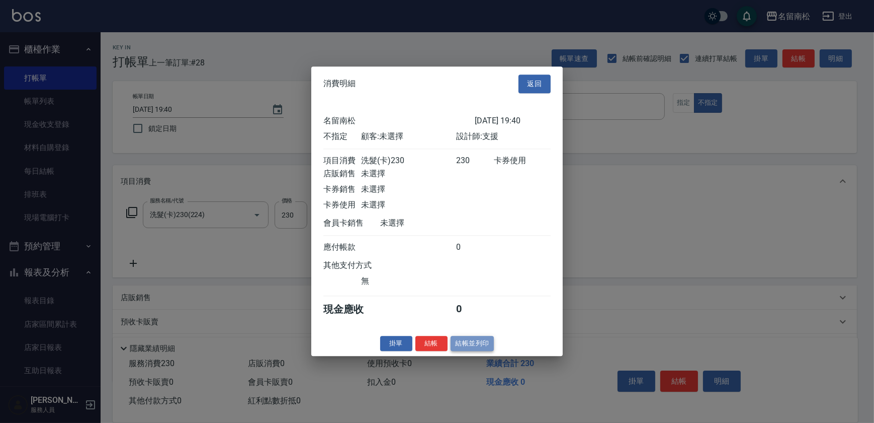
click at [470, 342] on button "結帳並列印" at bounding box center [473, 344] width 44 height 16
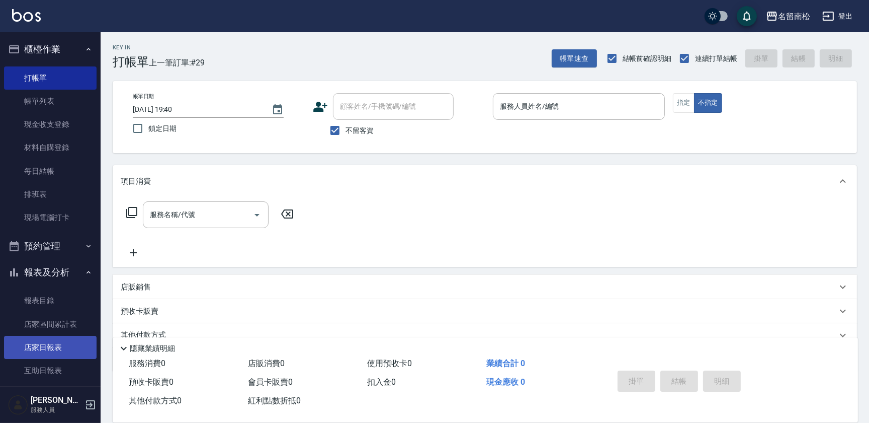
click at [68, 352] on link "店家日報表" at bounding box center [50, 347] width 93 height 23
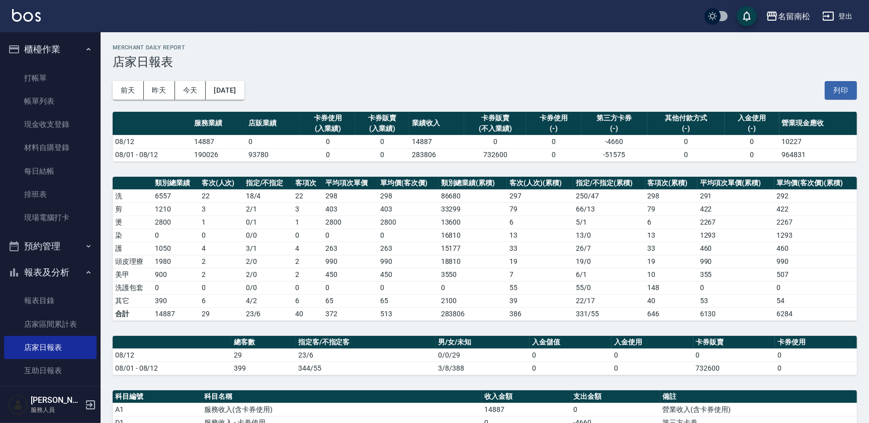
click at [868, 124] on div "名留南松 [DATE] 店家日報表 列印時間： [DATE][PHONE_NUMBER]:41 Merchant Daily Report 店家日報表 [DA…" at bounding box center [485, 322] width 769 height 580
click at [66, 124] on link "現金收支登錄" at bounding box center [50, 124] width 93 height 23
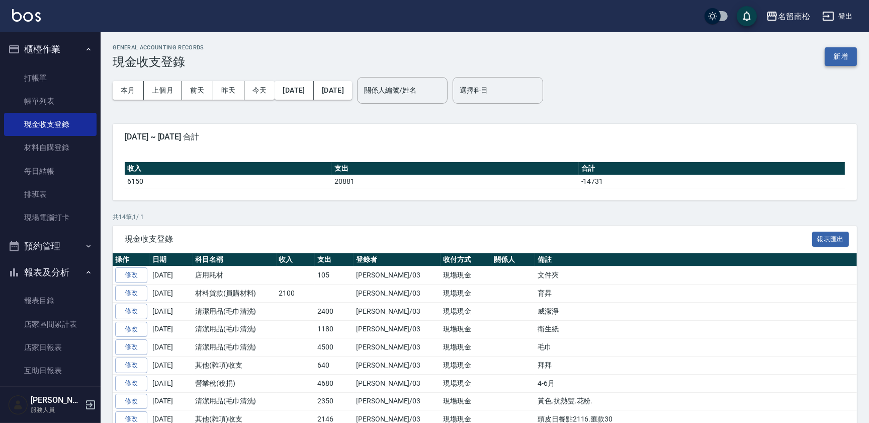
click at [840, 55] on button "新增" at bounding box center [841, 56] width 32 height 19
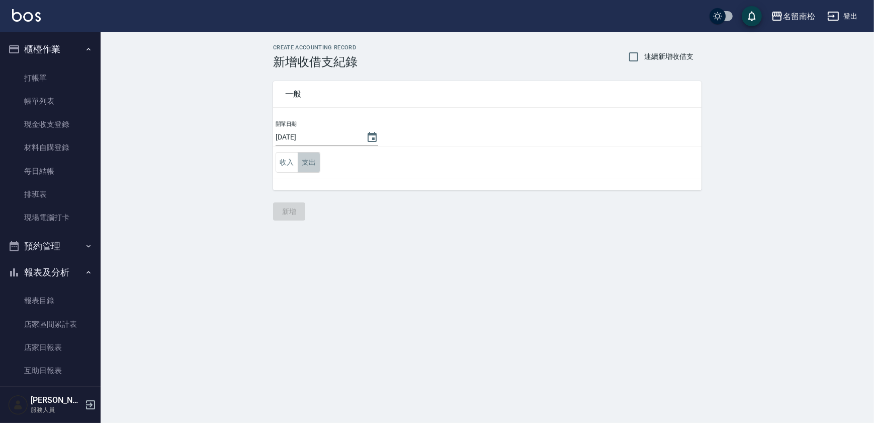
click at [305, 159] on button "支出" at bounding box center [309, 162] width 23 height 21
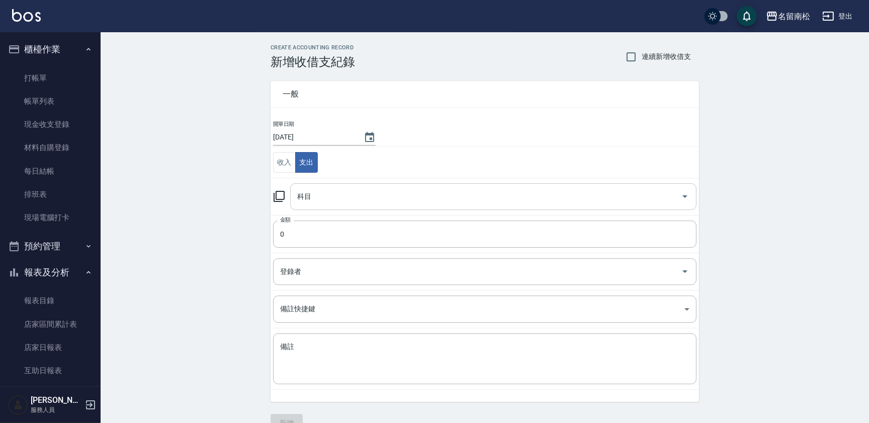
click at [365, 200] on input "科目" at bounding box center [486, 197] width 382 height 18
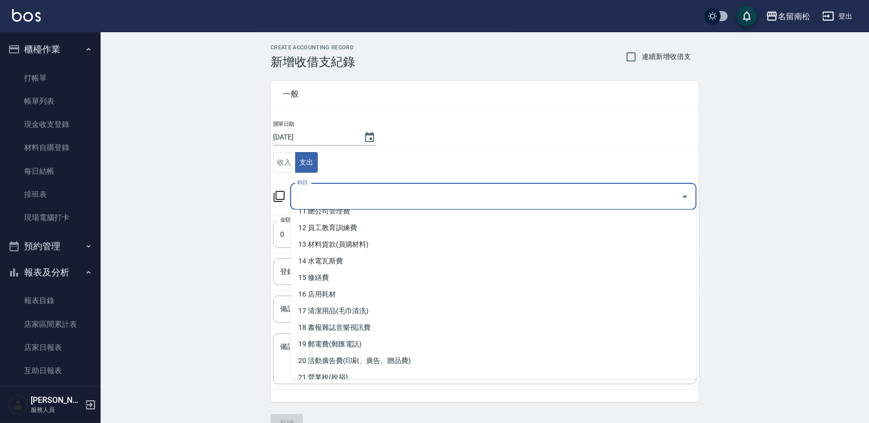
scroll to position [236, 0]
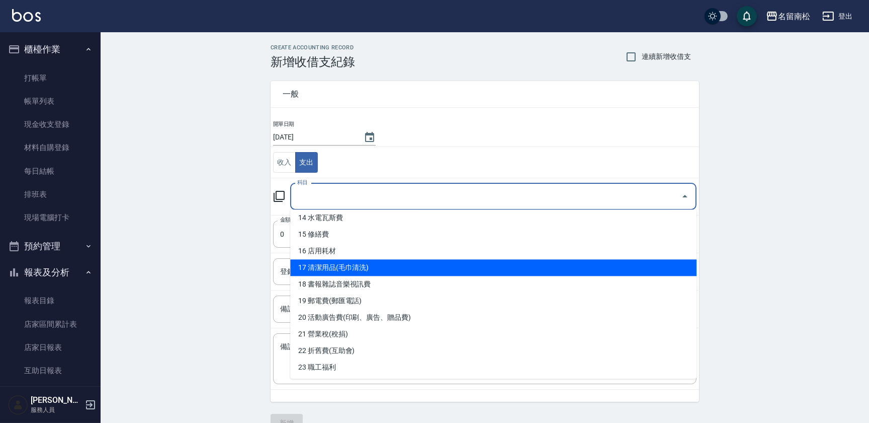
click at [471, 271] on li "17 清潔用品(毛巾清洗)" at bounding box center [493, 267] width 406 height 17
type input "17 清潔用品(毛巾清洗)"
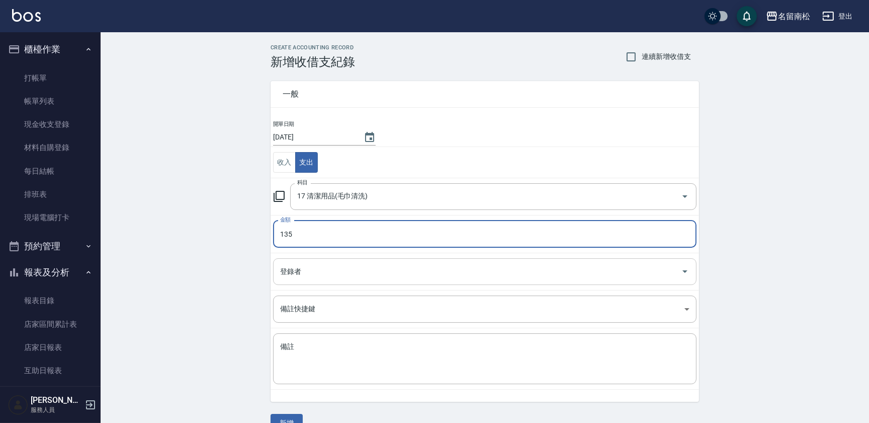
type input "135"
click at [385, 276] on input "登錄者" at bounding box center [477, 272] width 399 height 18
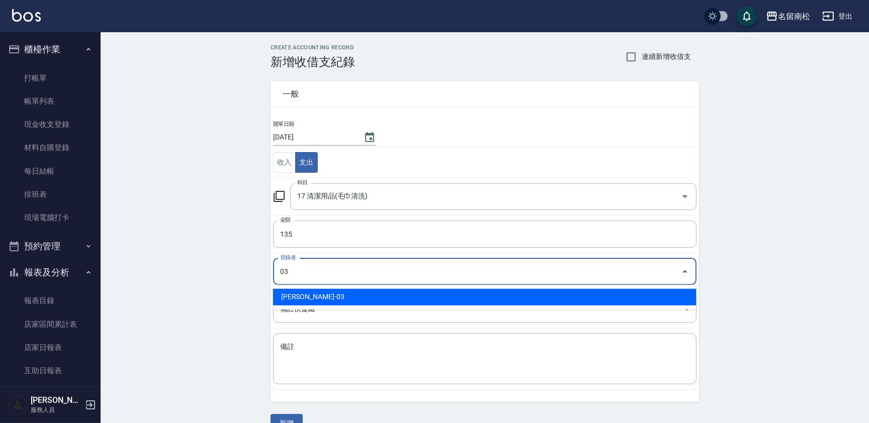
type input "[PERSON_NAME]-03"
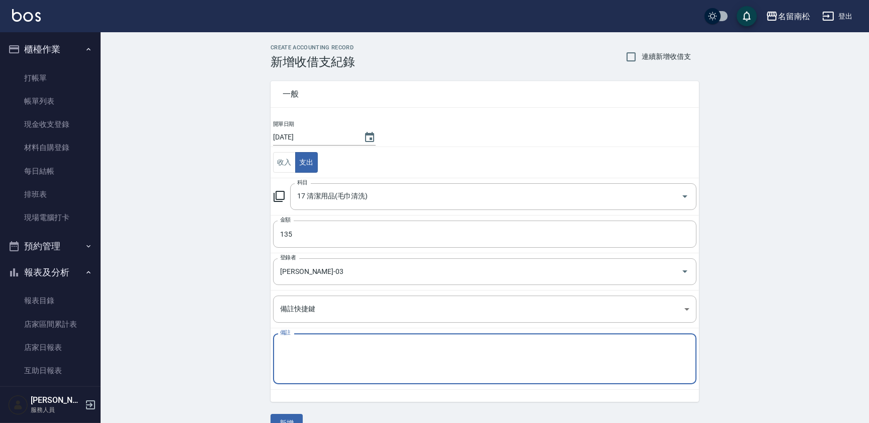
click at [394, 362] on textarea "備註" at bounding box center [484, 359] width 409 height 34
type textarea "紙唄.棉花棒"
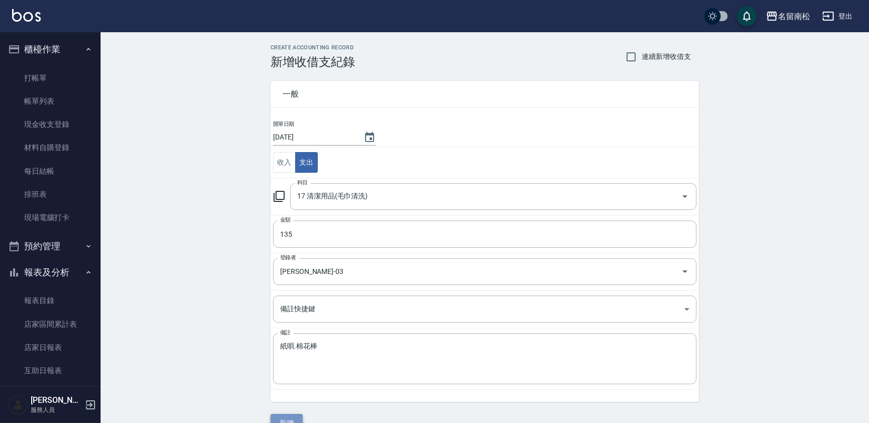
click at [292, 420] on button "新增" at bounding box center [287, 422] width 32 height 19
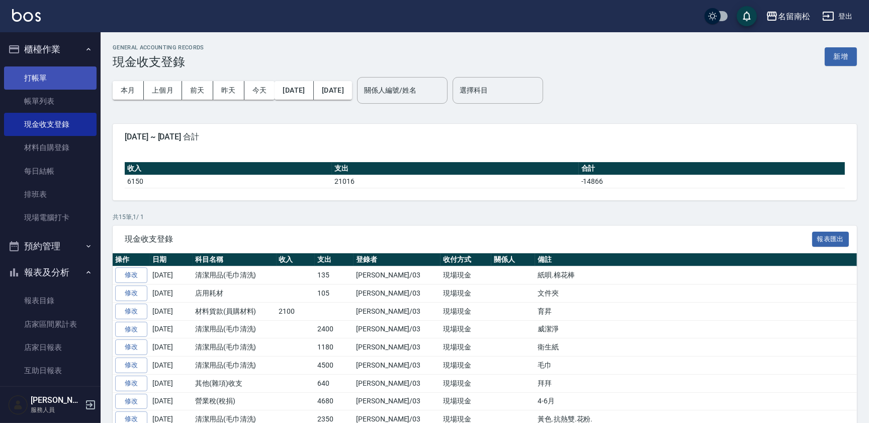
click at [55, 79] on link "打帳單" at bounding box center [50, 77] width 93 height 23
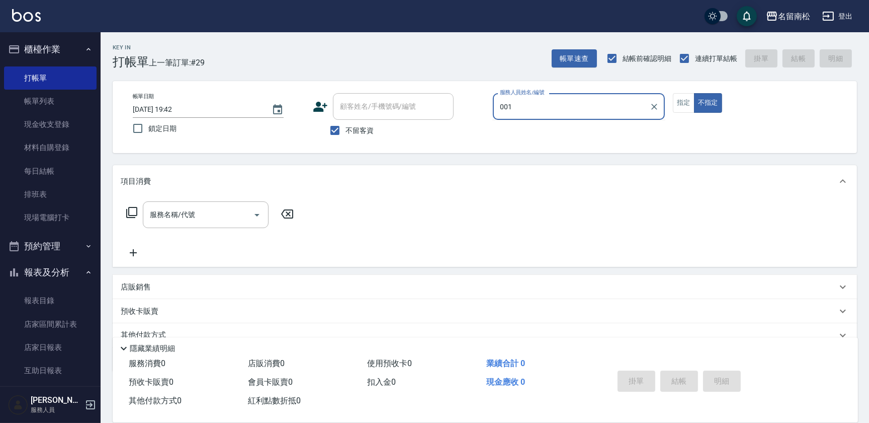
type input "[PERSON_NAME]-001"
type button "false"
click at [188, 205] on div "服務名稱/代號" at bounding box center [206, 214] width 126 height 27
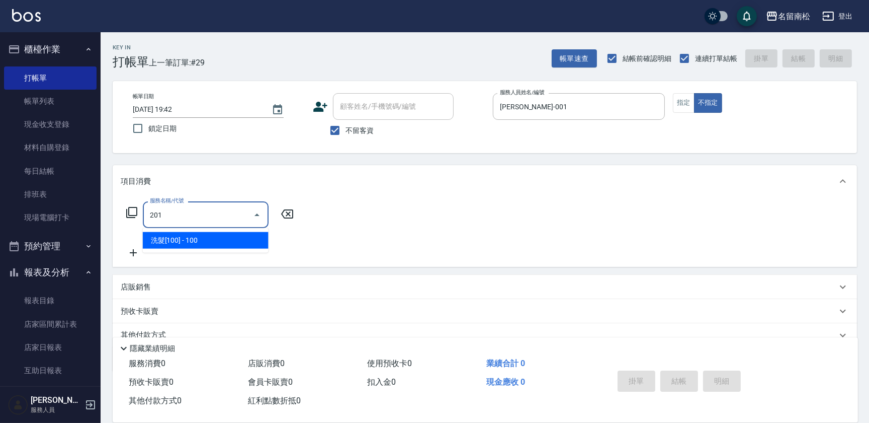
type input "洗髮[100](201)"
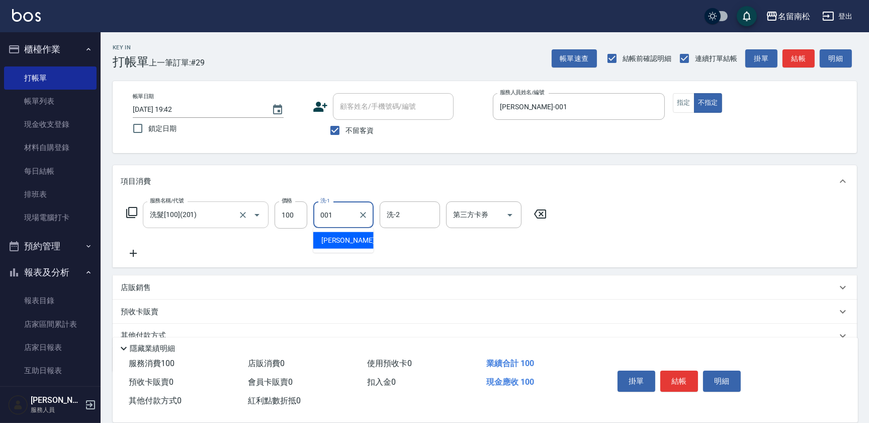
type input "[PERSON_NAME]-001"
click at [129, 255] on icon at bounding box center [133, 253] width 25 height 12
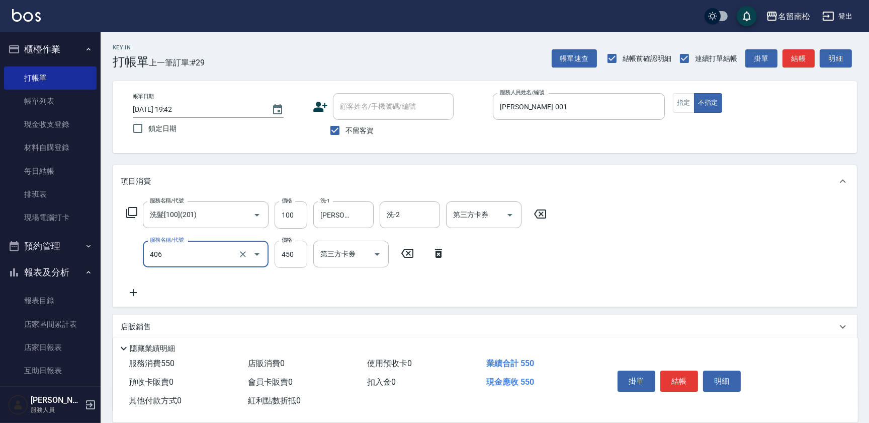
type input "剪髮(450)(406)"
click at [305, 258] on input "450" at bounding box center [291, 253] width 33 height 27
type input "400"
click at [672, 379] on button "結帳" at bounding box center [679, 380] width 38 height 21
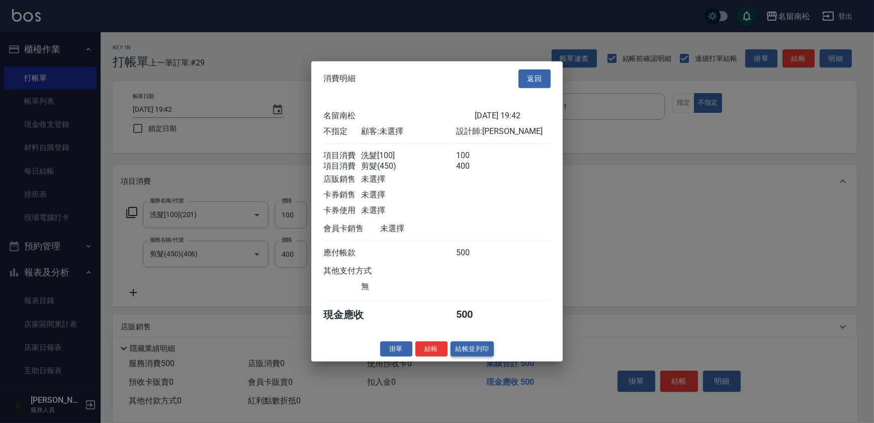
click at [481, 354] on button "結帳並列印" at bounding box center [473, 349] width 44 height 16
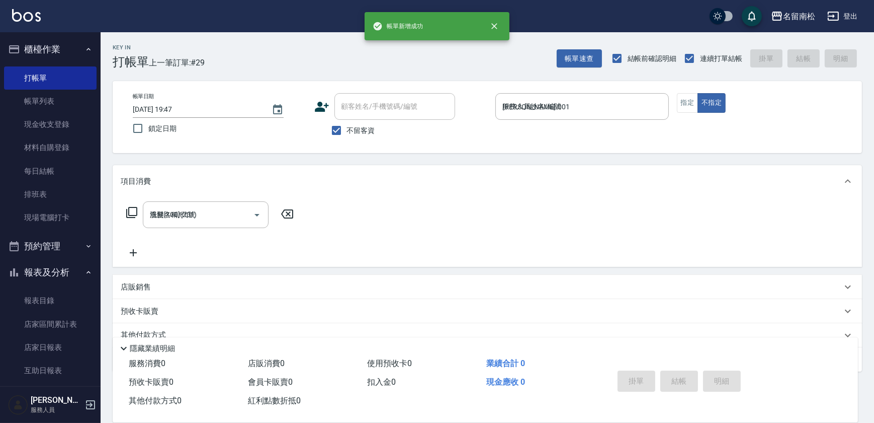
type input "[DATE] 19:47"
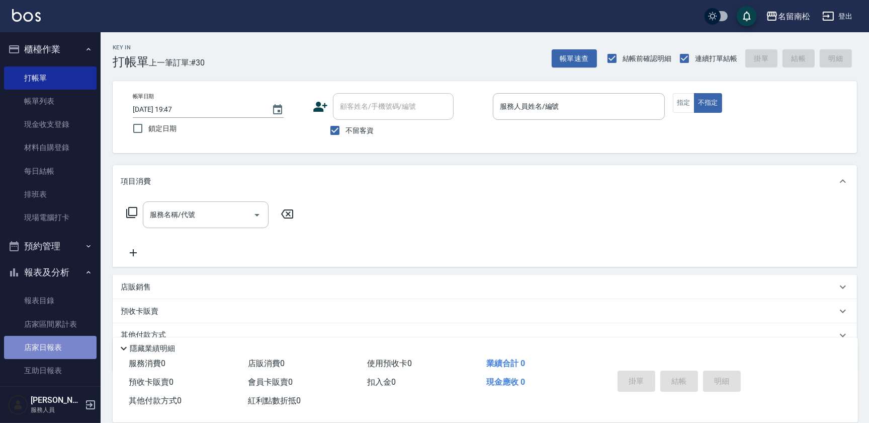
click at [73, 343] on link "店家日報表" at bounding box center [50, 347] width 93 height 23
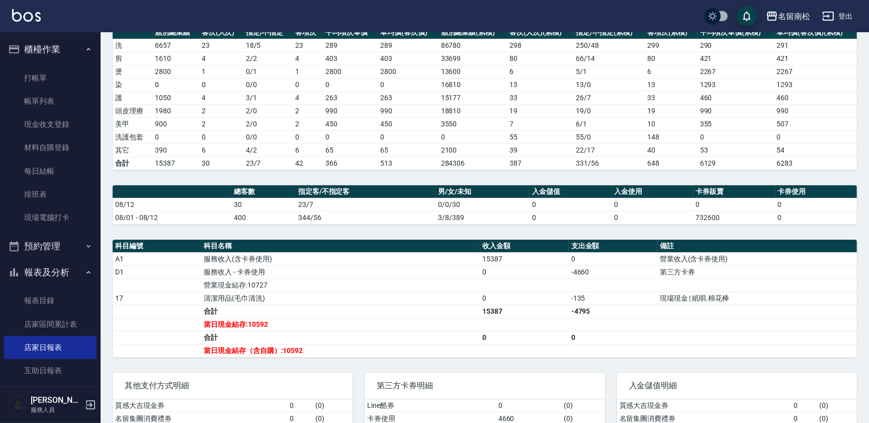
scroll to position [201, 0]
